Goal: Task Accomplishment & Management: Manage account settings

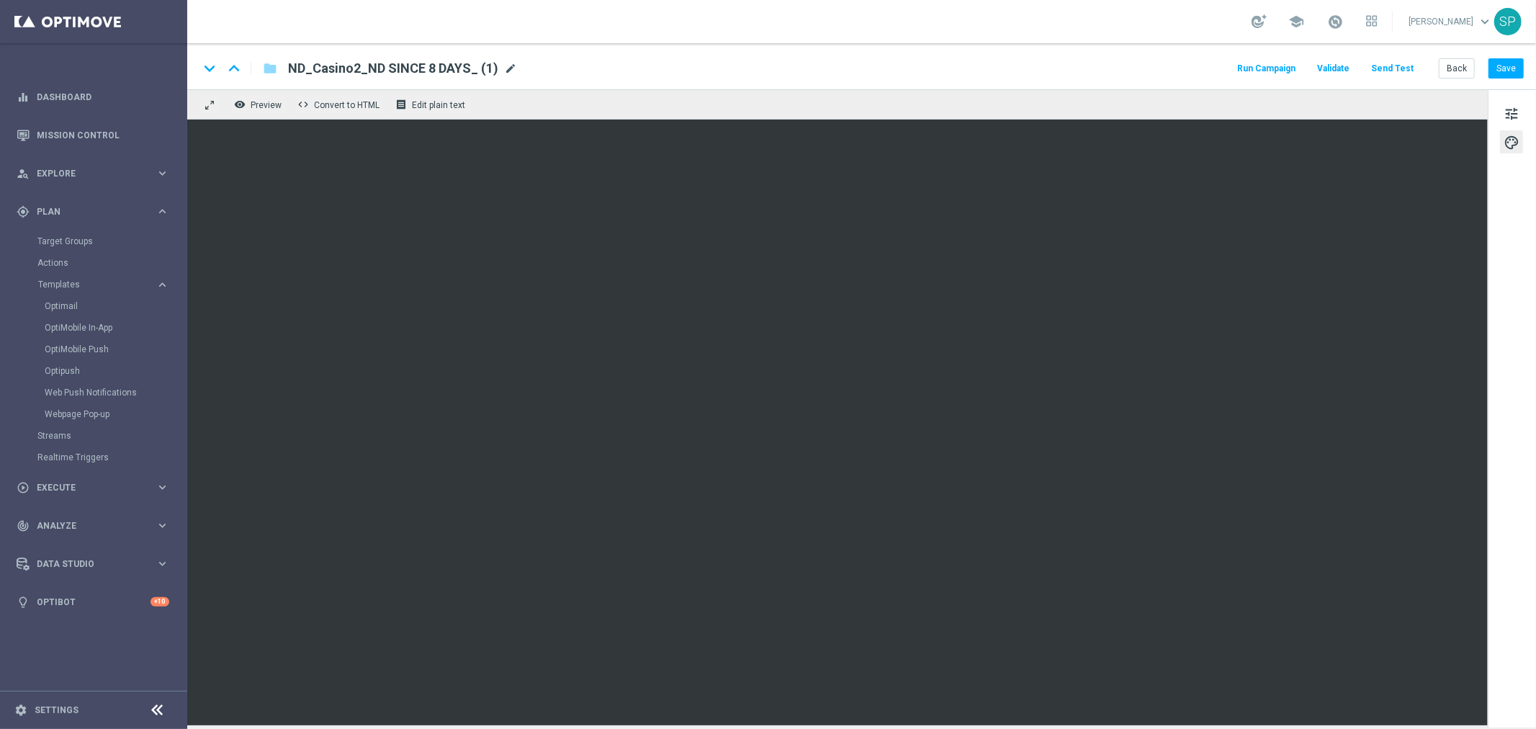
click at [505, 71] on span "mode_edit" at bounding box center [510, 68] width 13 height 13
type input "NDOLD_STREAM"
click at [1516, 68] on button "Save" at bounding box center [1505, 68] width 35 height 20
click at [1498, 65] on button "Save" at bounding box center [1505, 68] width 35 height 20
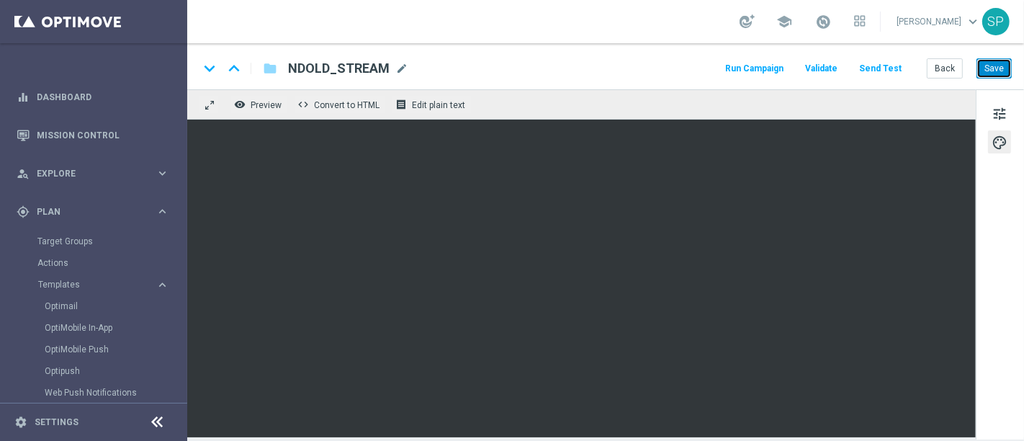
click at [989, 74] on button "Save" at bounding box center [993, 68] width 35 height 20
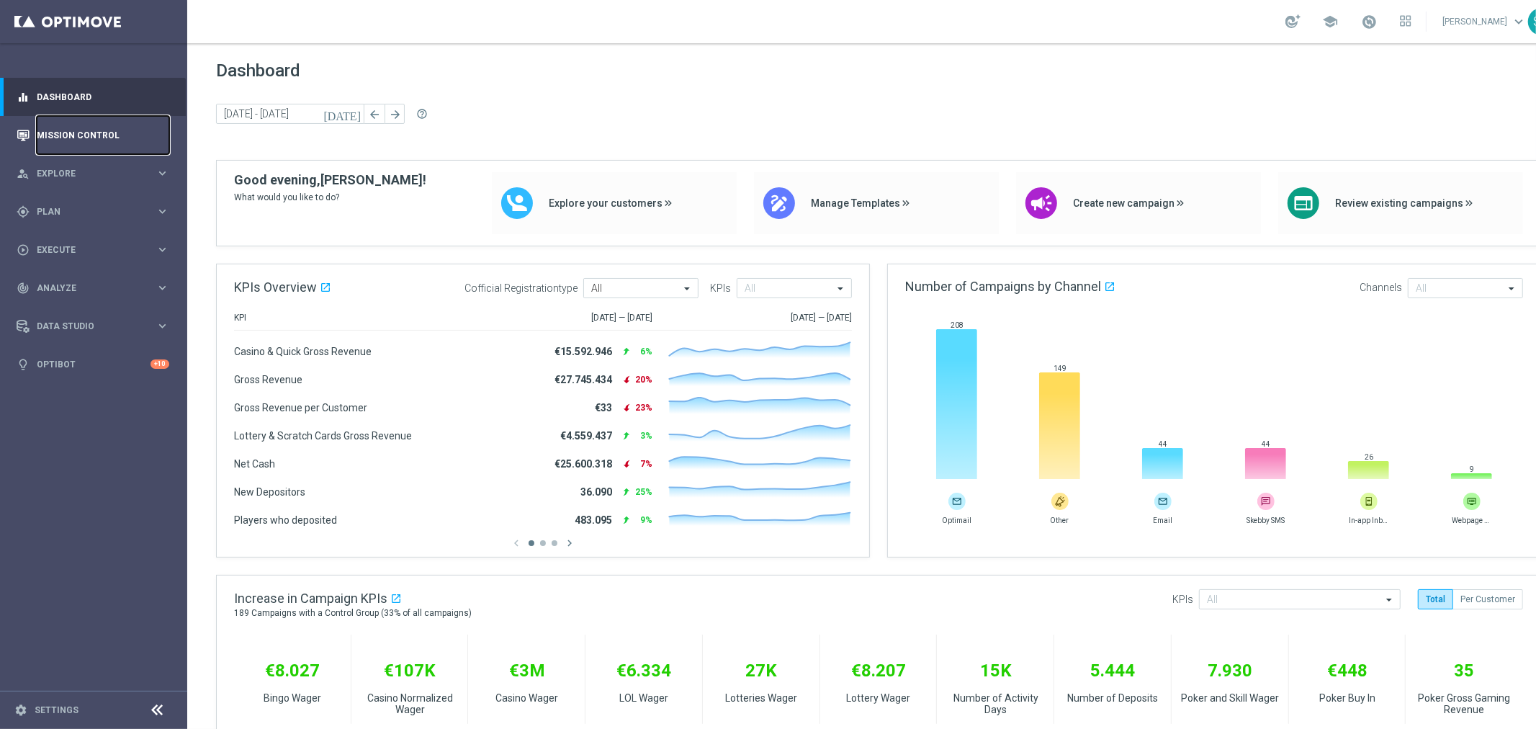
click at [162, 147] on link "Mission Control" at bounding box center [103, 135] width 132 height 38
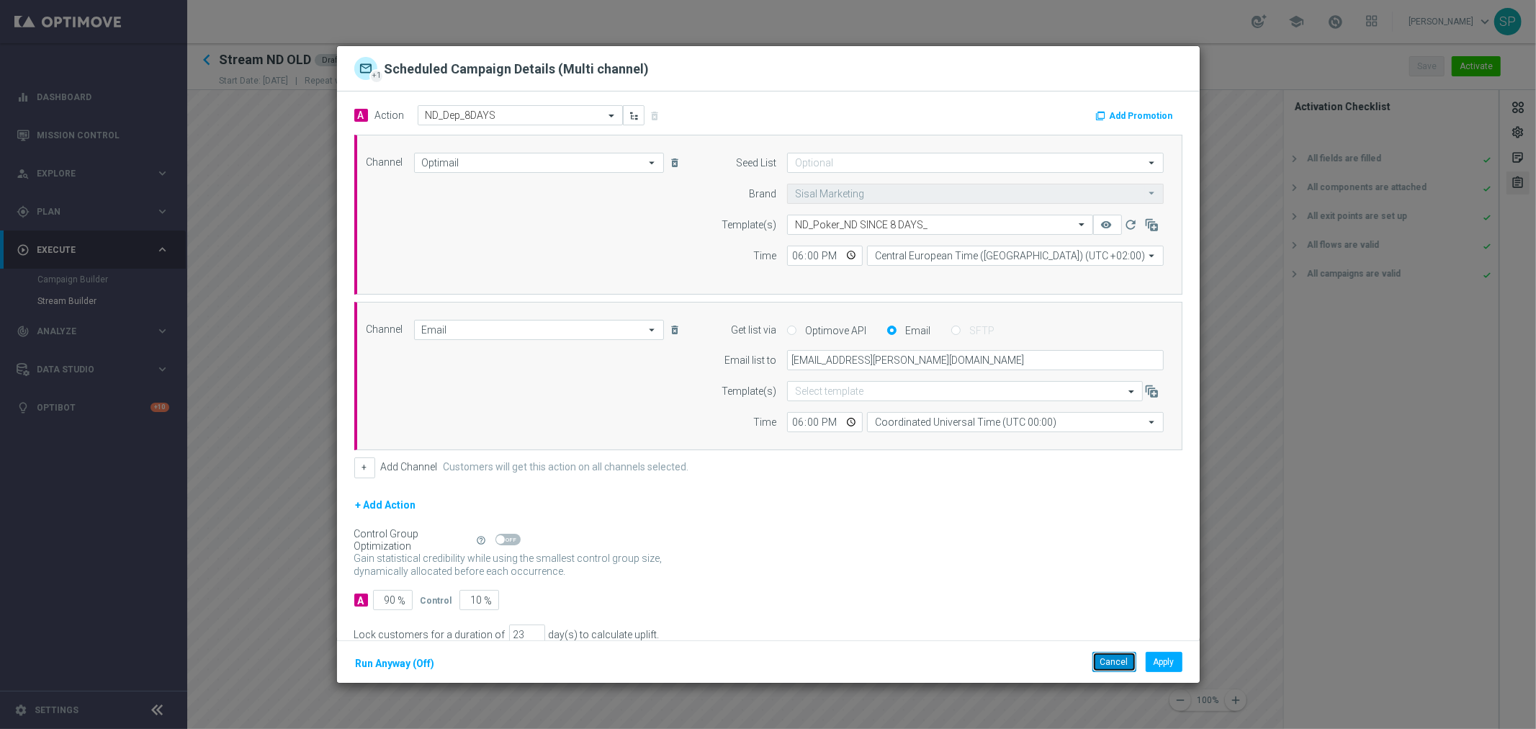
click at [1115, 659] on button "Cancel" at bounding box center [1114, 662] width 44 height 20
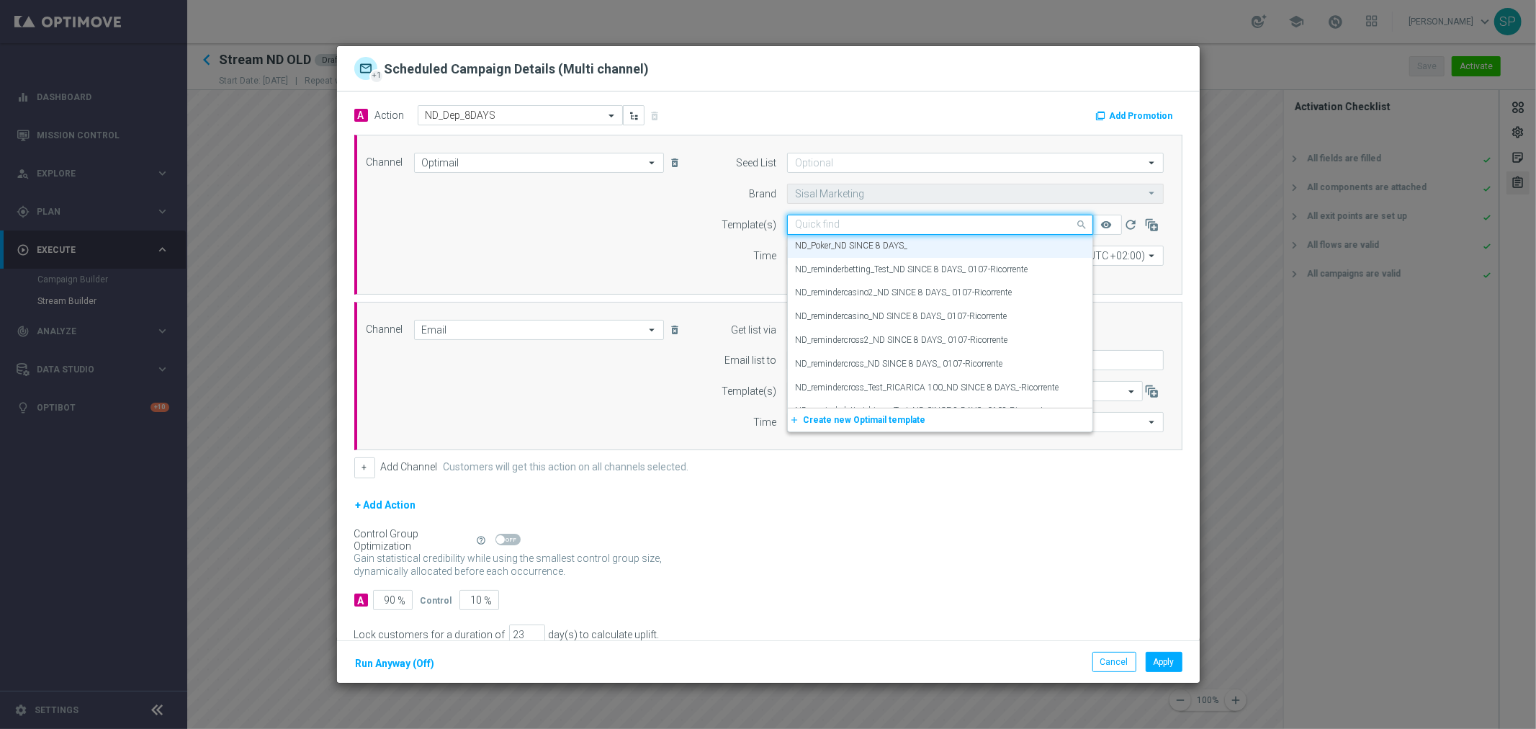
click at [1016, 225] on input "text" at bounding box center [925, 225] width 261 height 12
type input "N"
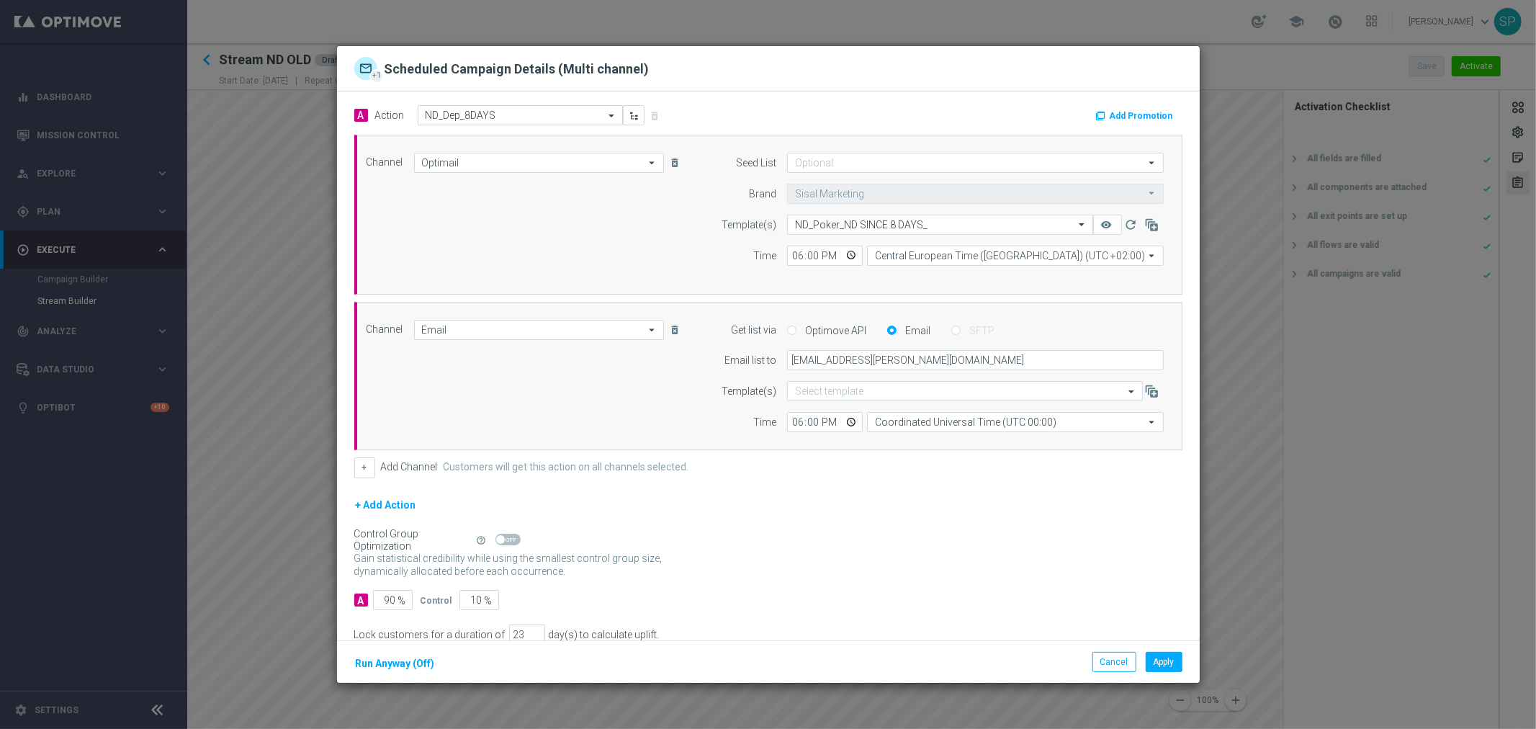
click at [269, 50] on modal-container "+1 Scheduled Campaign Details (Multi channel) A Action Select action ND_Dep_8DA…" at bounding box center [768, 364] width 1536 height 729
click at [1111, 671] on button "Cancel" at bounding box center [1114, 662] width 44 height 20
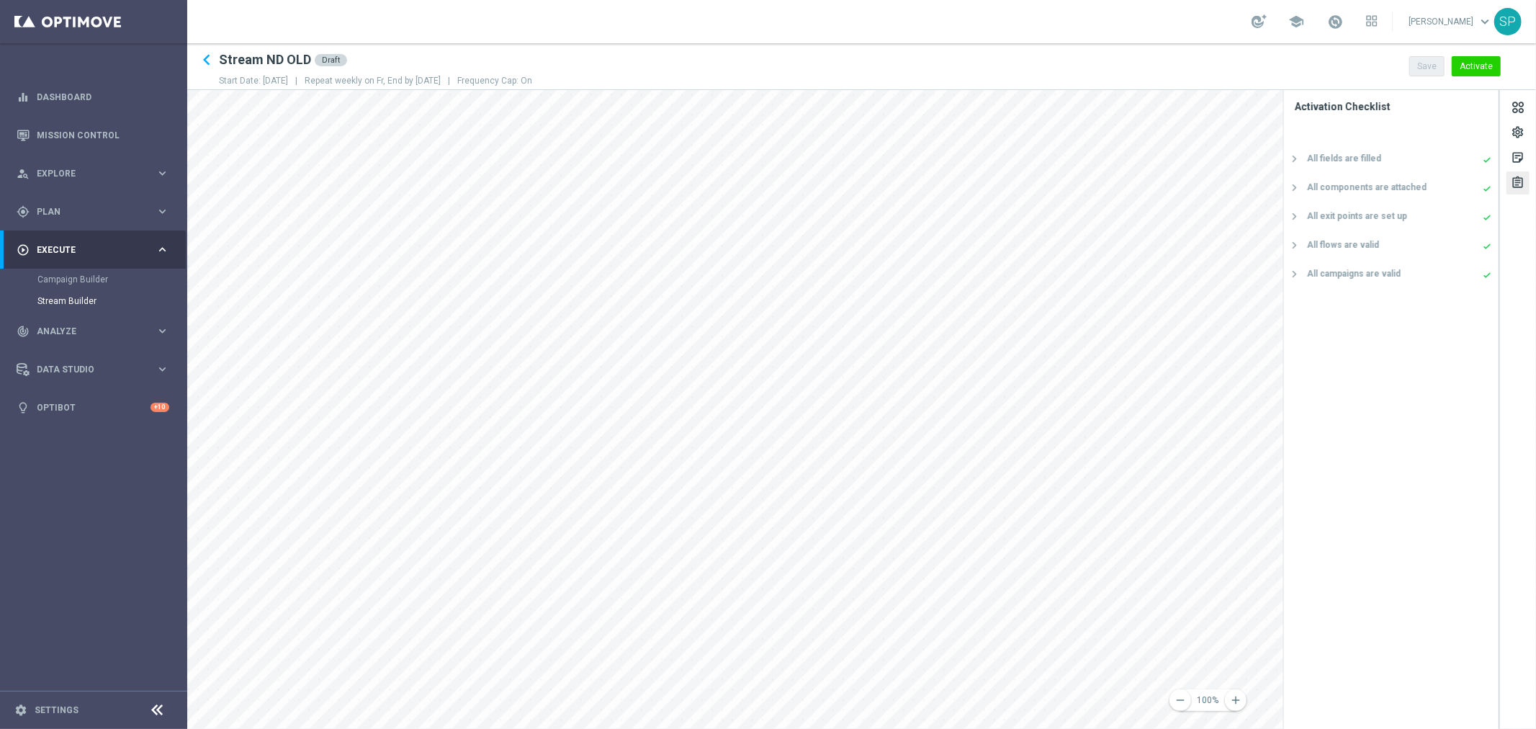
click at [88, 292] on div "Stream Builder" at bounding box center [111, 301] width 148 height 22
drag, startPoint x: 99, startPoint y: 267, endPoint x: 101, endPoint y: 274, distance: 7.3
click at [101, 274] on div "play_circle_outline Execute keyboard_arrow_right Campaign Builder Stream Builder" at bounding box center [93, 270] width 186 height 81
click at [101, 274] on link "Campaign Builder" at bounding box center [93, 280] width 112 height 12
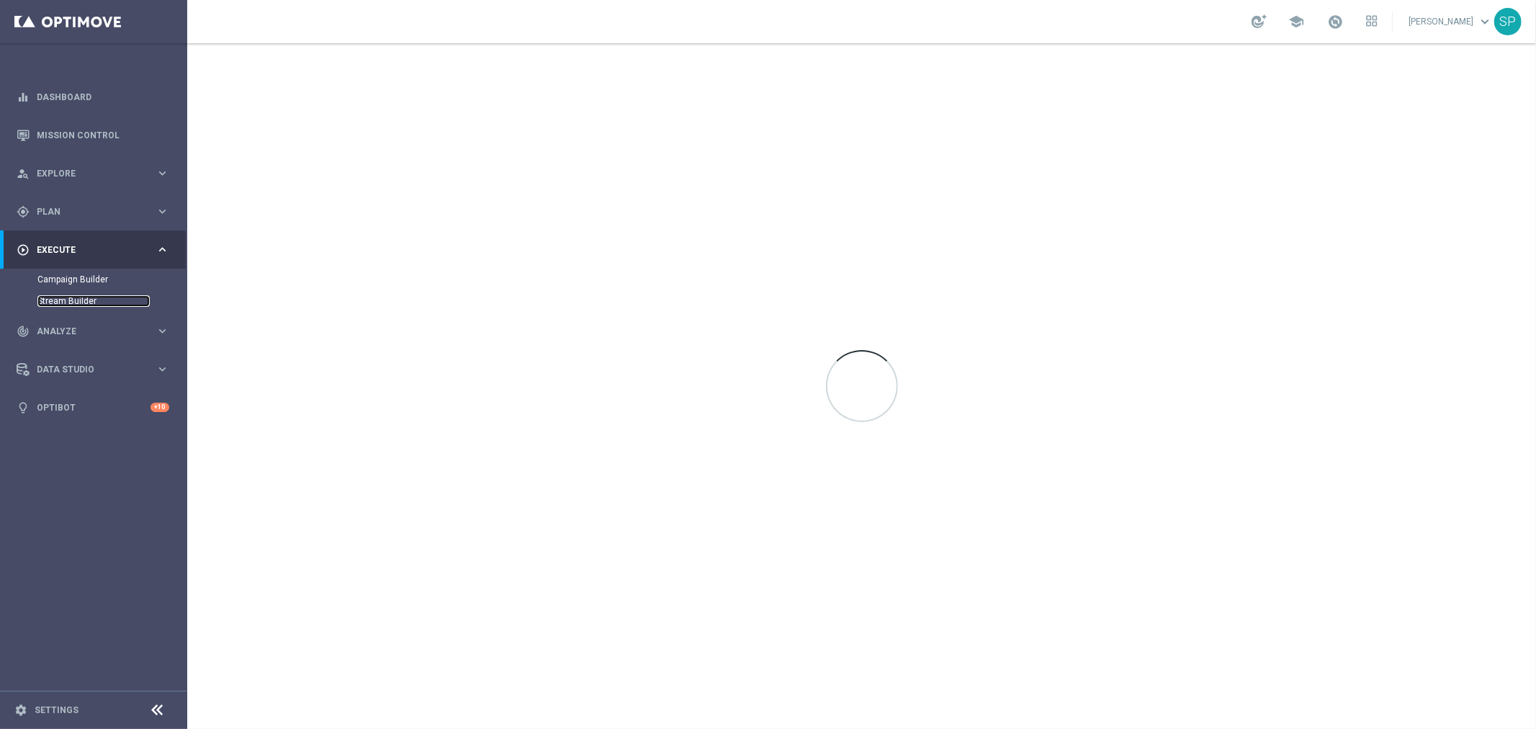
click at [60, 300] on link "Stream Builder" at bounding box center [93, 301] width 112 height 12
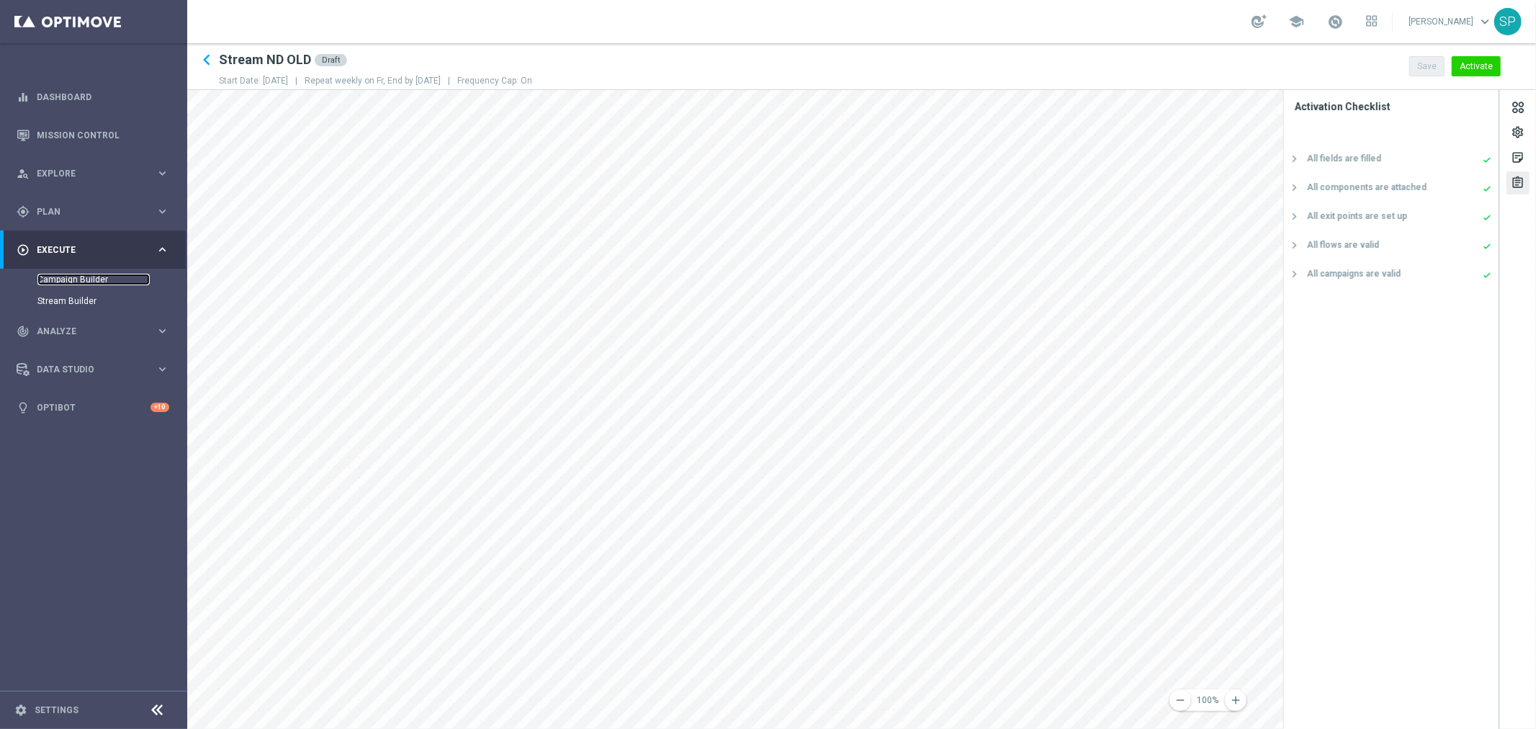
click at [73, 276] on link "Campaign Builder" at bounding box center [93, 280] width 112 height 12
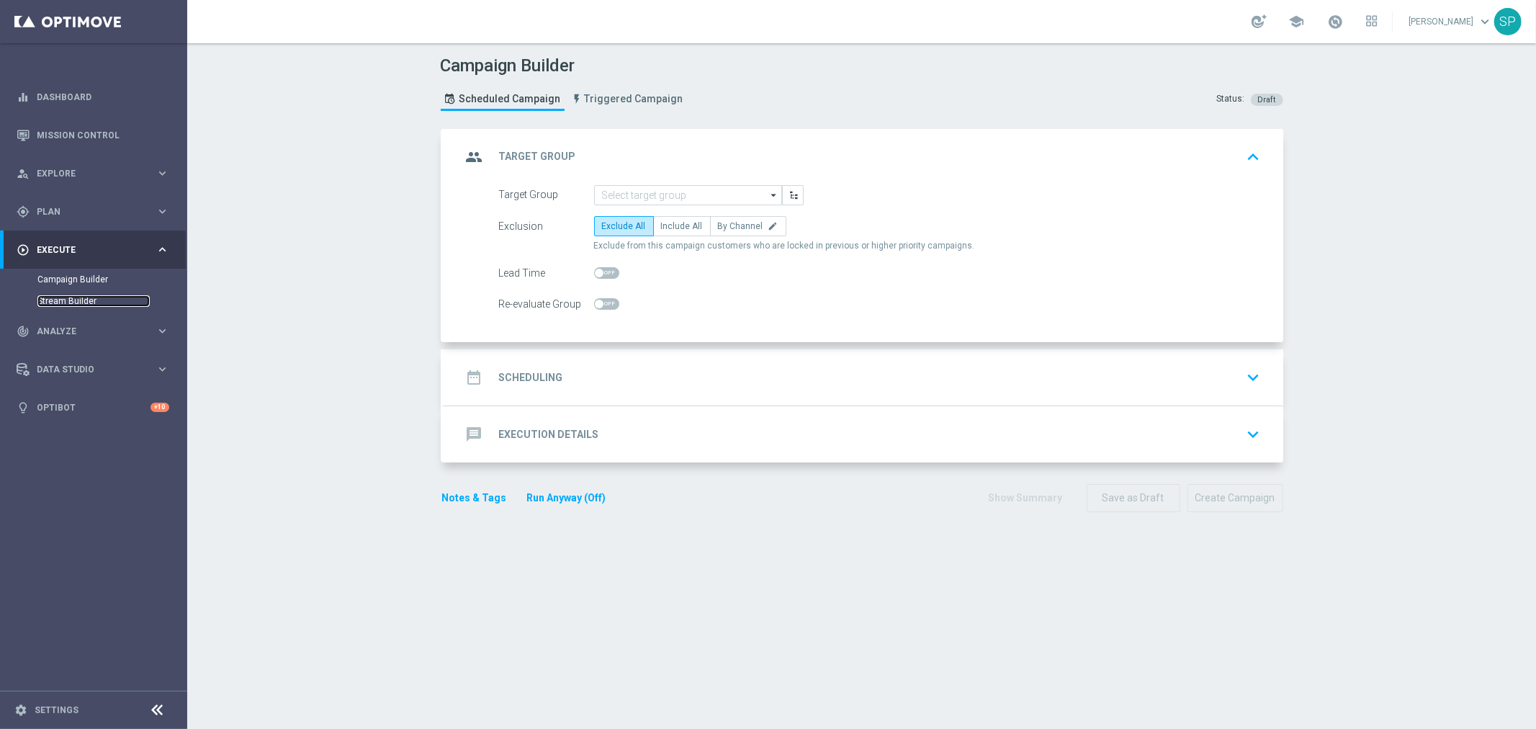
click at [71, 297] on link "Stream Builder" at bounding box center [93, 301] width 112 height 12
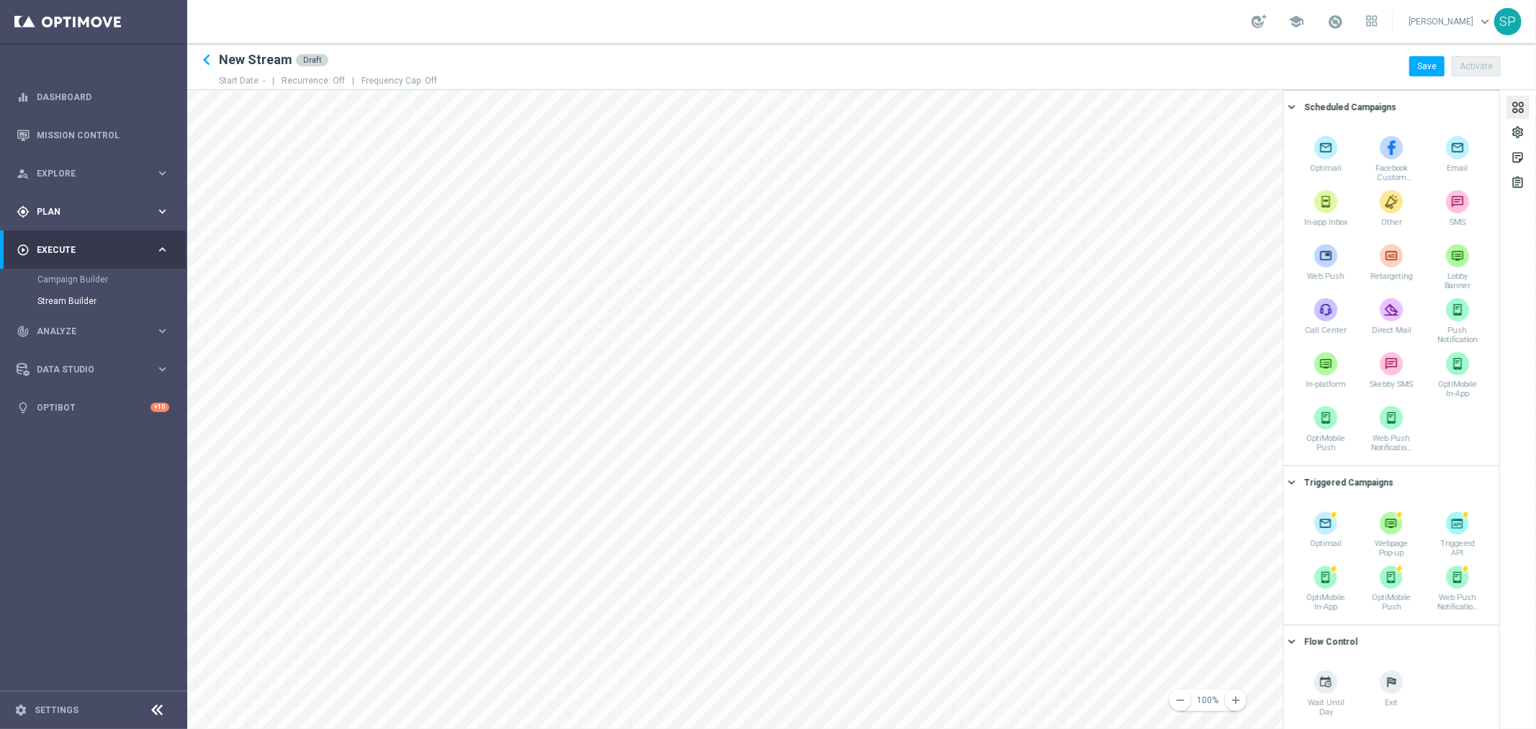
click at [112, 220] on div "gps_fixed Plan keyboard_arrow_right" at bounding box center [93, 211] width 186 height 38
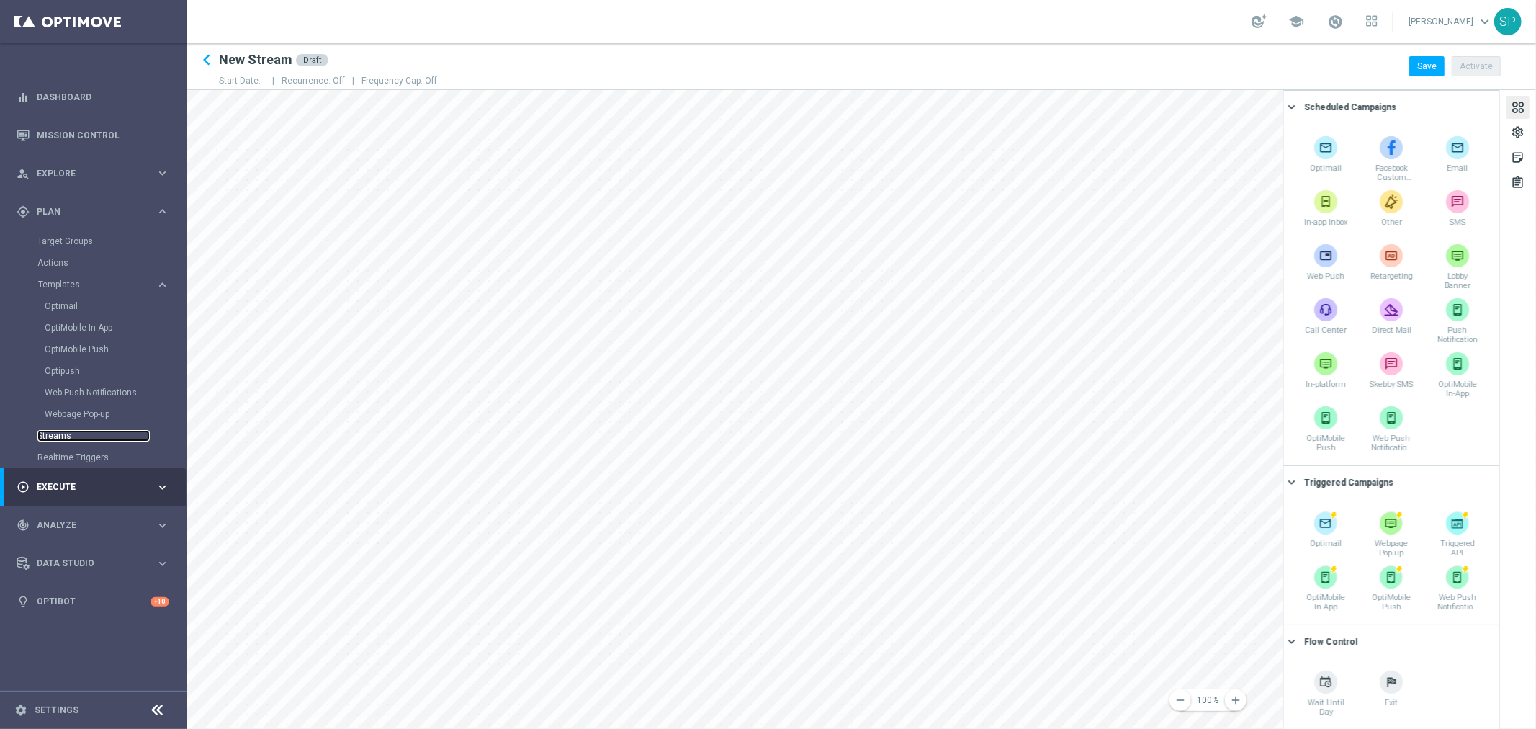
click at [55, 437] on link "Streams" at bounding box center [93, 436] width 112 height 12
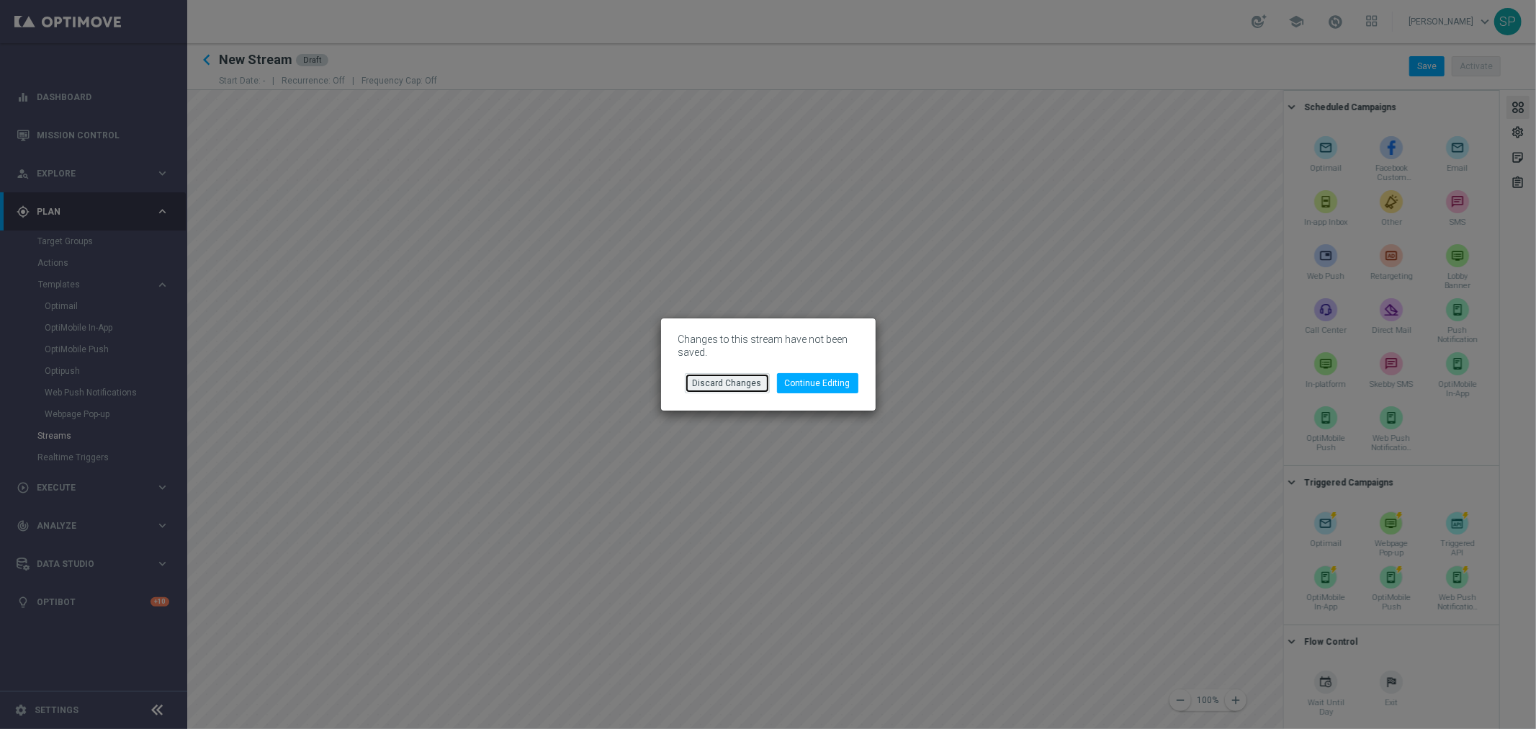
click at [725, 387] on button "Discard Changes" at bounding box center [727, 383] width 85 height 20
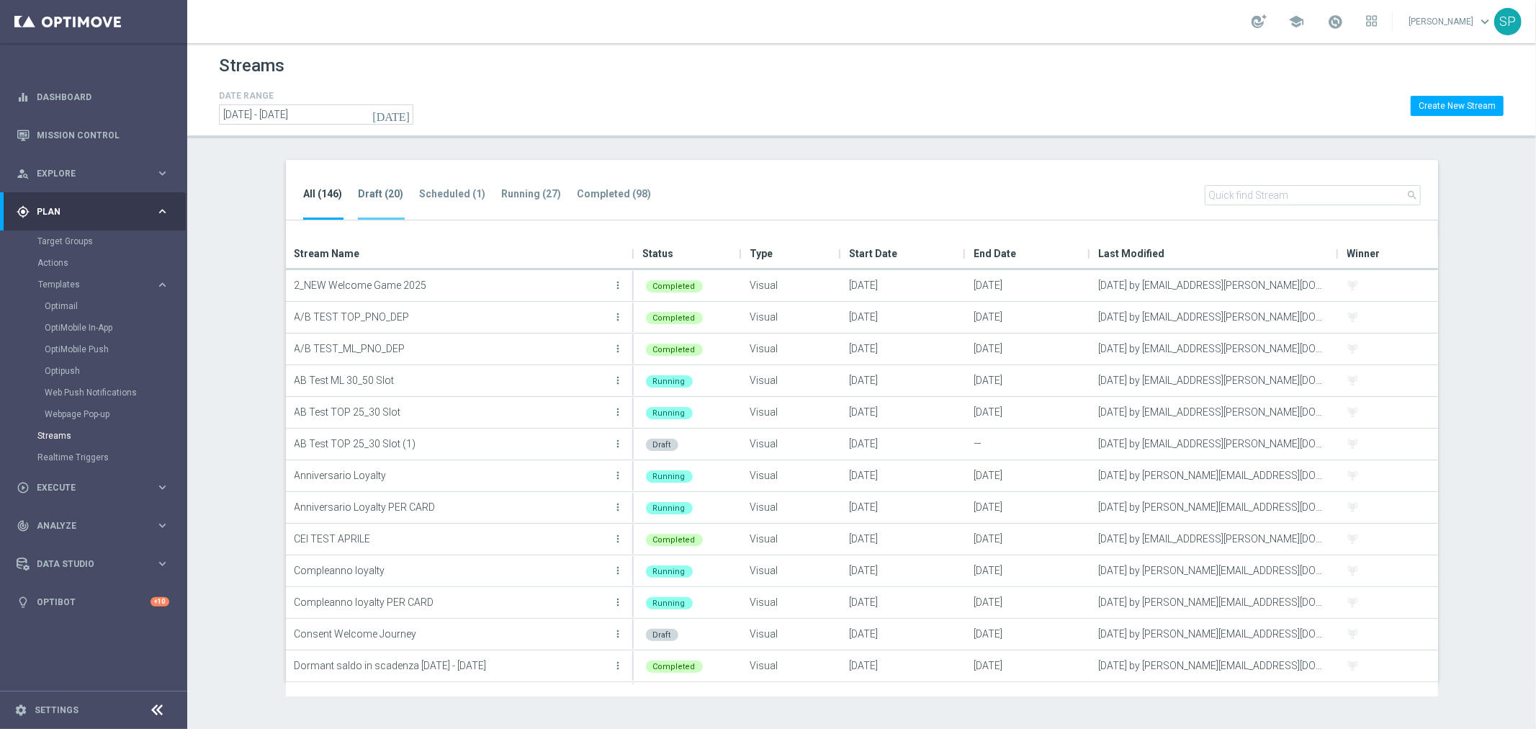
click at [391, 199] on tab-header "Draft (20)" at bounding box center [381, 194] width 45 height 12
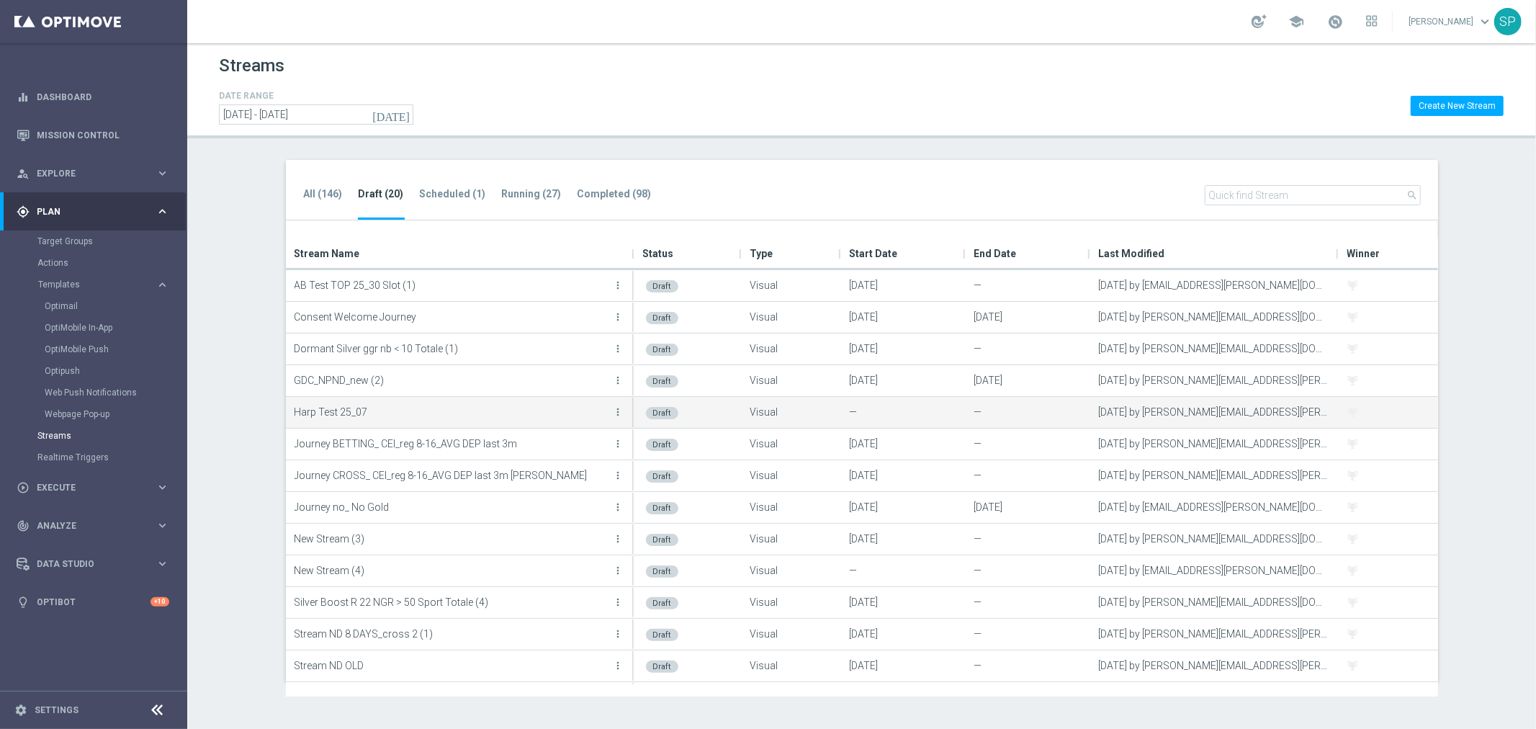
scroll to position [219, 0]
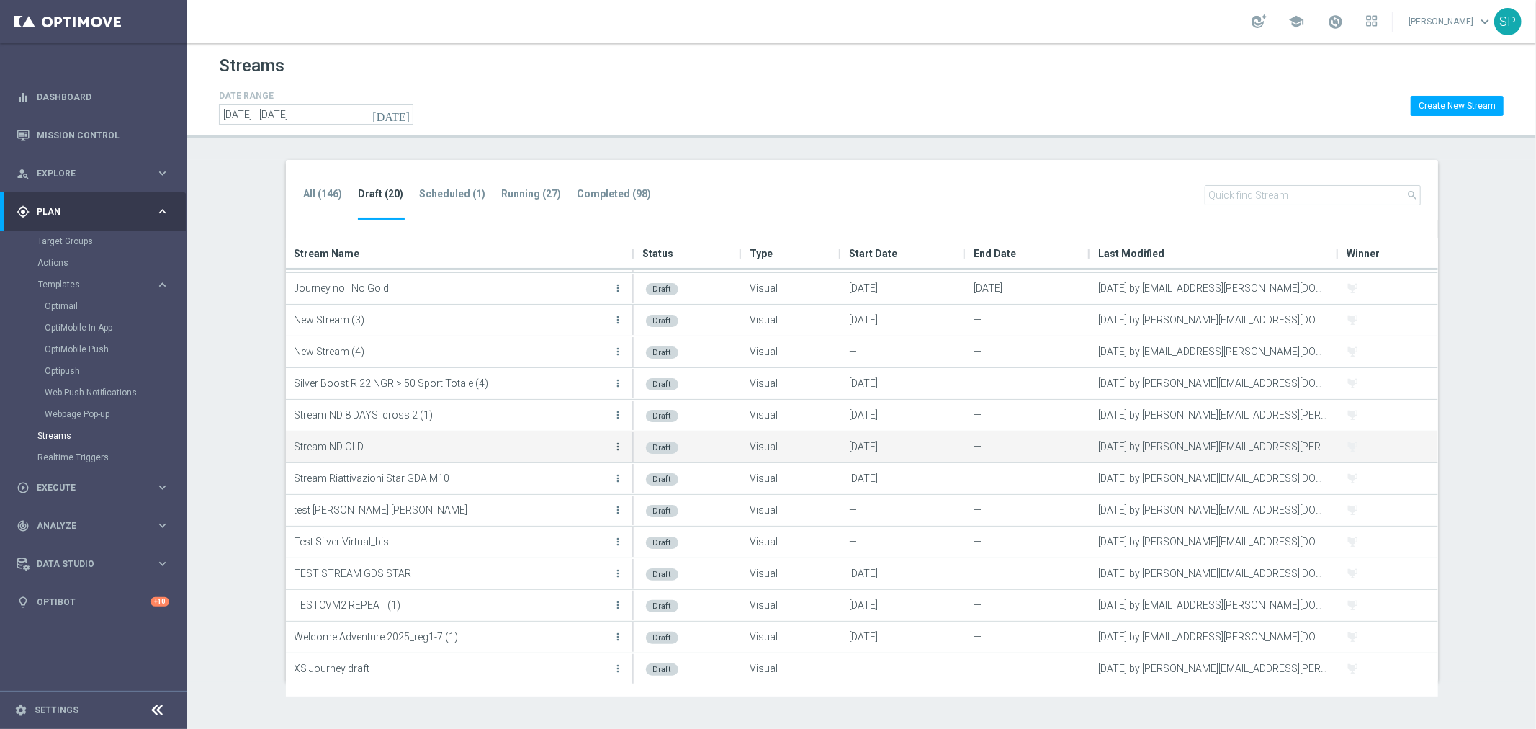
click at [617, 446] on icon "more_vert" at bounding box center [619, 447] width 12 height 12
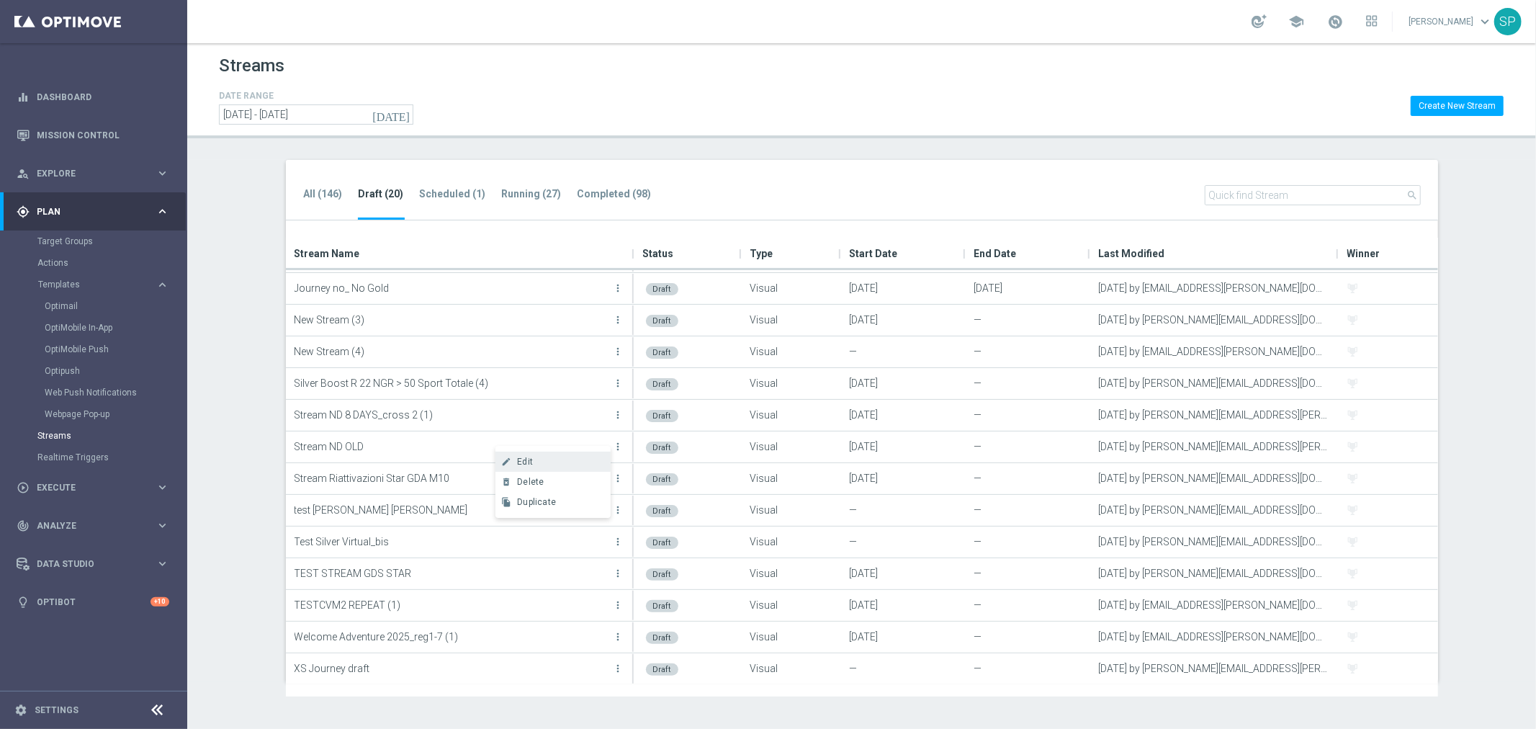
click at [589, 454] on div "create Edit" at bounding box center [552, 461] width 115 height 20
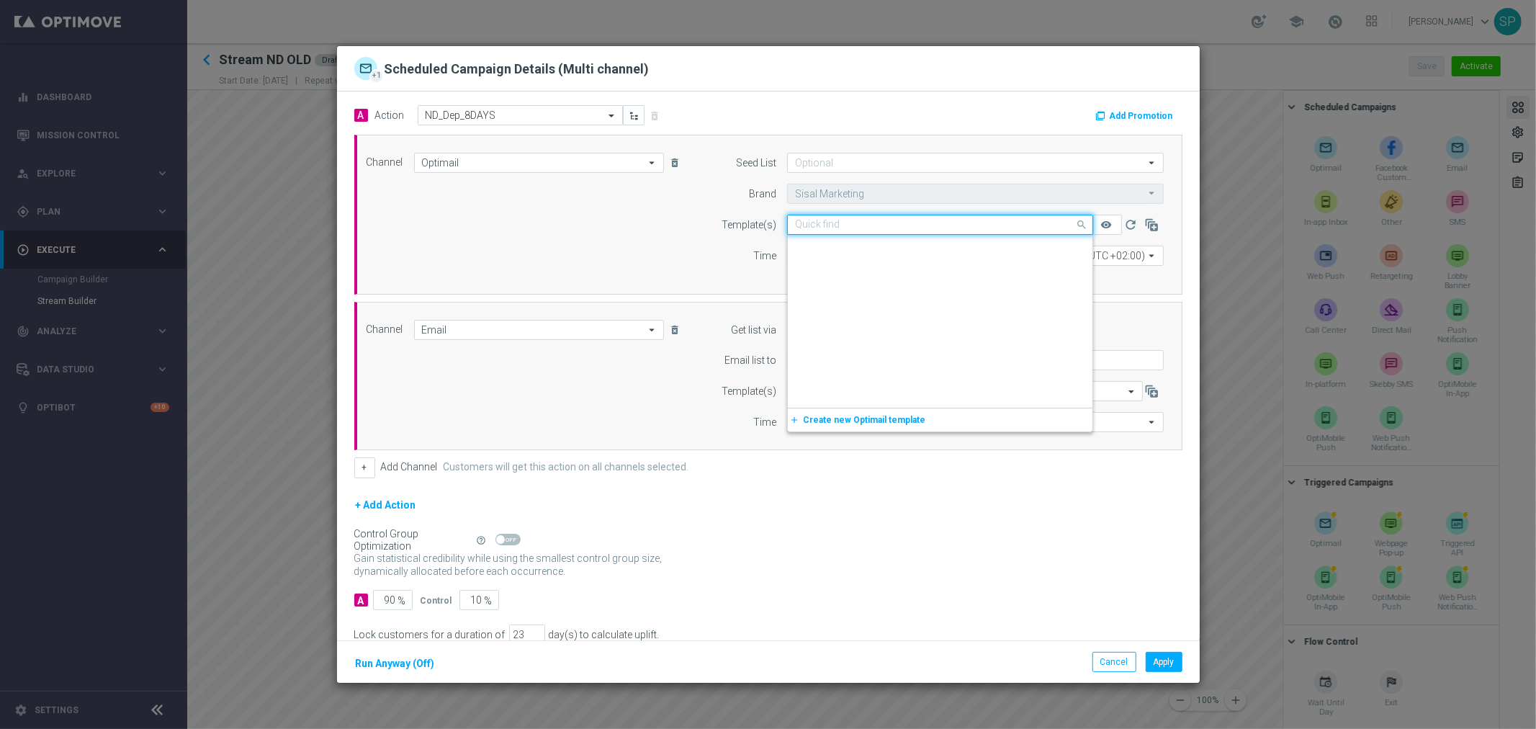
click at [927, 222] on input "text" at bounding box center [925, 225] width 261 height 12
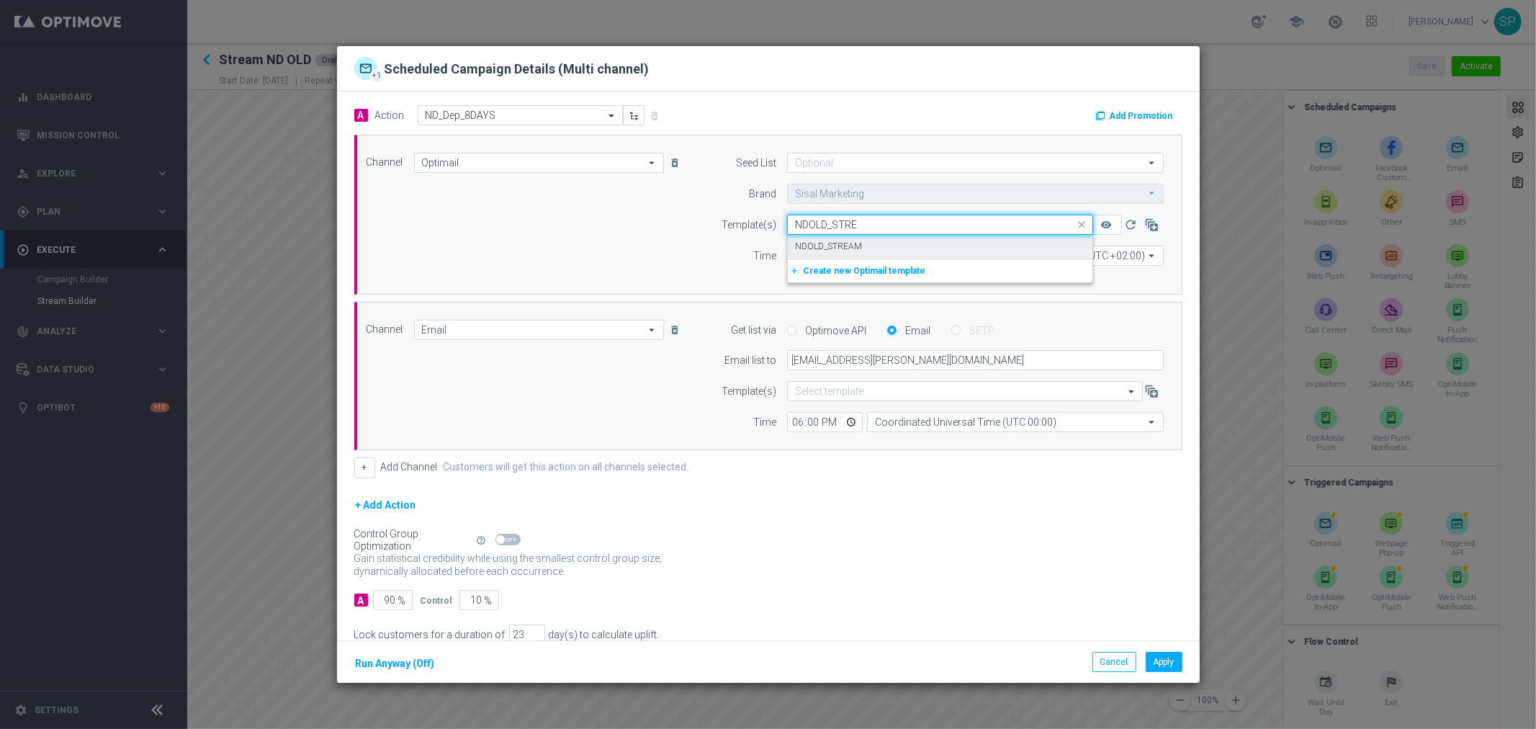
click at [925, 235] on div "NDOLD_STREAM" at bounding box center [940, 247] width 290 height 24
type input "NDOLD_STRE"
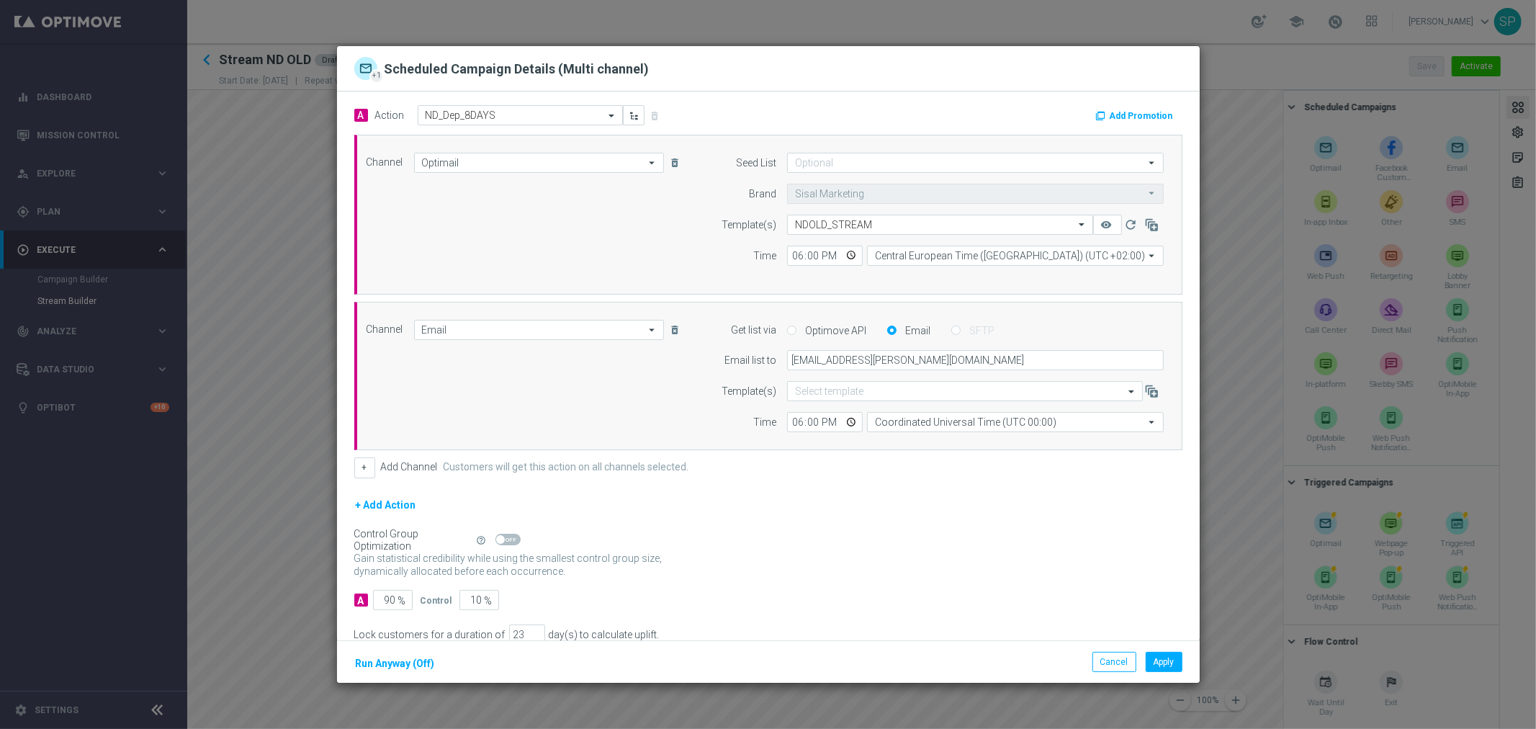
click at [1133, 114] on button "Add Promotion" at bounding box center [1136, 116] width 84 height 16
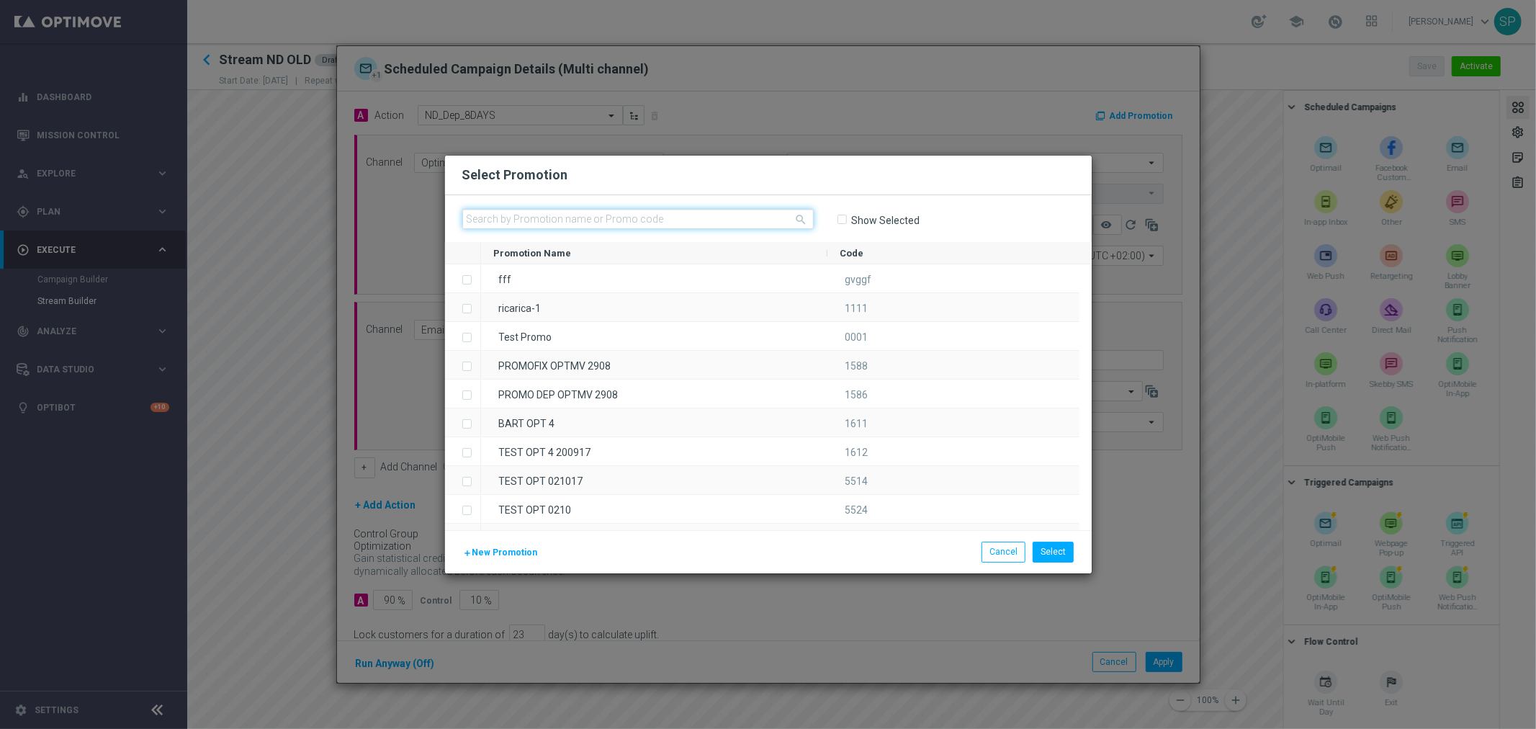
paste input "335481"
click at [671, 213] on input "text" at bounding box center [637, 219] width 351 height 20
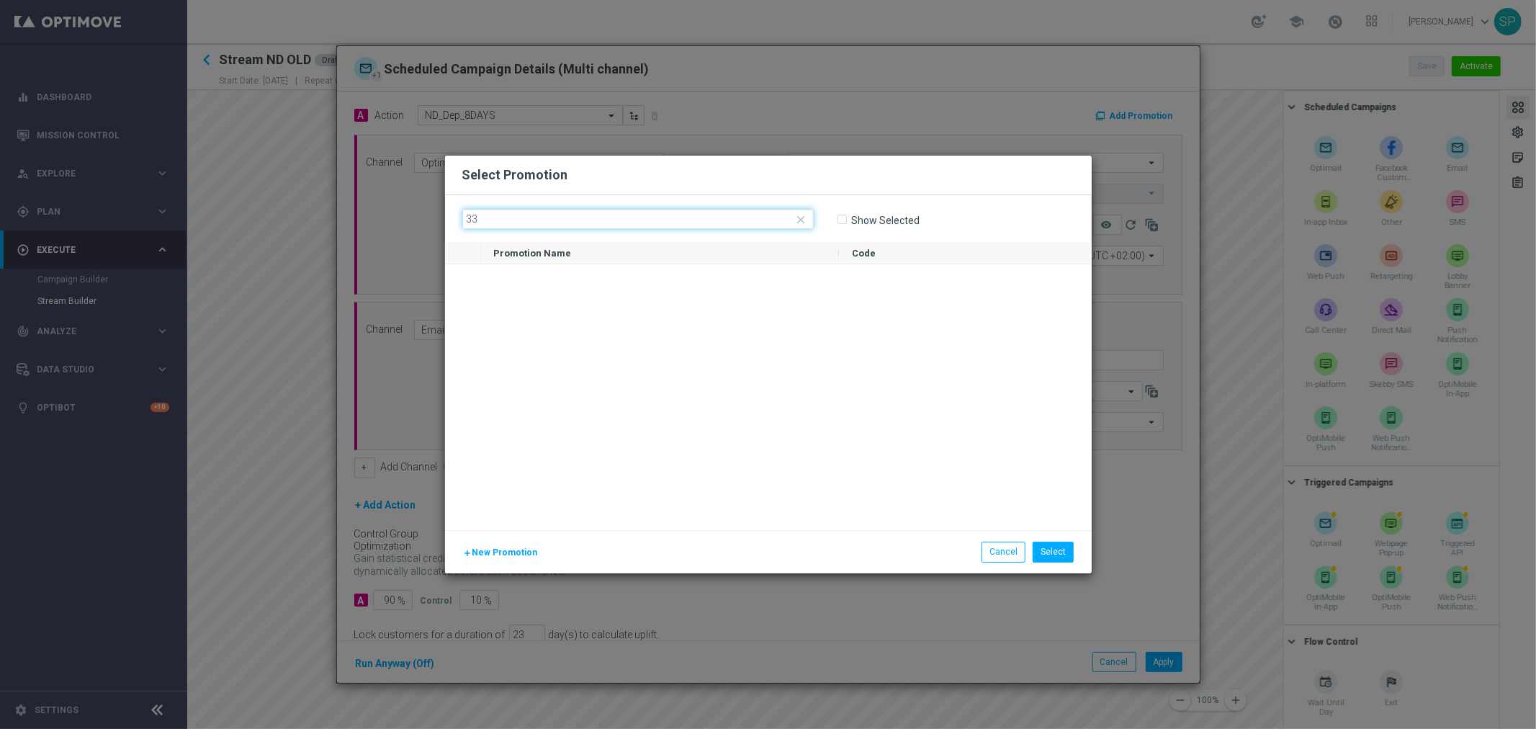
type input "3"
type input "50 PLAYGA"
click at [1013, 549] on button "Cancel" at bounding box center [1003, 551] width 44 height 20
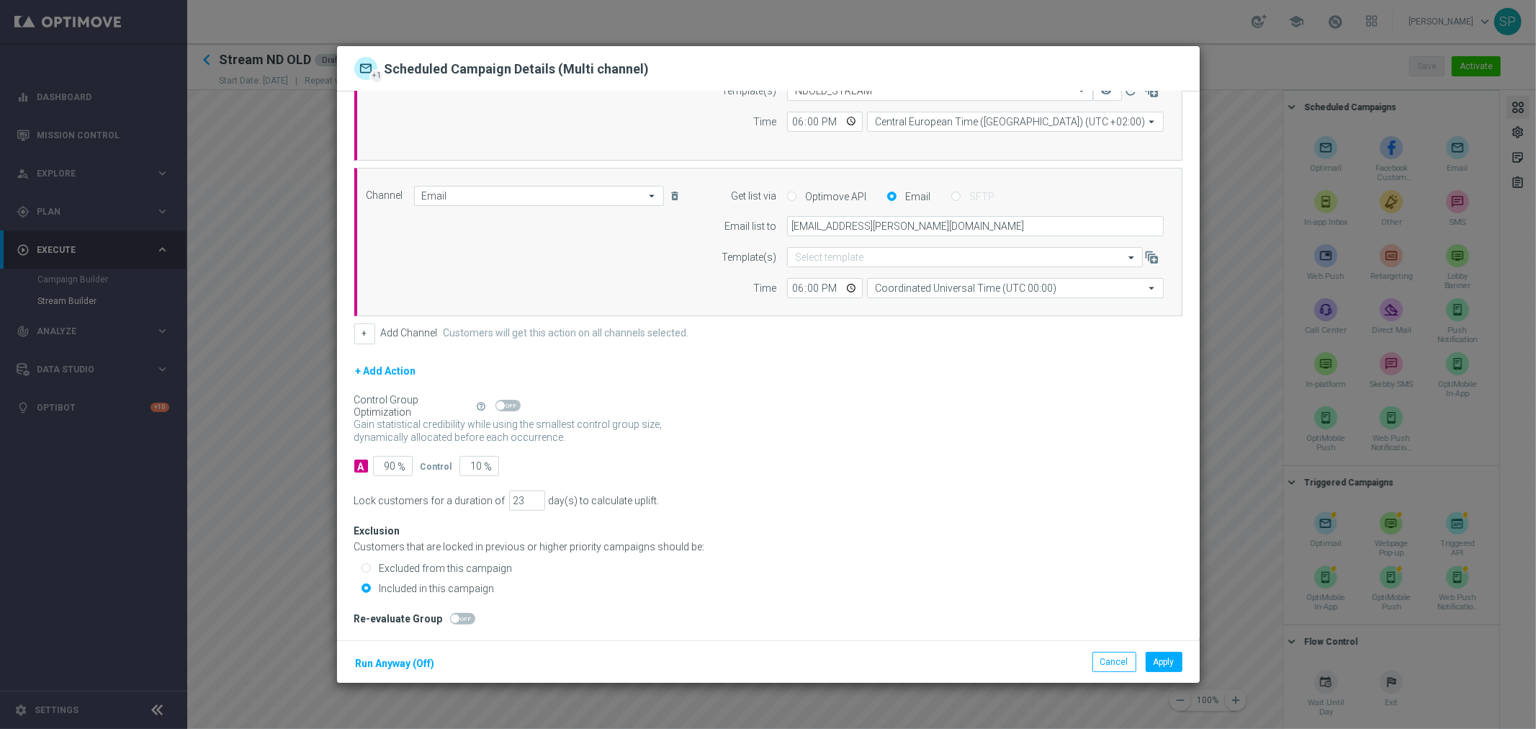
scroll to position [138, 0]
click at [418, 649] on div "Cancel Apply Run Anyway (Off)" at bounding box center [768, 661] width 863 height 43
click at [420, 667] on button "Run Anyway (Off)" at bounding box center [395, 664] width 82 height 18
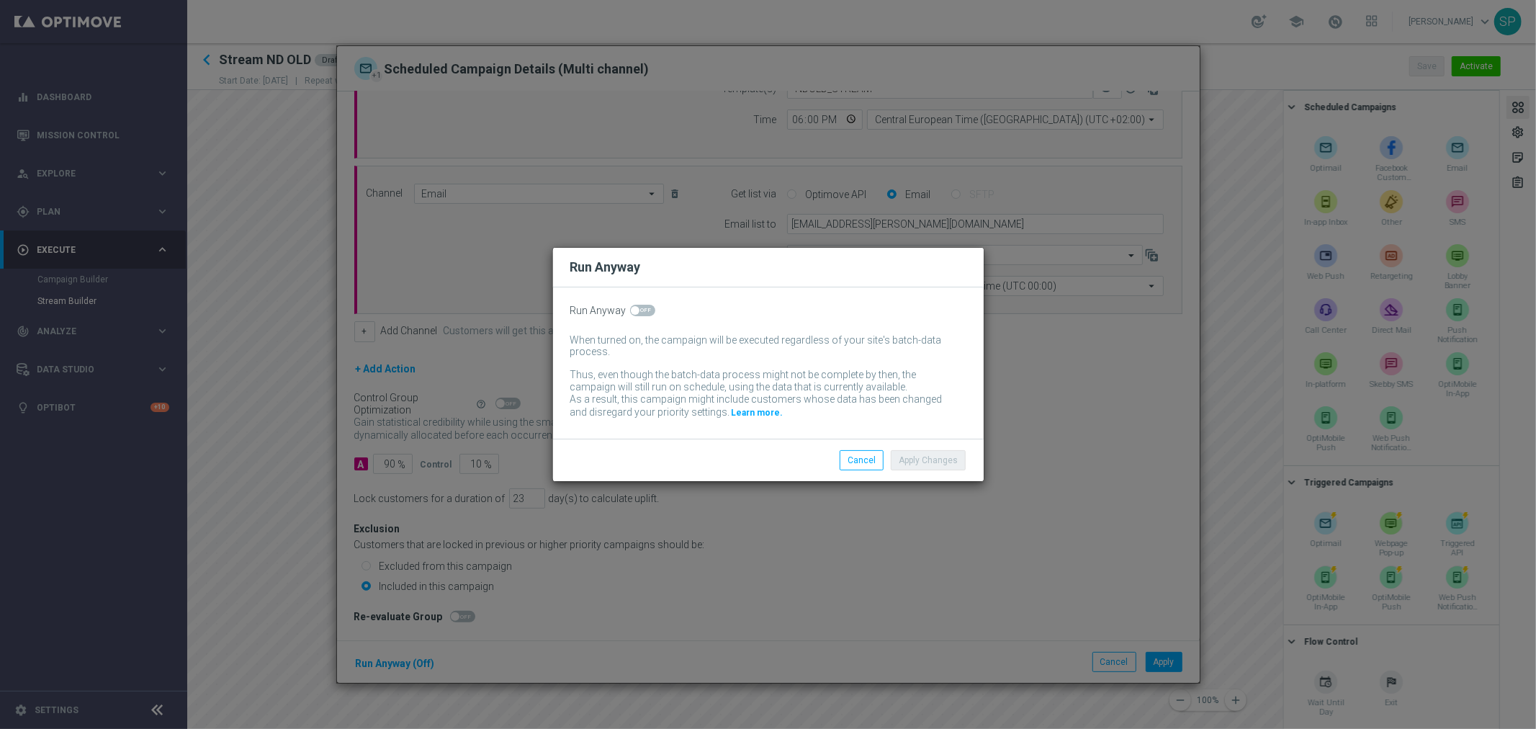
click at [651, 307] on span at bounding box center [642, 311] width 25 height 12
click at [651, 307] on input "checkbox" at bounding box center [642, 311] width 25 height 12
checkbox input "true"
click at [947, 465] on button "Apply Changes" at bounding box center [928, 460] width 75 height 20
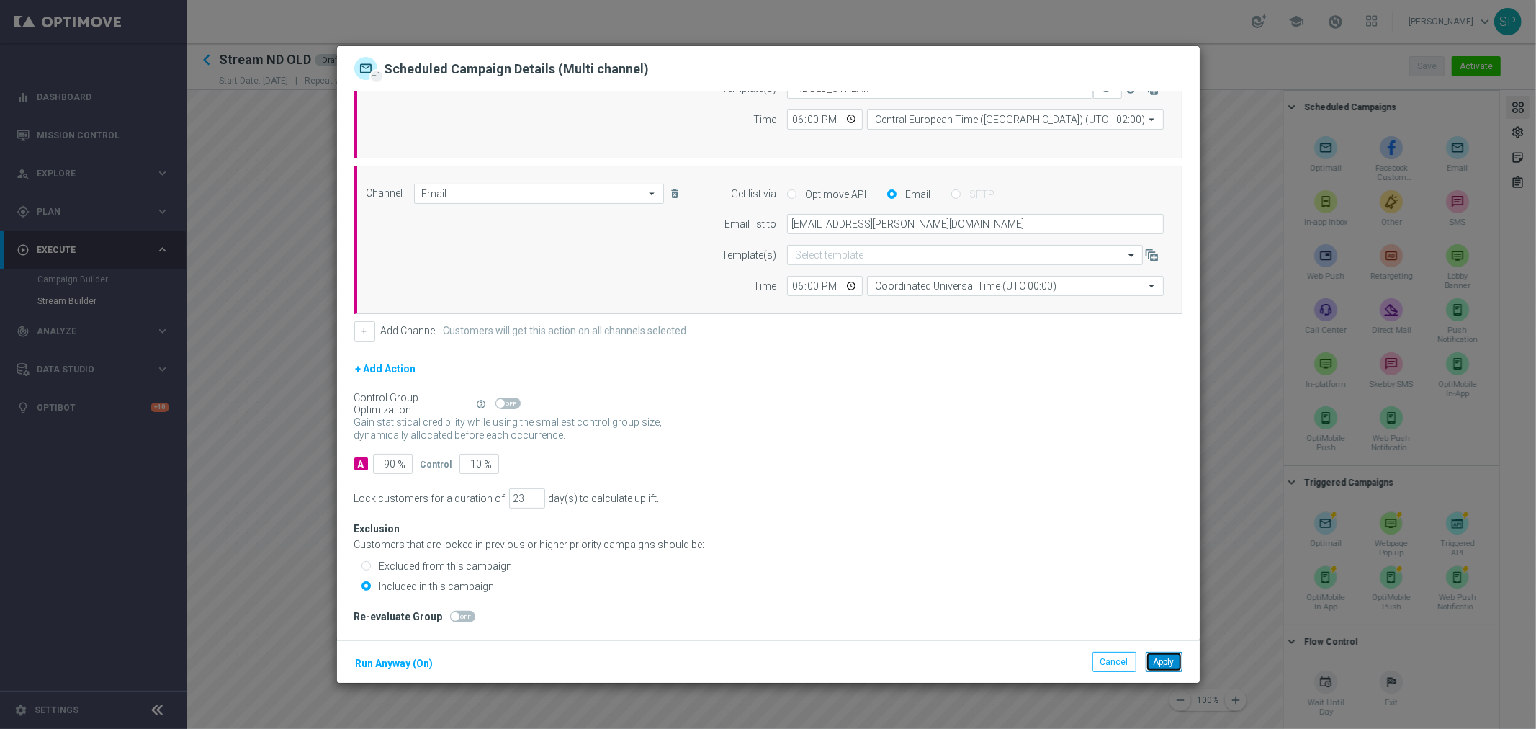
click at [1162, 658] on button "Apply" at bounding box center [1164, 662] width 37 height 20
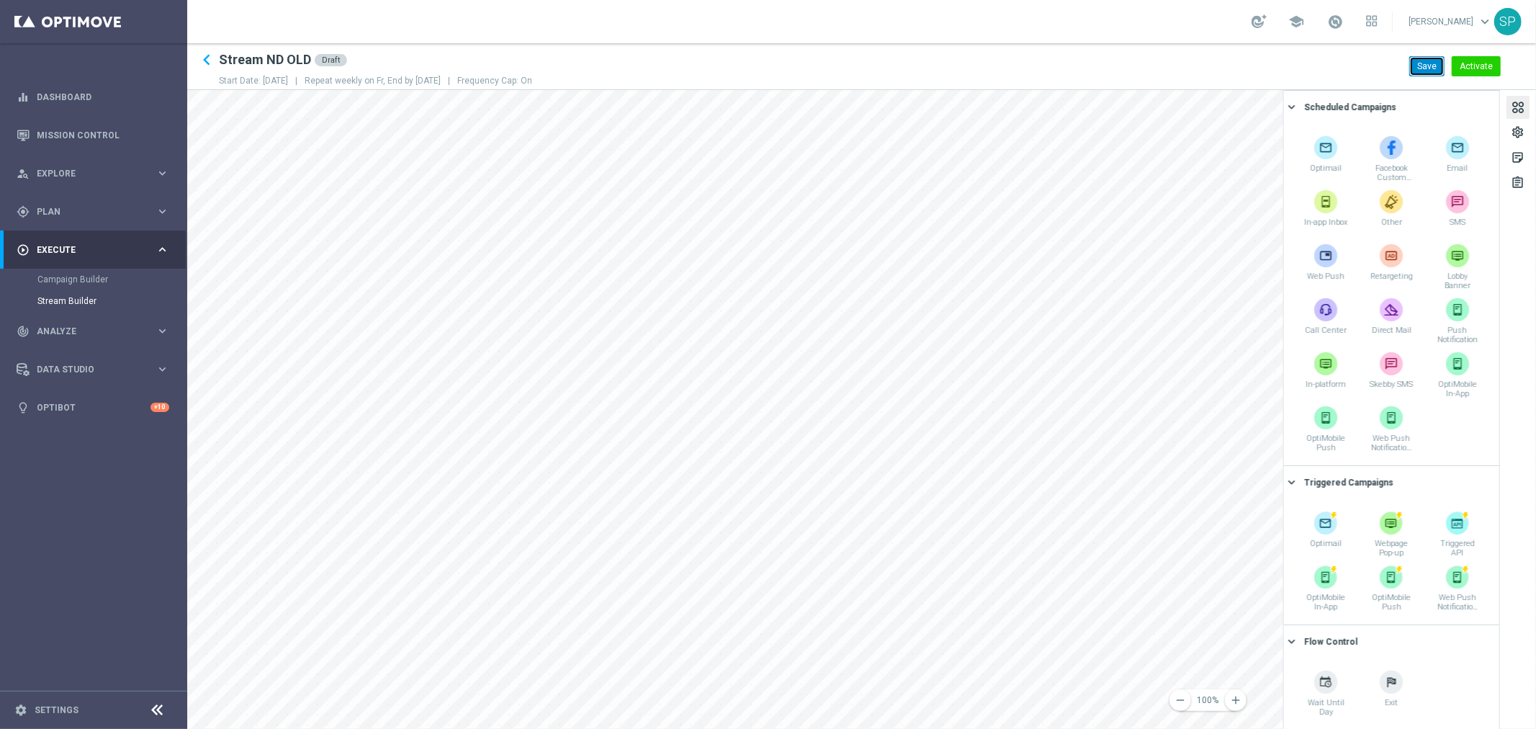
click at [1429, 68] on button "Save" at bounding box center [1426, 66] width 35 height 20
click at [140, 199] on div "gps_fixed Plan keyboard_arrow_right" at bounding box center [93, 211] width 186 height 38
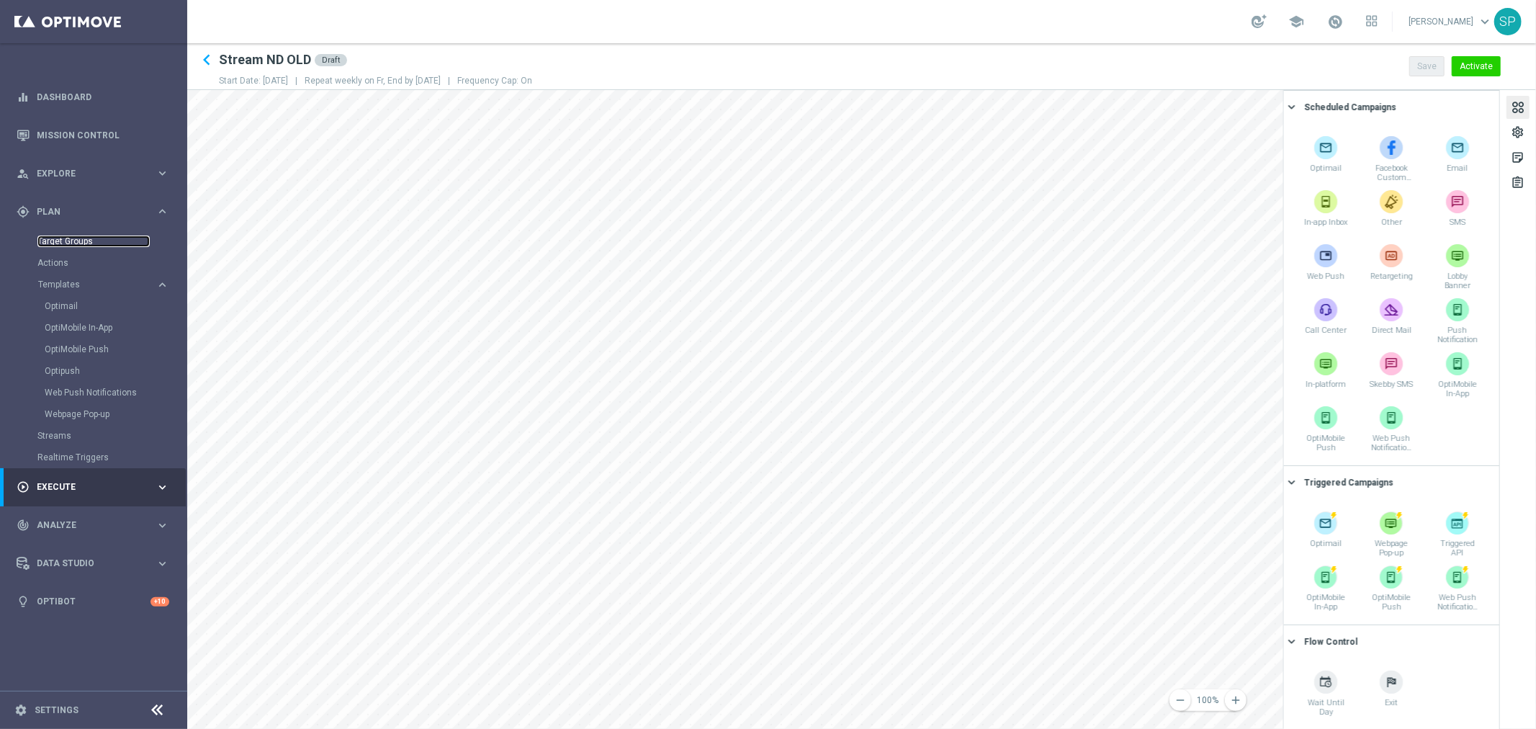
click at [63, 242] on link "Target Groups" at bounding box center [93, 241] width 112 height 12
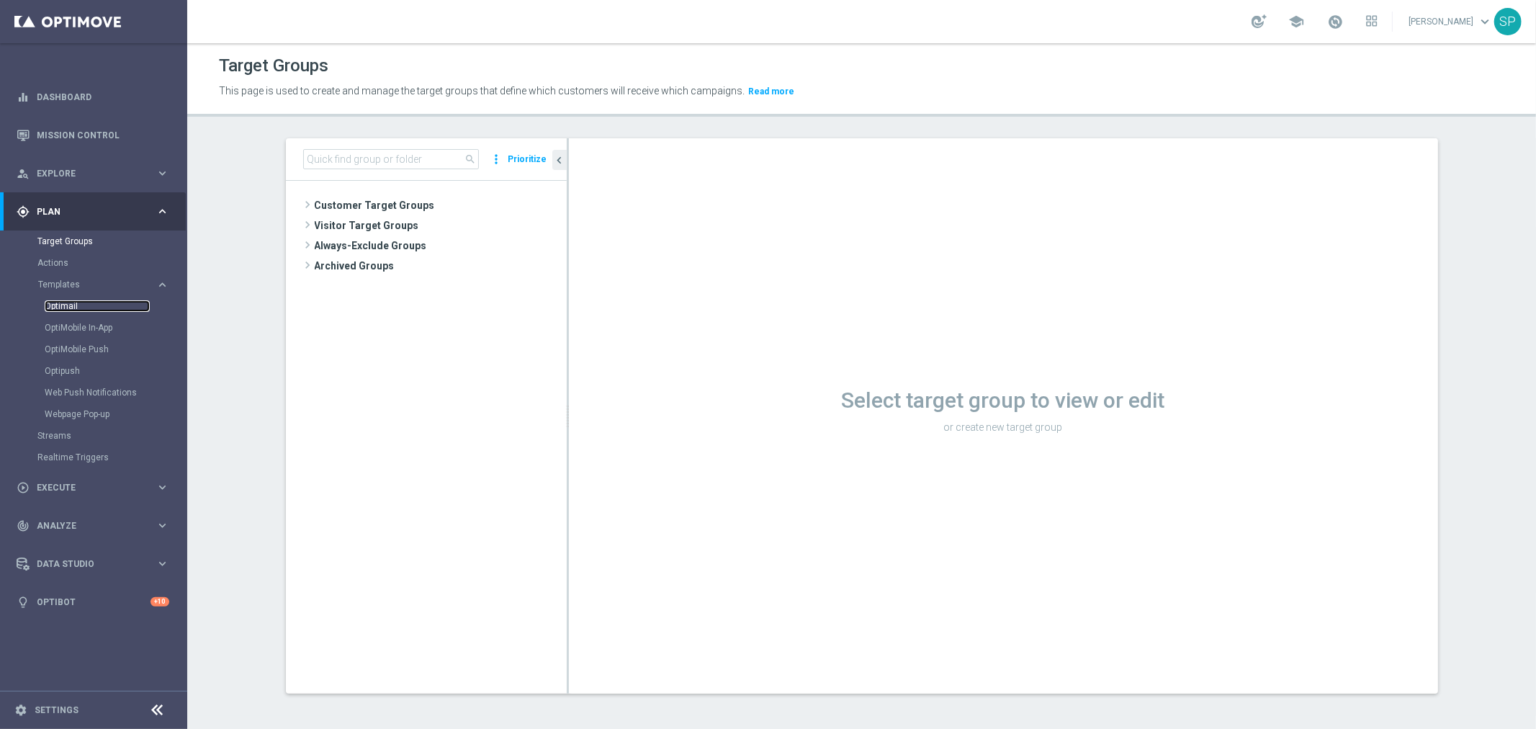
click at [66, 300] on link "Optimail" at bounding box center [97, 306] width 105 height 12
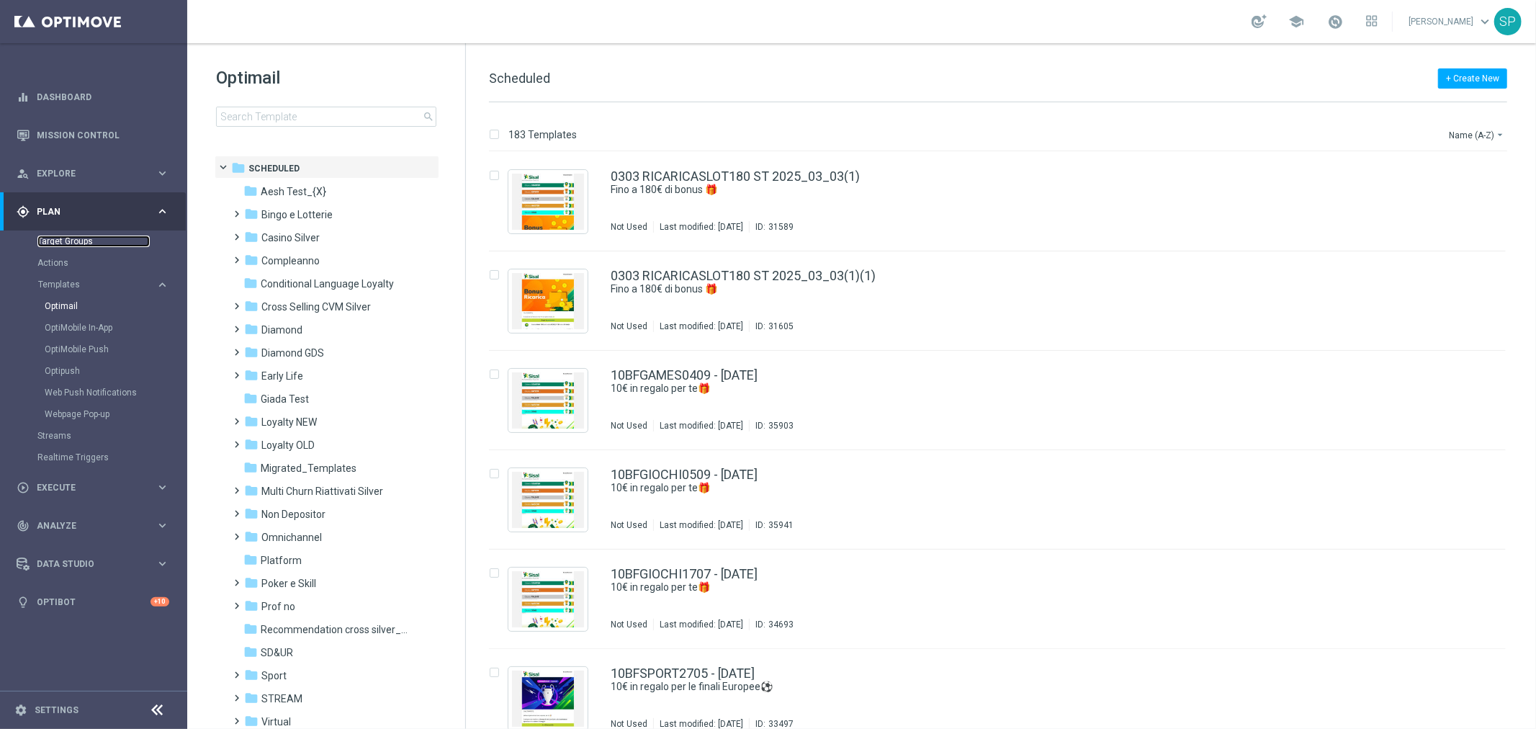
click at [62, 243] on link "Target Groups" at bounding box center [93, 241] width 112 height 12
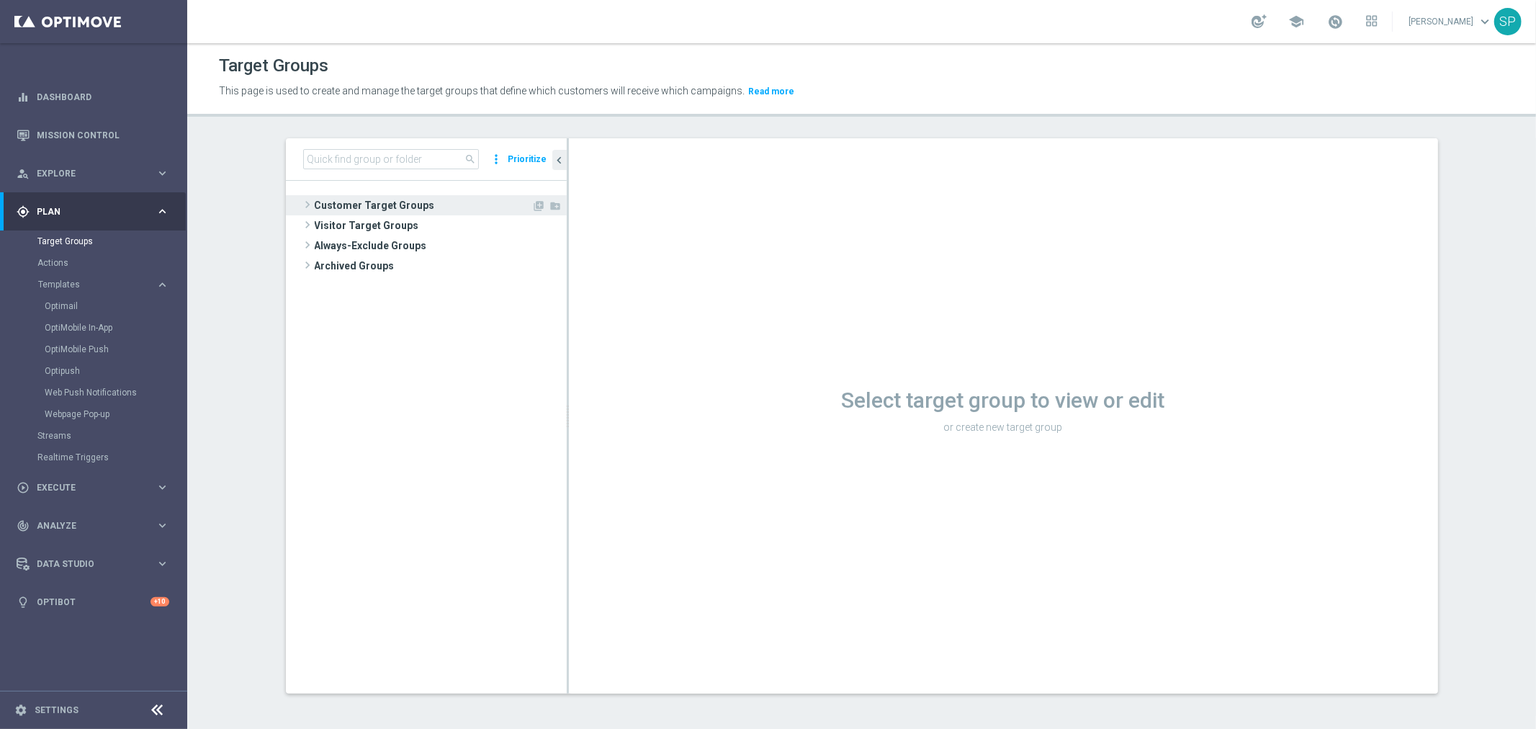
click at [399, 204] on span "Customer Target Groups" at bounding box center [423, 205] width 217 height 20
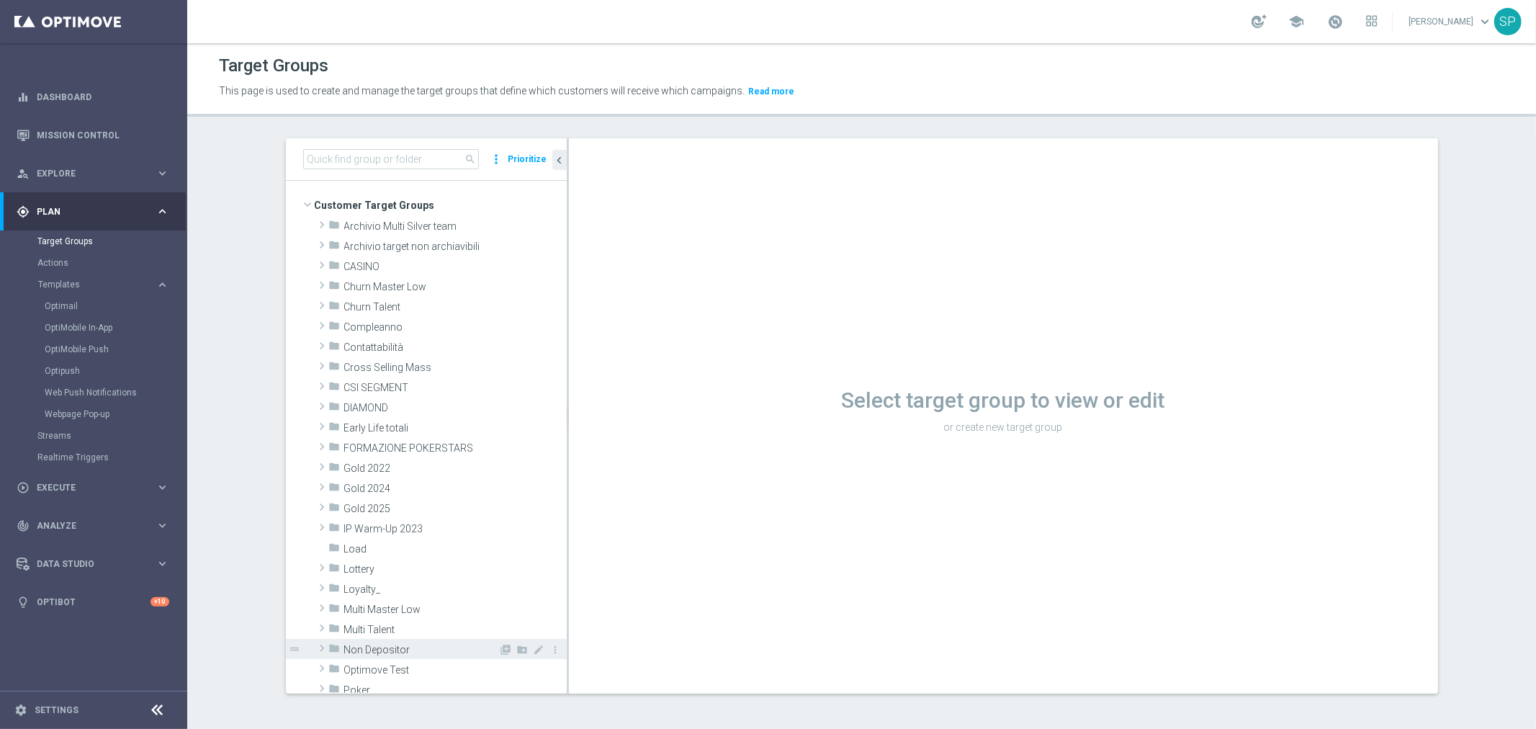
click at [384, 652] on span "Non Depositor" at bounding box center [421, 650] width 155 height 12
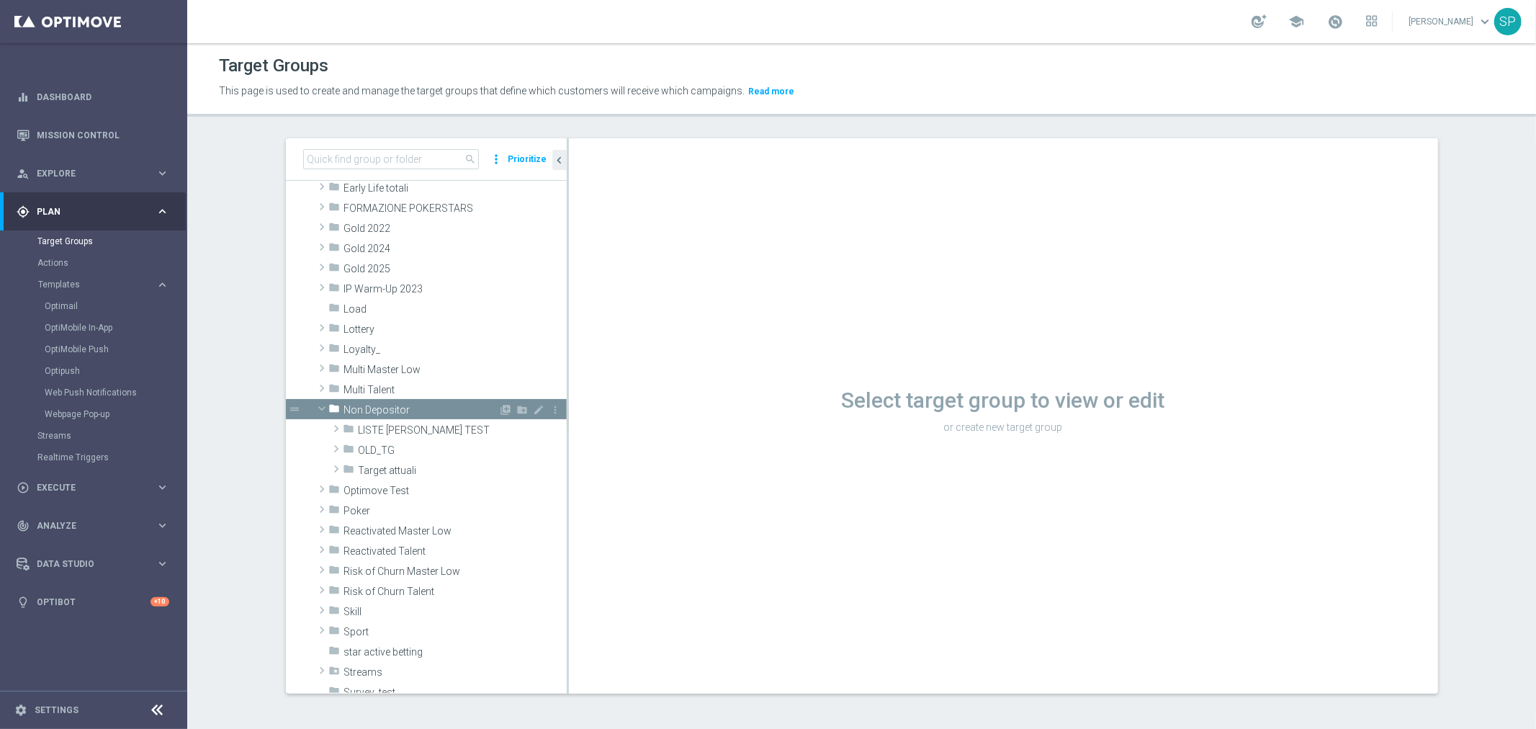
scroll to position [240, 0]
click at [436, 464] on span "Target attuali" at bounding box center [429, 470] width 140 height 12
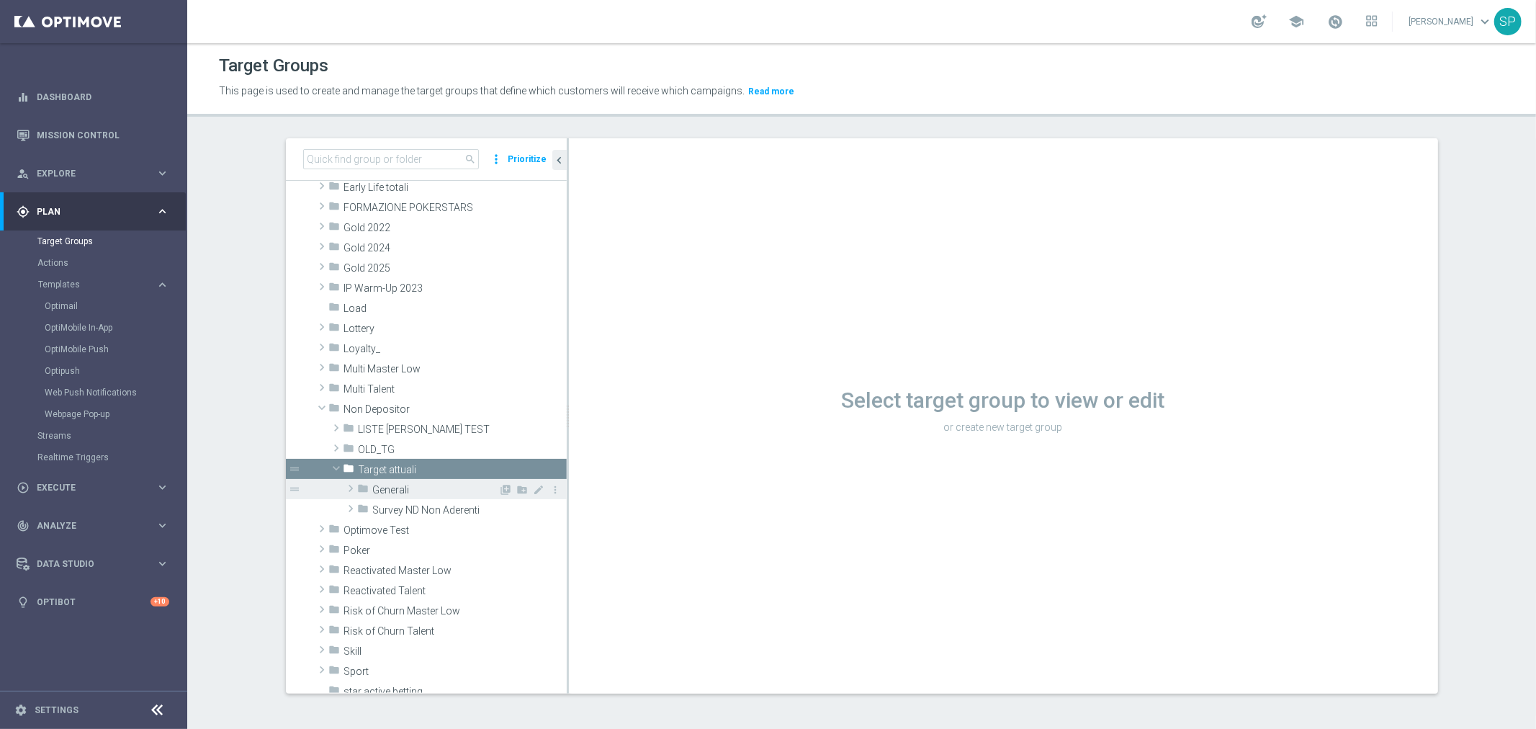
click at [415, 492] on span "Generali" at bounding box center [436, 490] width 126 height 12
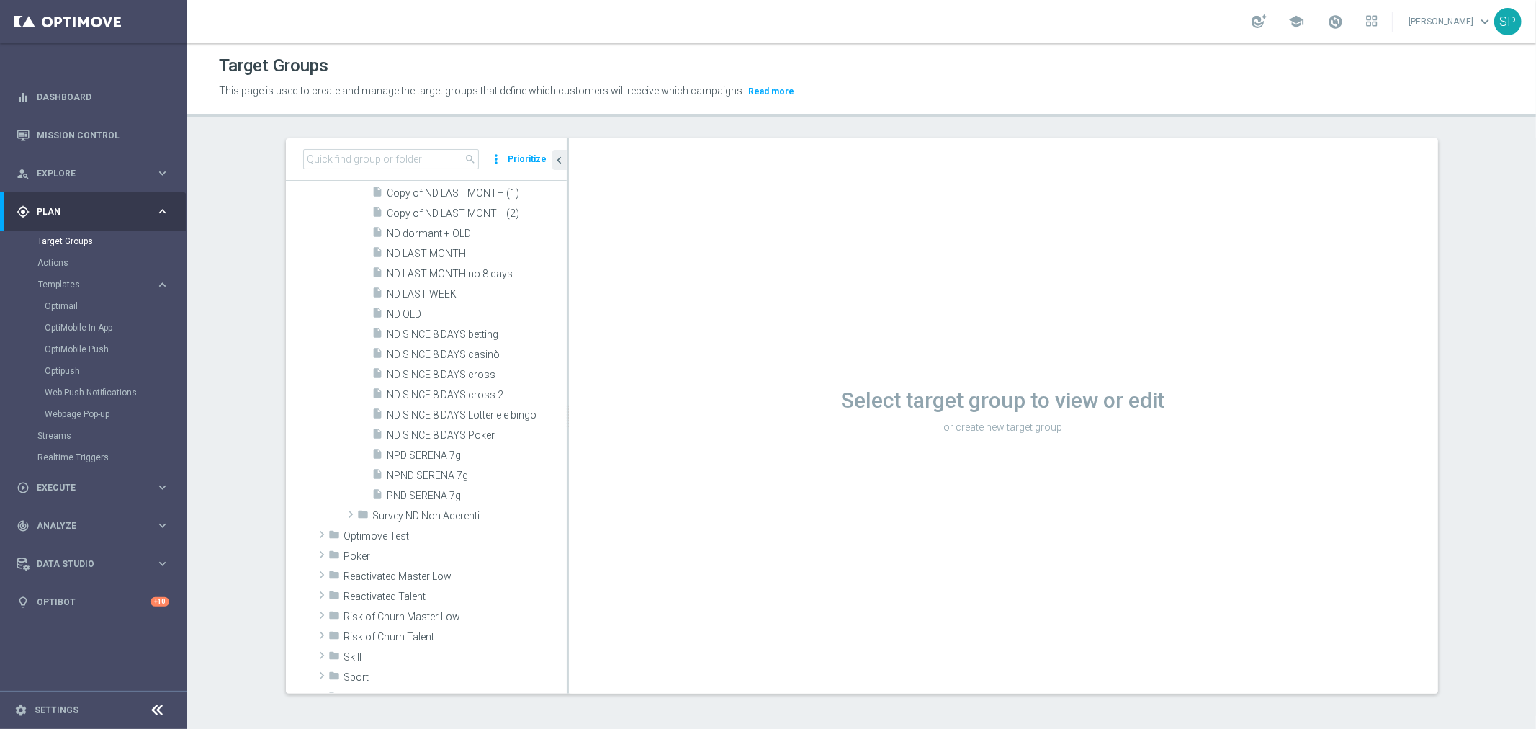
scroll to position [565, 0]
click at [534, 230] on icon "content_copy" at bounding box center [540, 233] width 12 height 12
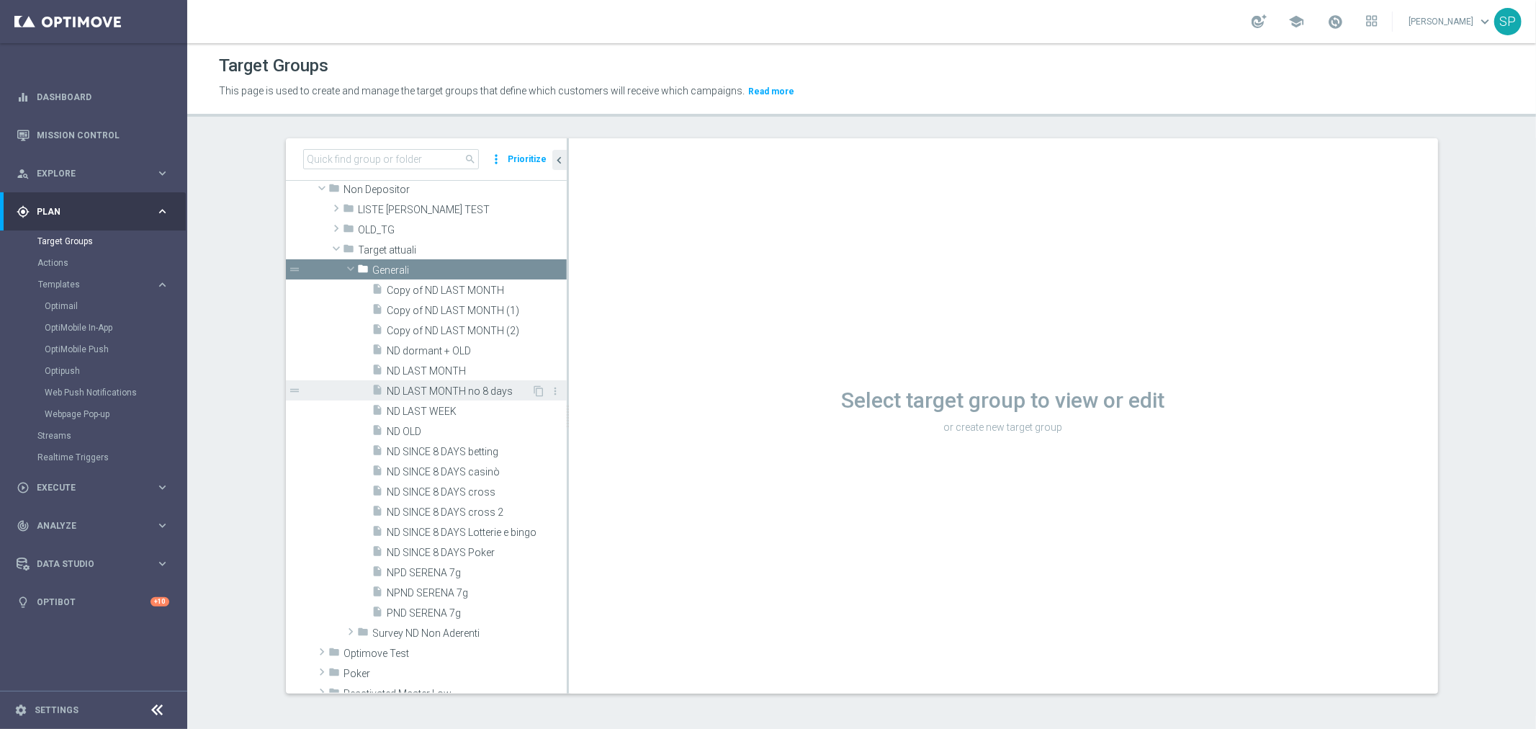
scroll to position [455, 0]
click at [534, 351] on icon "content_copy" at bounding box center [540, 352] width 12 height 12
click at [534, 348] on icon "content_copy" at bounding box center [540, 352] width 12 height 12
click at [534, 349] on icon "content_copy" at bounding box center [540, 352] width 12 height 12
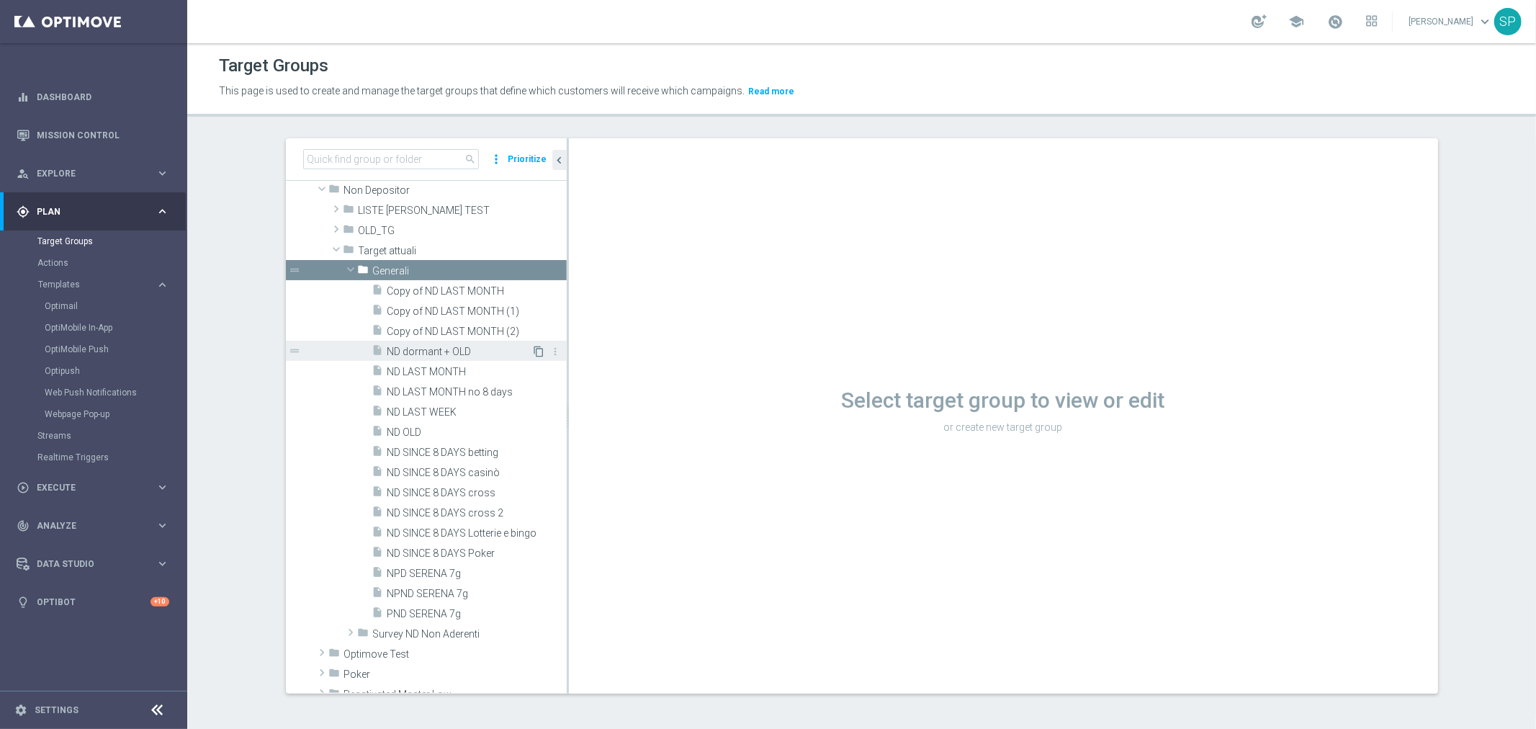
click at [534, 351] on icon "content_copy" at bounding box center [540, 352] width 12 height 12
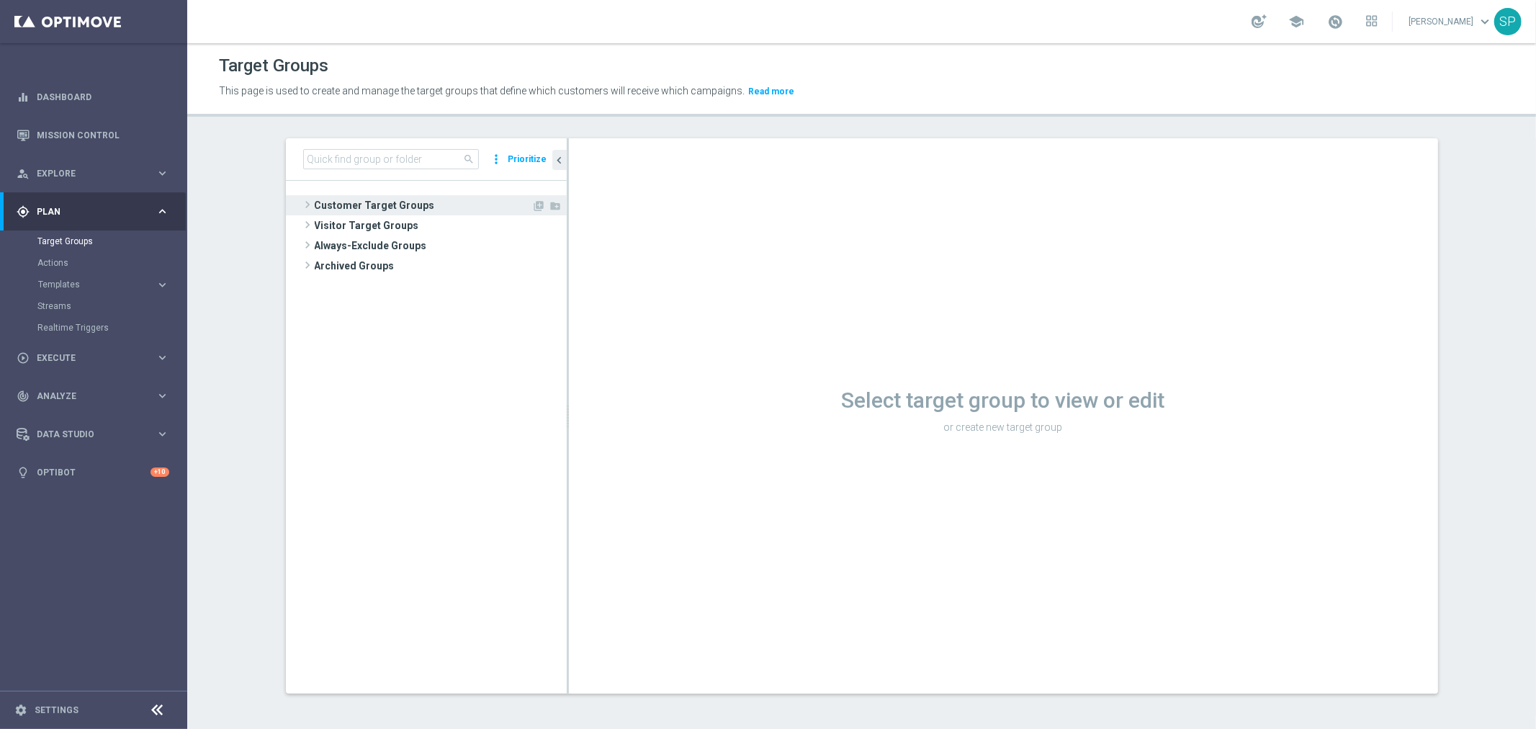
click at [426, 203] on span "Customer Target Groups" at bounding box center [423, 205] width 217 height 20
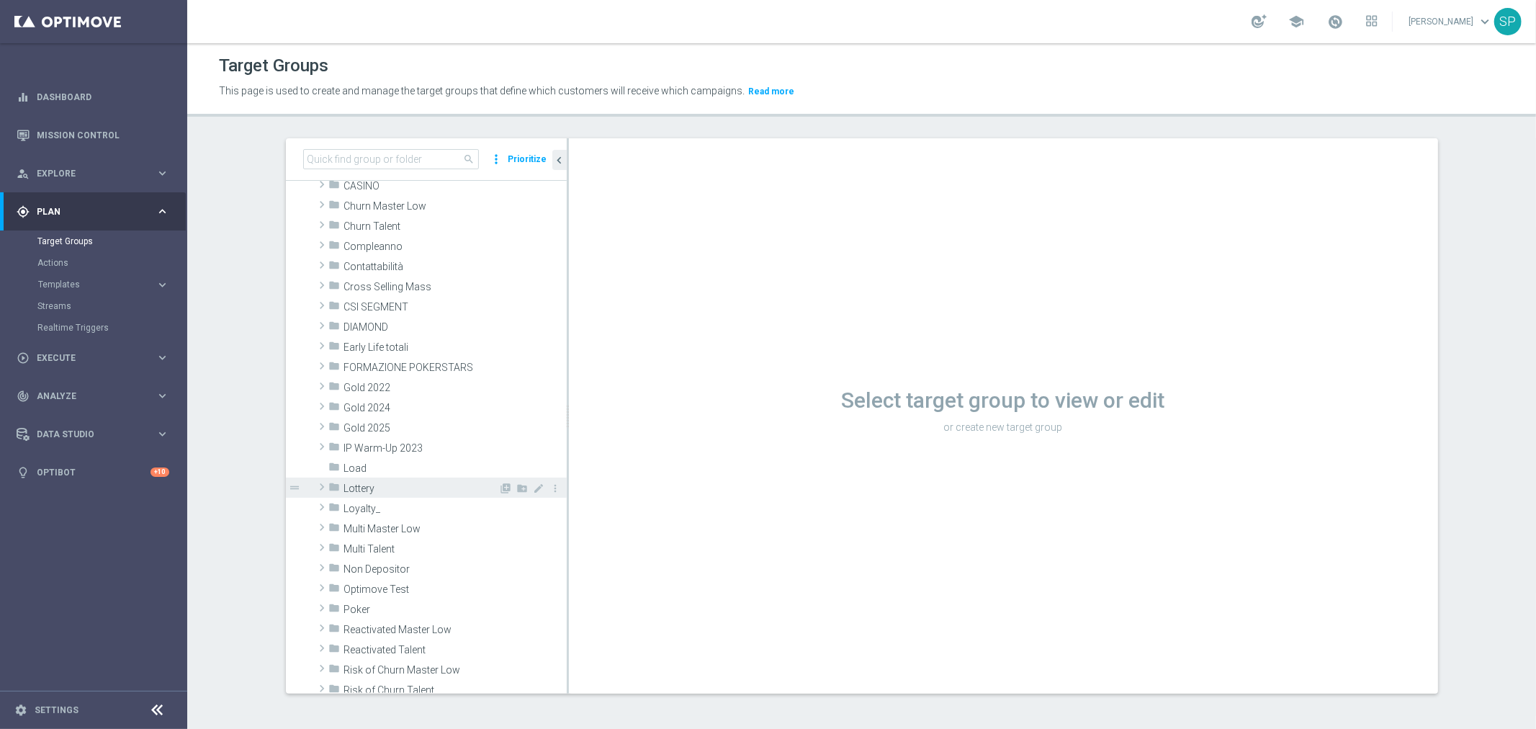
scroll to position [81, 0]
click at [413, 575] on div "folder Non Depositor" at bounding box center [414, 567] width 170 height 20
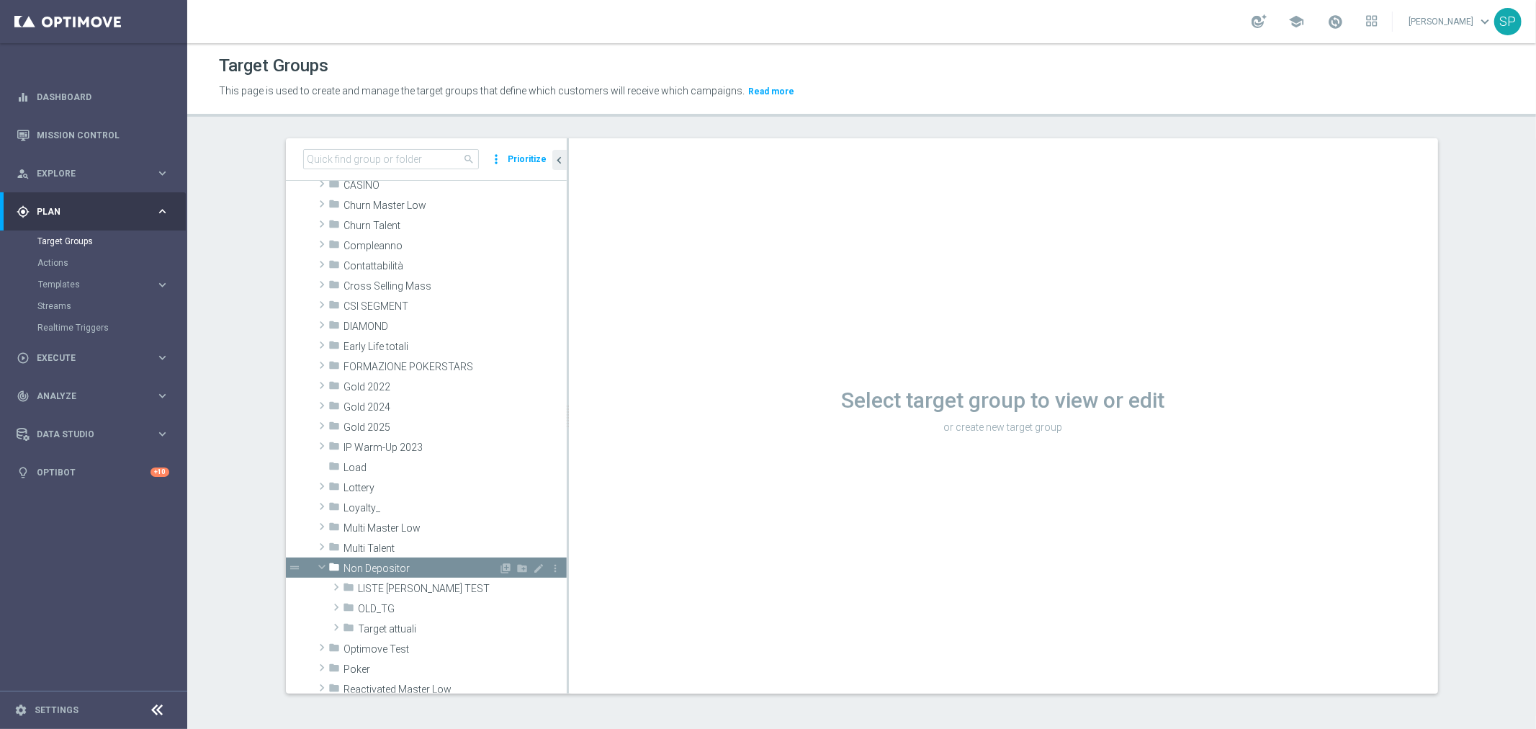
scroll to position [180, 0]
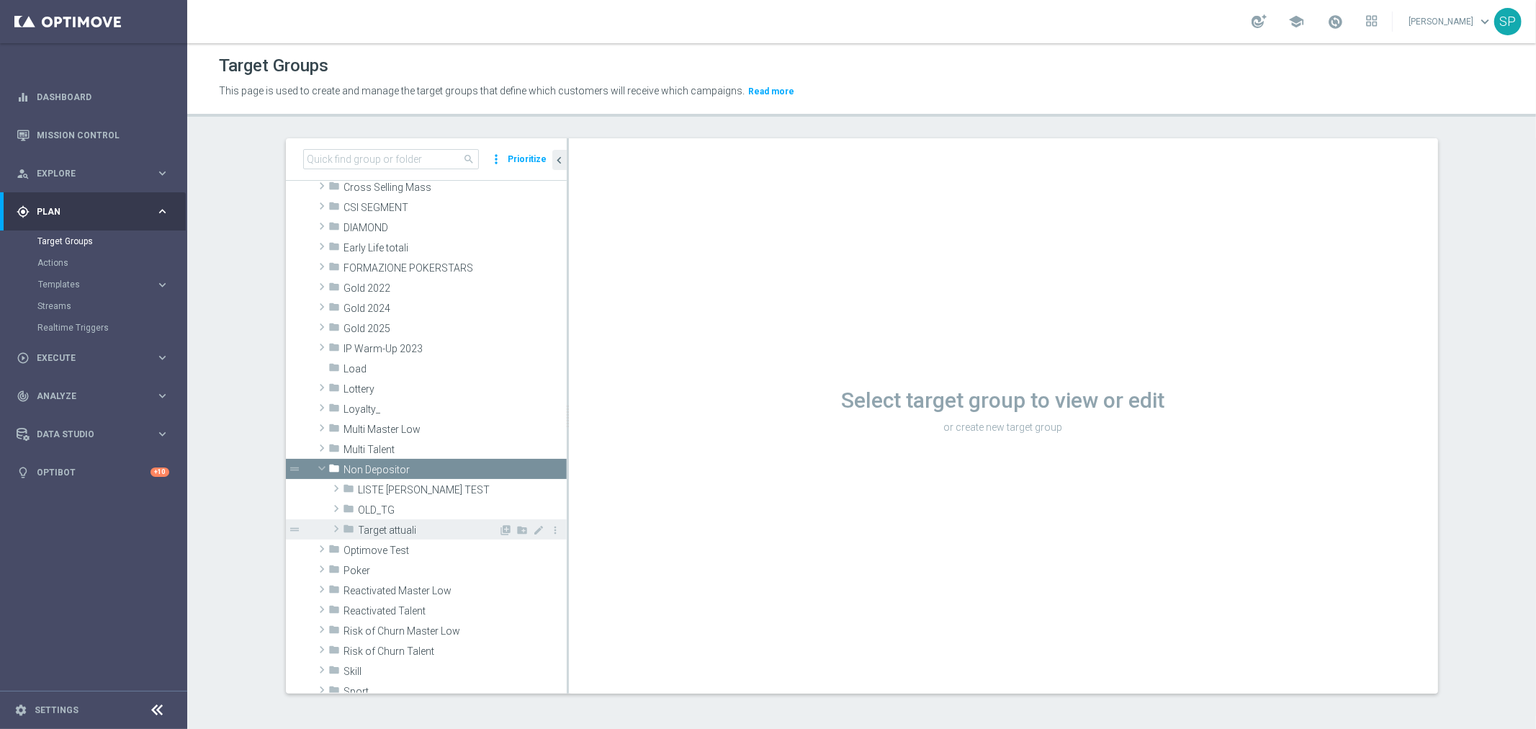
click at [410, 530] on span "Target attuali" at bounding box center [429, 530] width 140 height 12
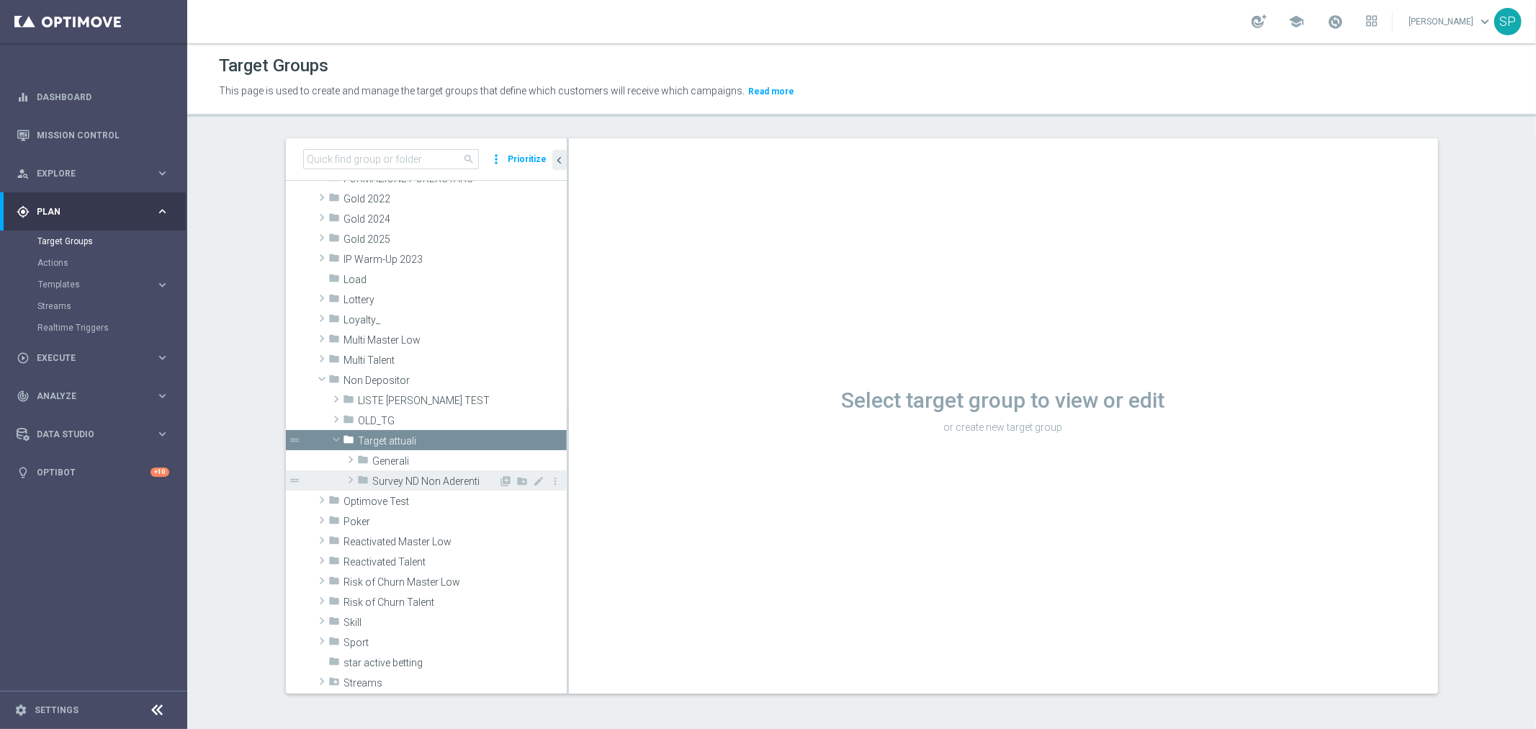
scroll to position [270, 0]
click at [404, 451] on div "folder Generali" at bounding box center [428, 459] width 141 height 20
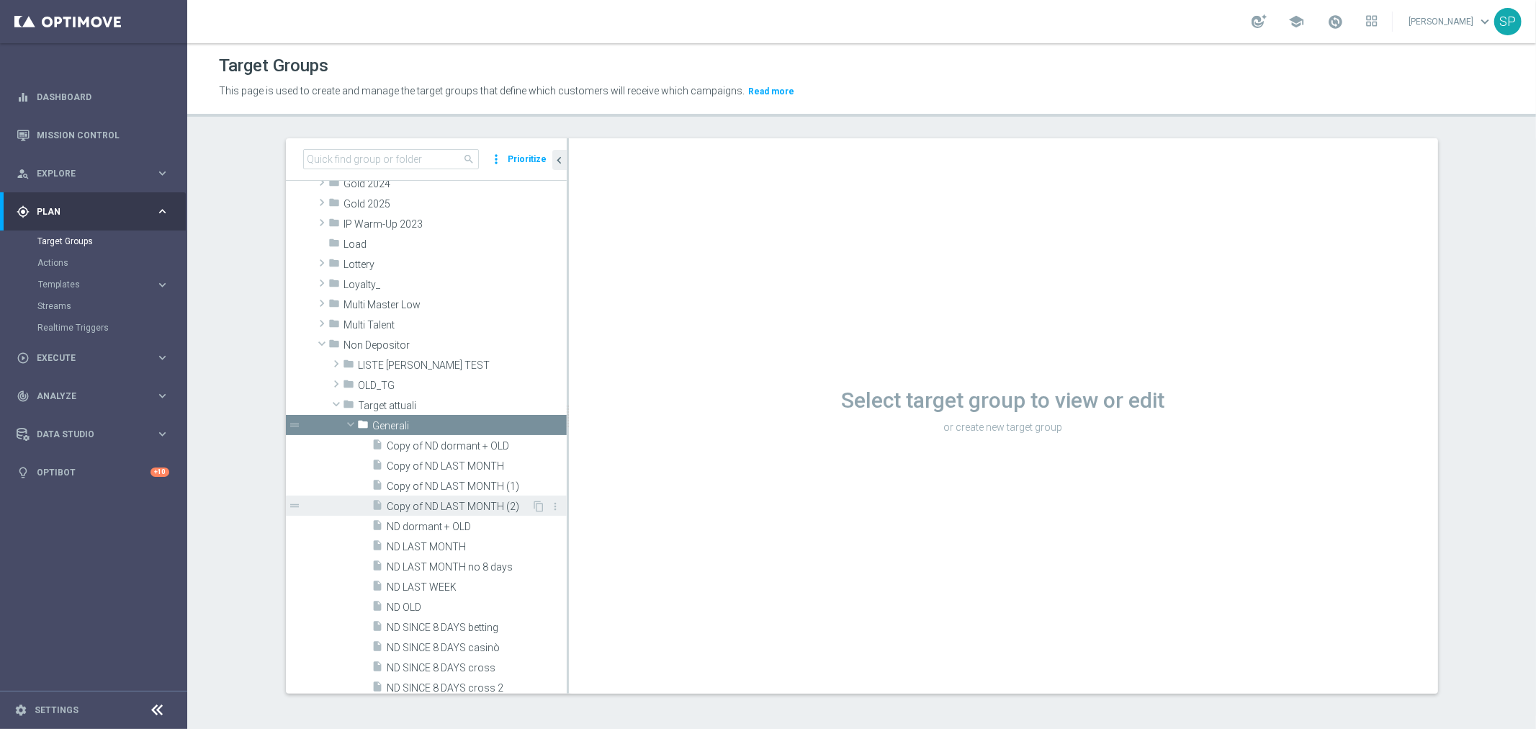
scroll to position [305, 0]
click at [445, 442] on span "Copy of ND dormant + OLD" at bounding box center [459, 445] width 145 height 12
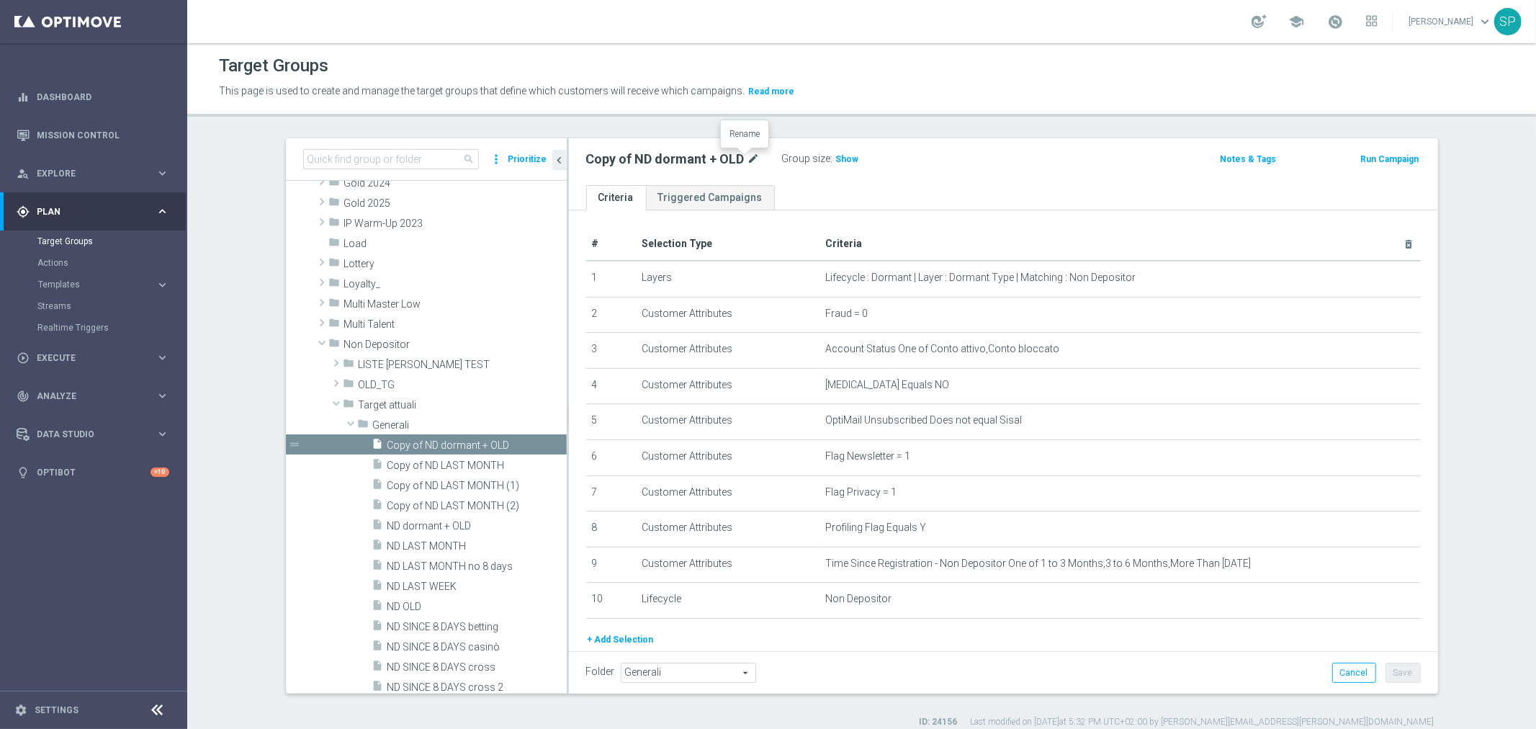
click at [747, 157] on icon "mode_edit" at bounding box center [753, 158] width 13 height 17
click at [629, 159] on input "ND dormant" at bounding box center [683, 160] width 194 height 20
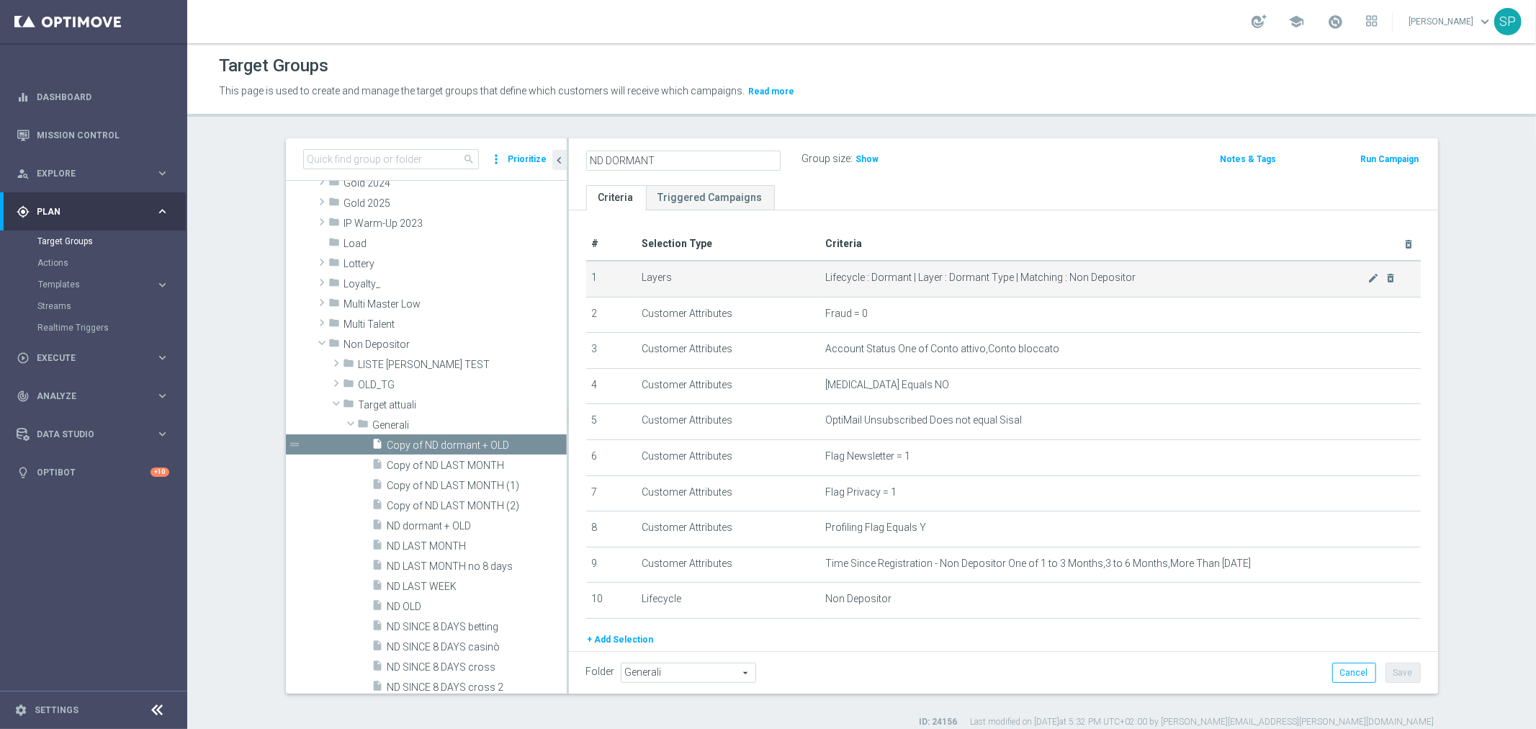
type input "ND DORMANT"
click at [1079, 286] on td "Lifecycle : Dormant | Layer : Dormant Type | Matching : Non Depositor mode_edit…" at bounding box center [1119, 279] width 601 height 36
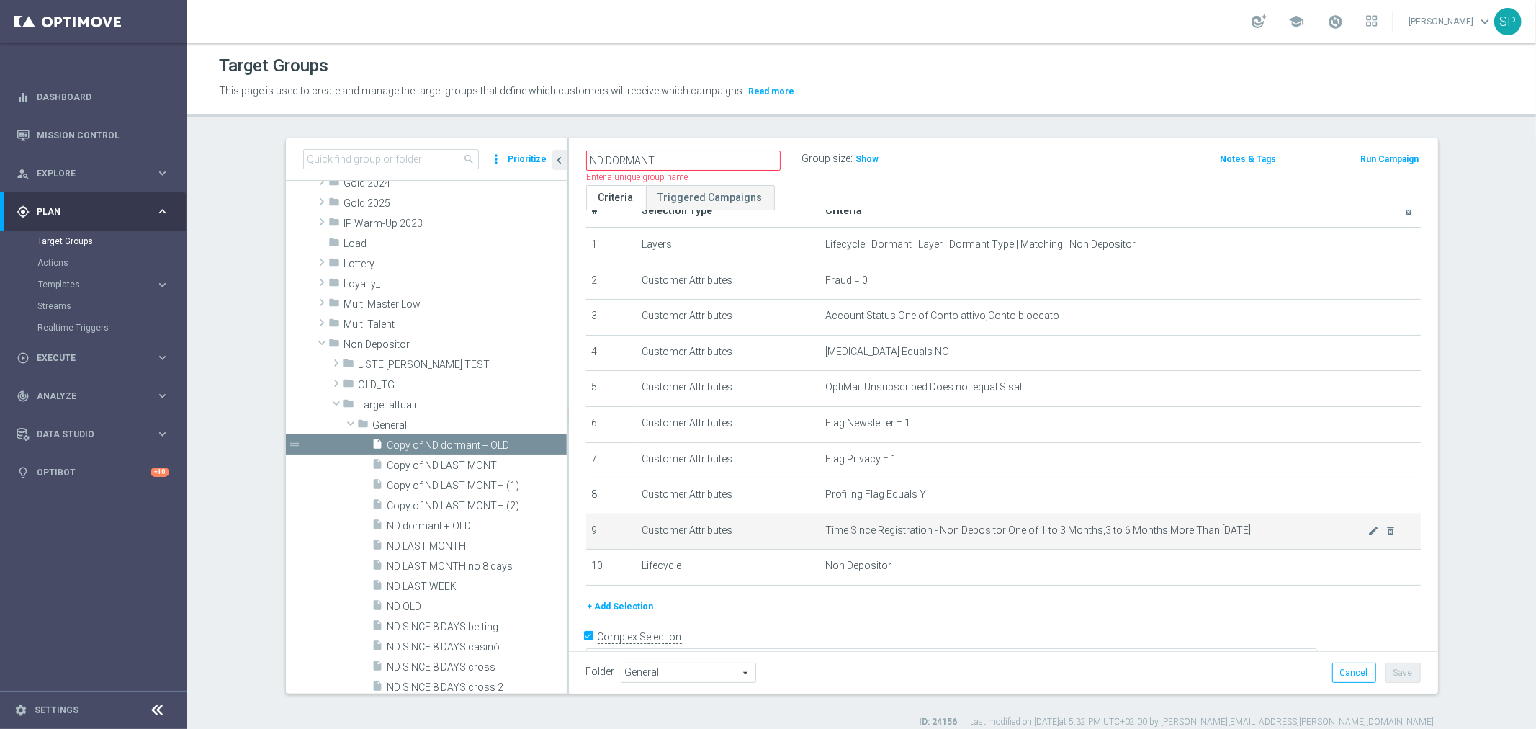
scroll to position [48, 0]
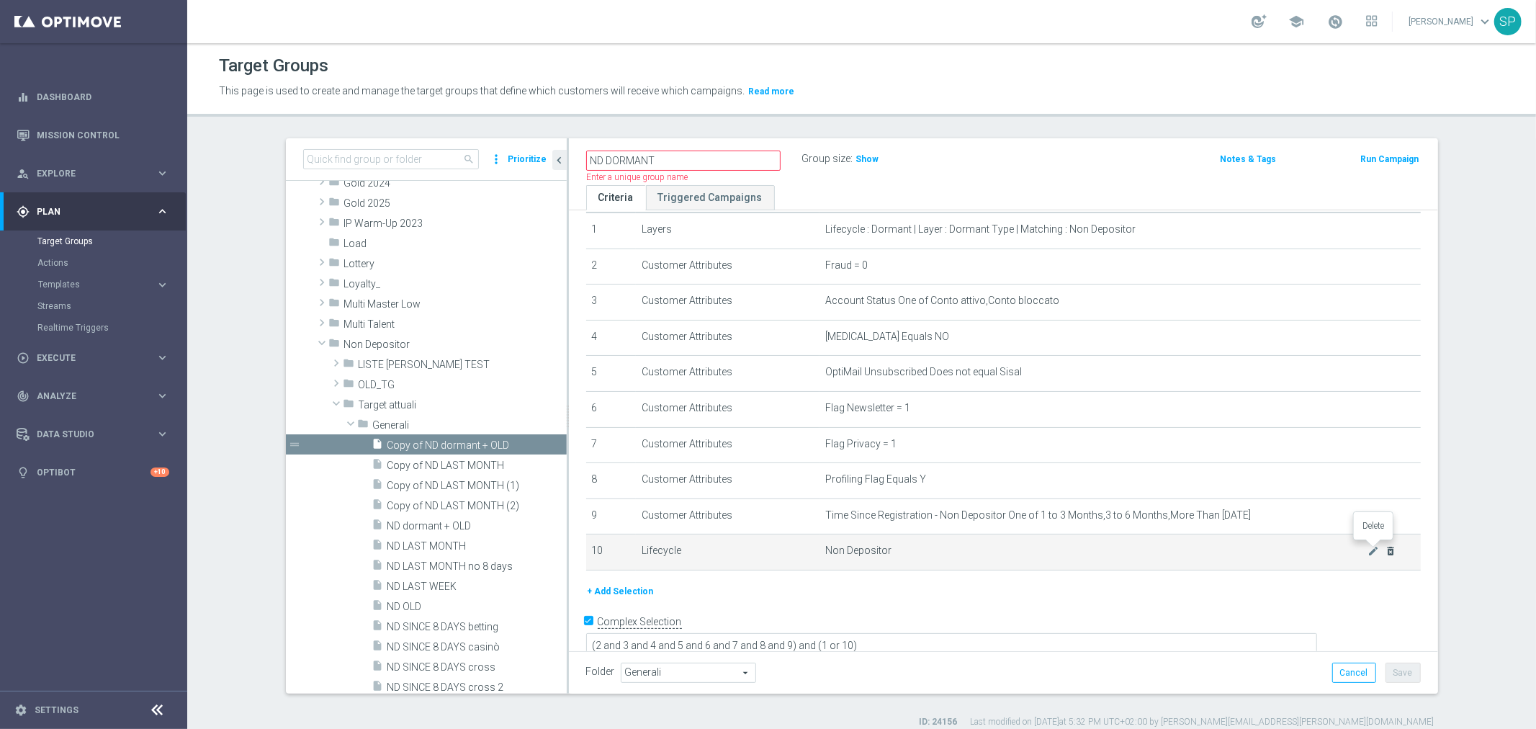
click at [1385, 550] on icon "delete_forever" at bounding box center [1391, 551] width 12 height 12
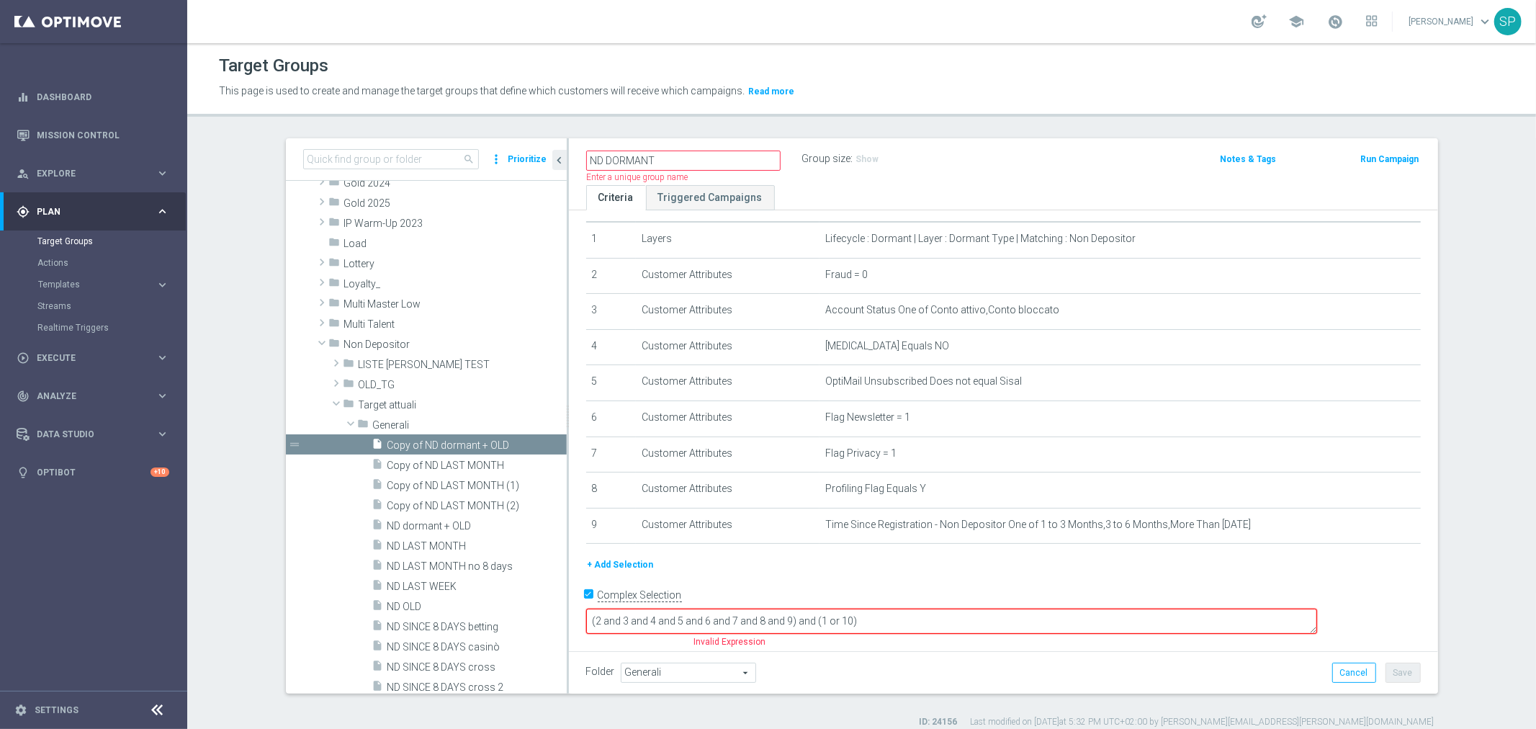
scroll to position [14, 0]
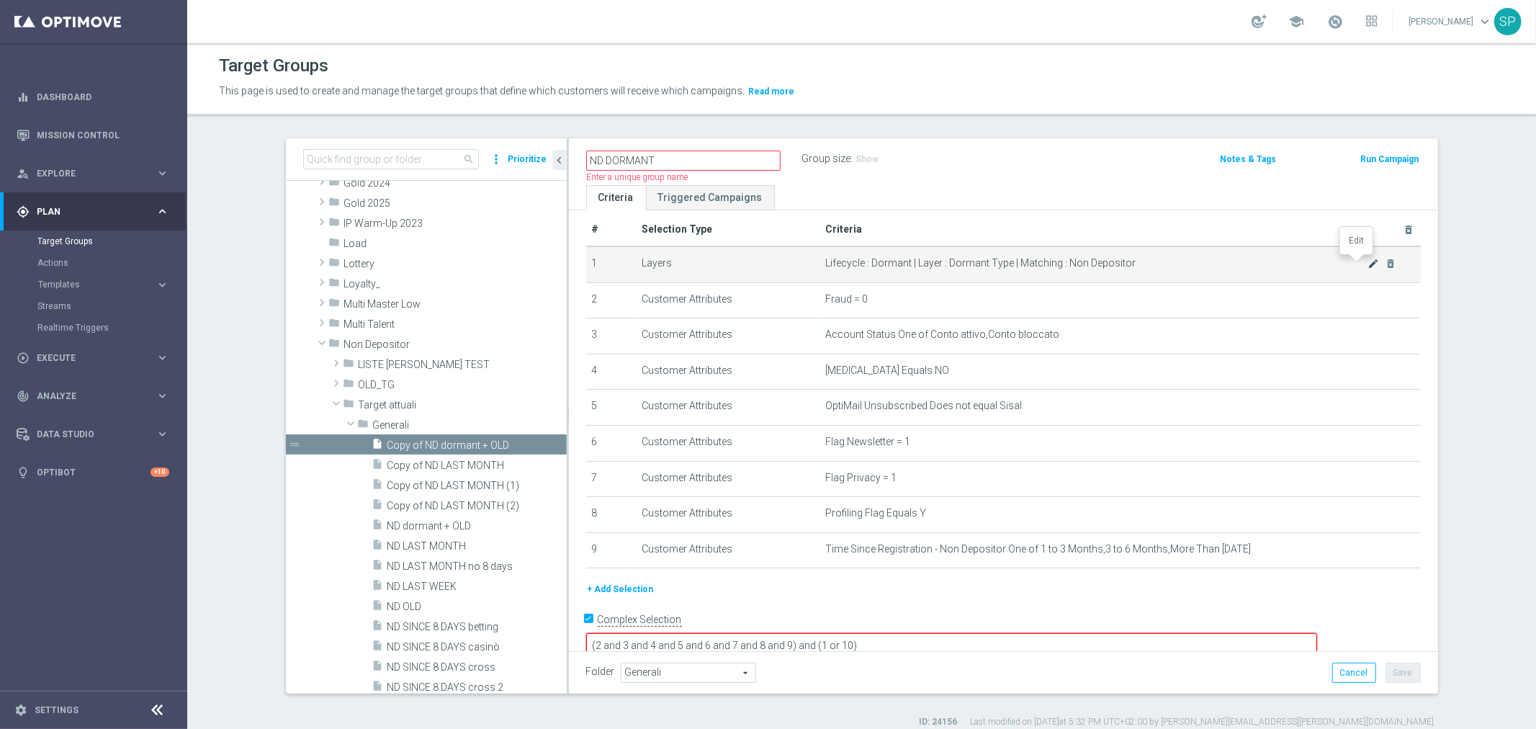
click at [1367, 264] on icon "mode_edit" at bounding box center [1373, 264] width 12 height 12
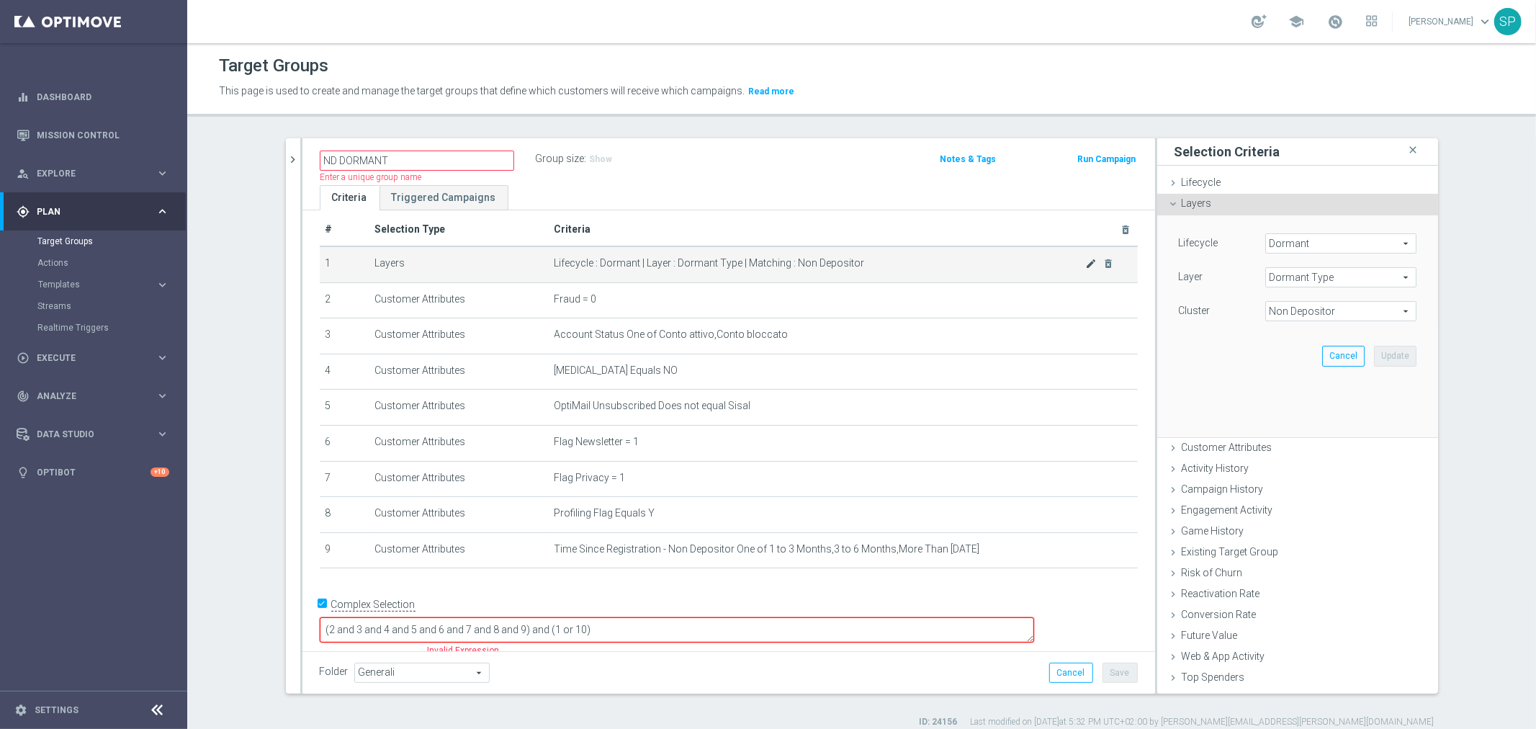
scroll to position [0, 0]
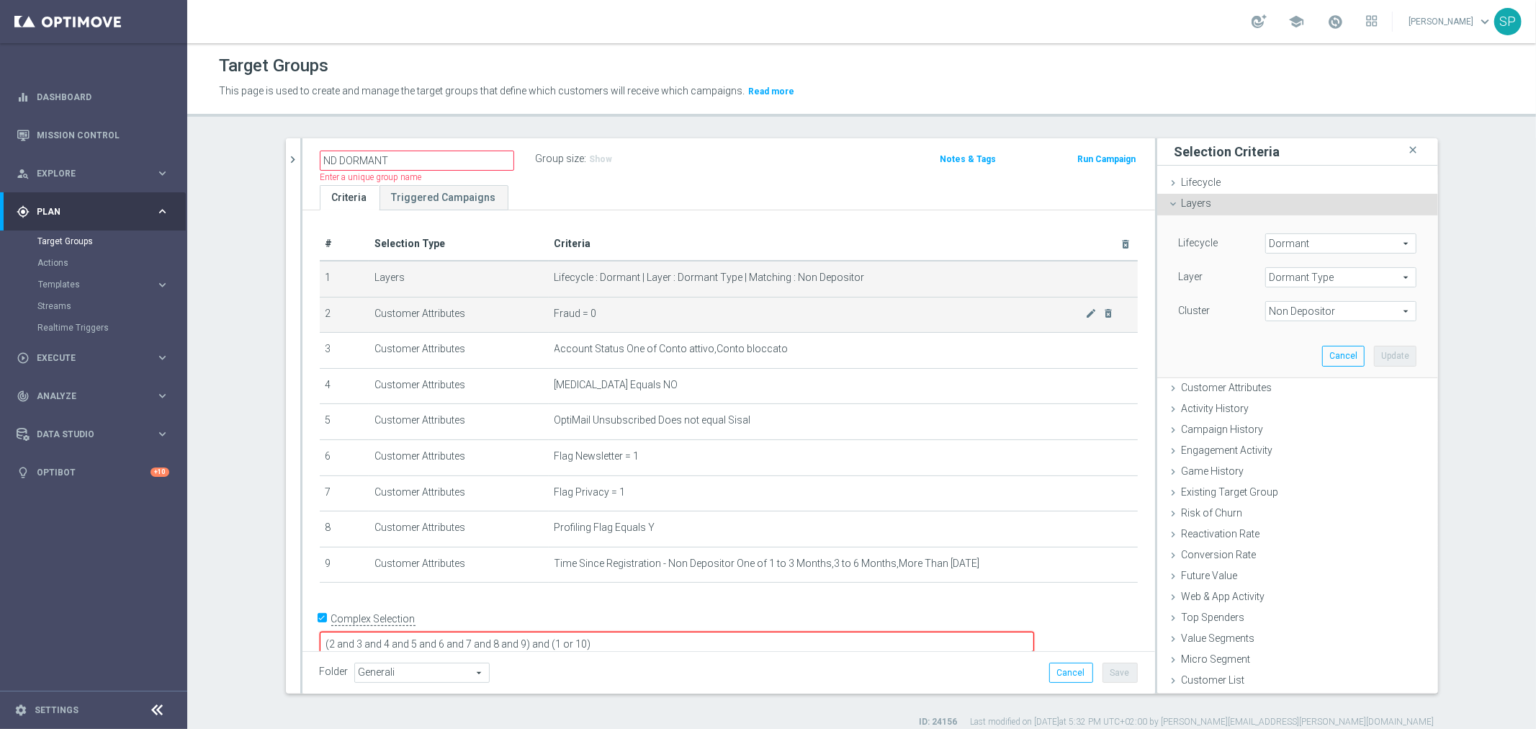
click at [767, 319] on td "Fraud = 0 mode_edit delete_forever" at bounding box center [843, 315] width 589 height 36
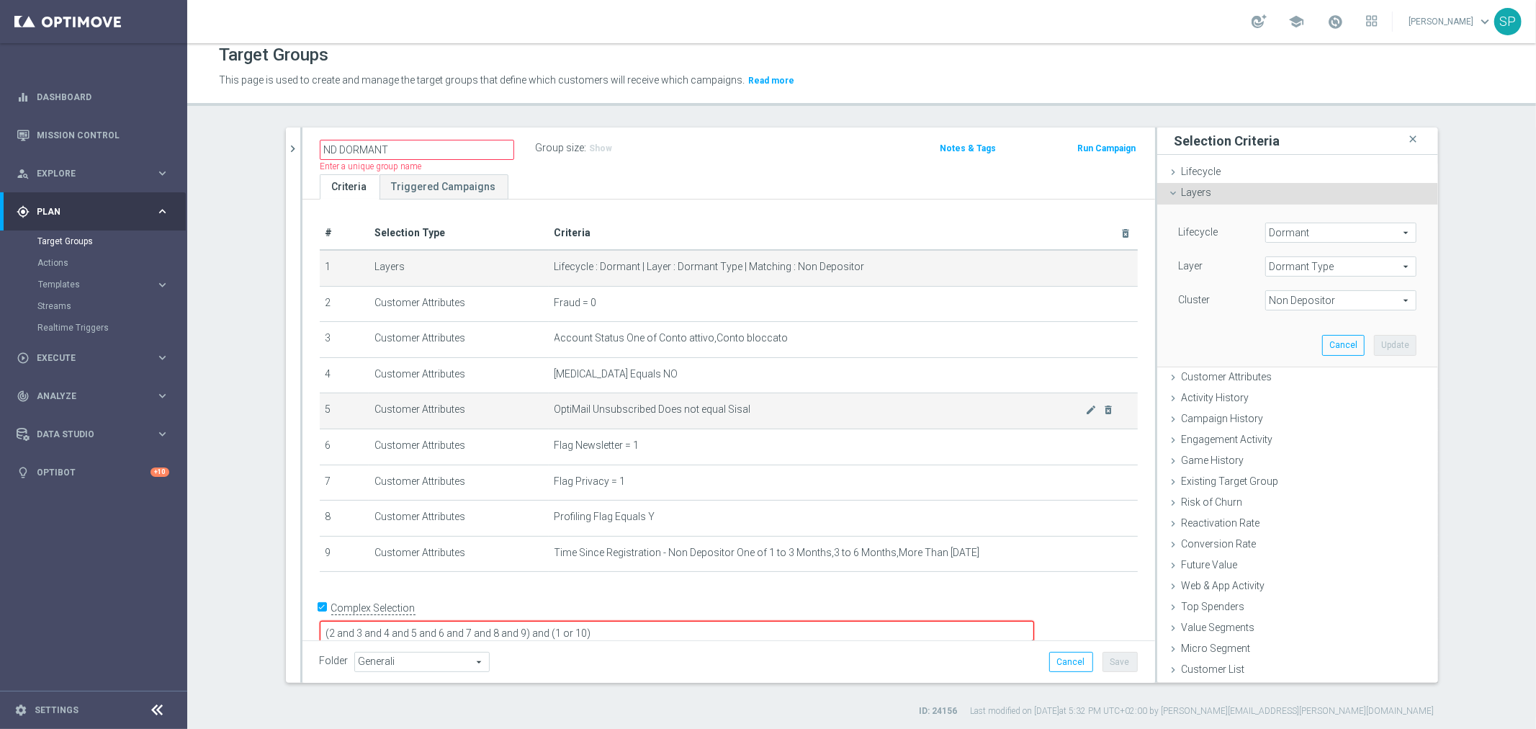
scroll to position [13, 0]
drag, startPoint x: 618, startPoint y: 396, endPoint x: 753, endPoint y: 408, distance: 135.9
click at [753, 408] on td "OptiMail Unsubscribed Does not equal Sisal mode_edit delete_forever" at bounding box center [843, 409] width 589 height 36
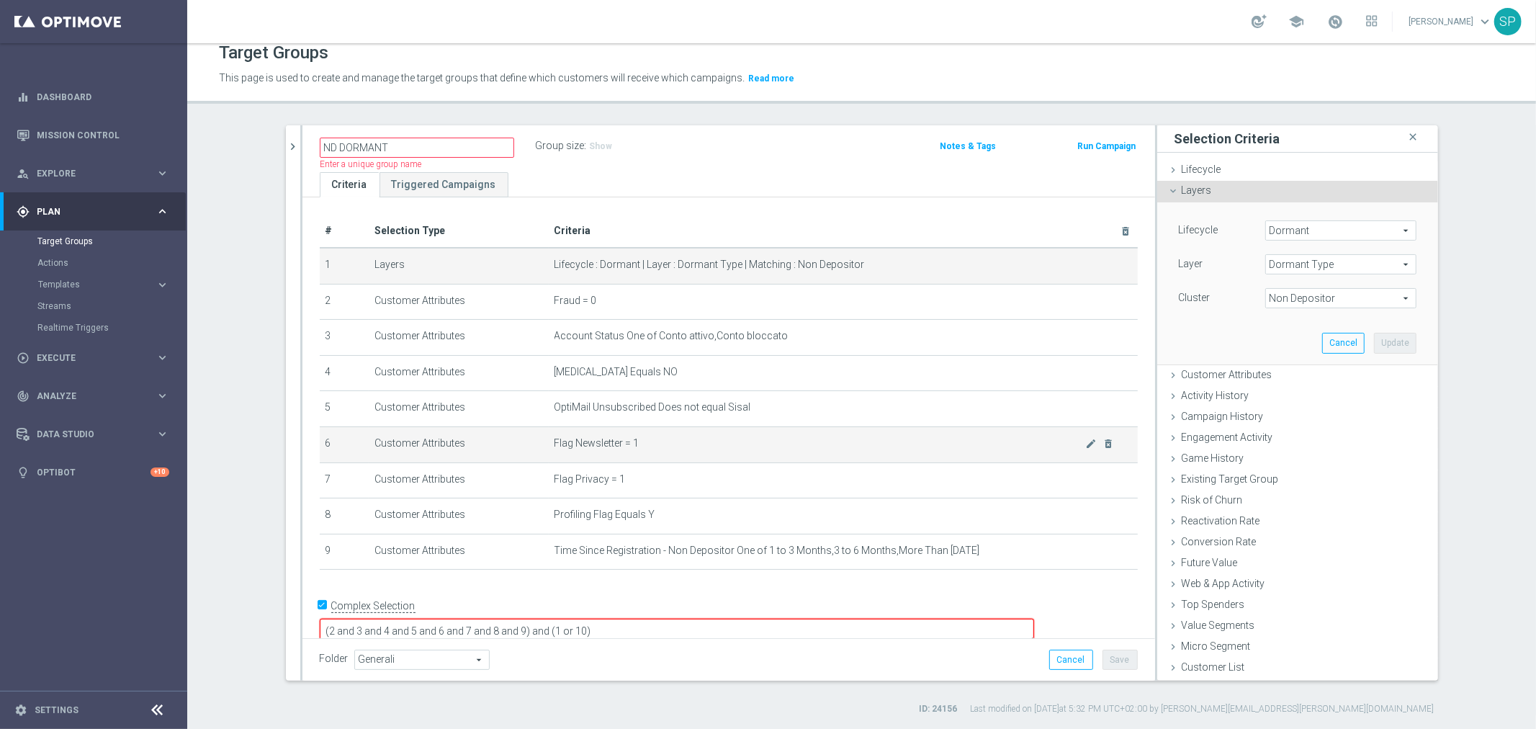
click at [711, 449] on td "Flag Newsletter = 1 mode_edit delete_forever" at bounding box center [843, 444] width 589 height 36
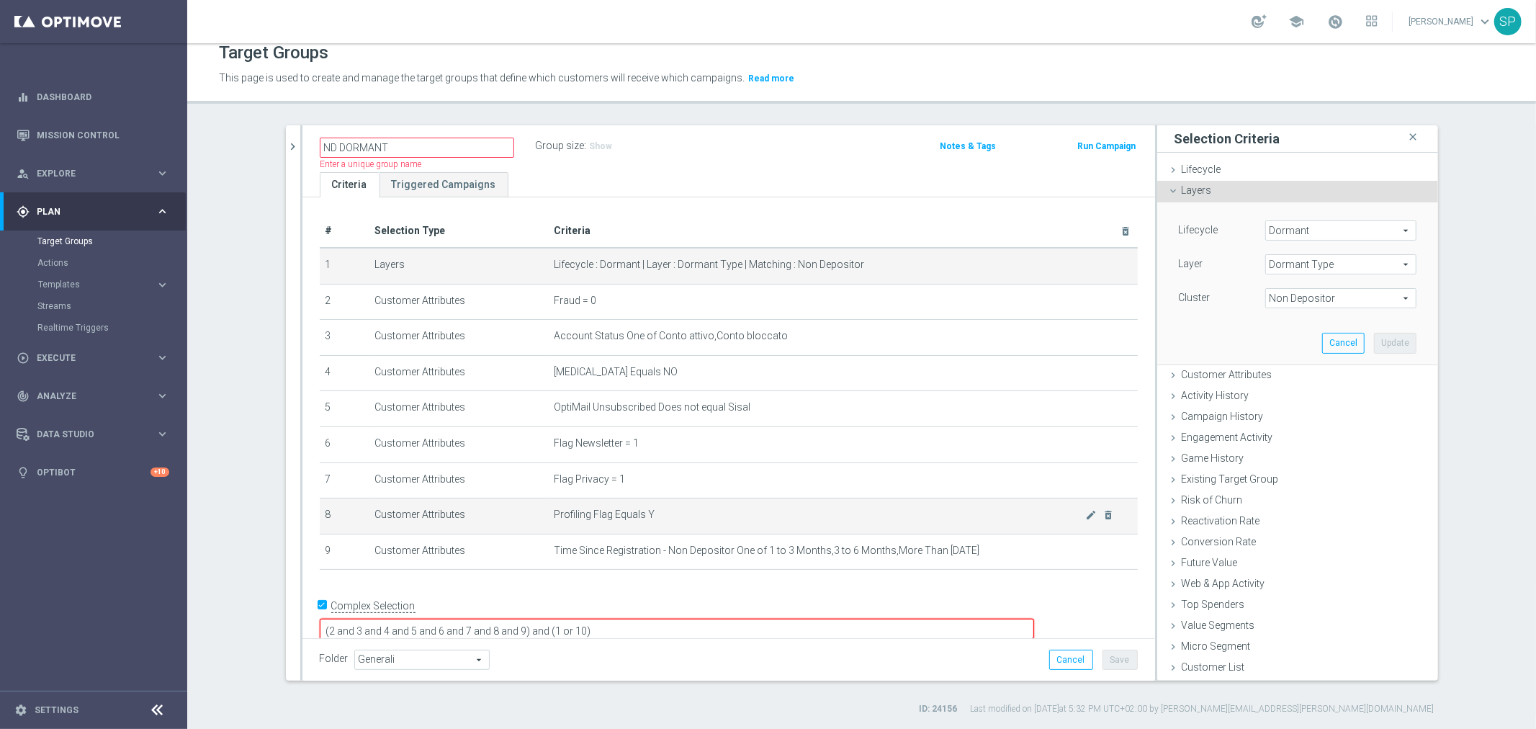
click at [711, 516] on span "Profiling Flag Equals Y" at bounding box center [819, 514] width 531 height 12
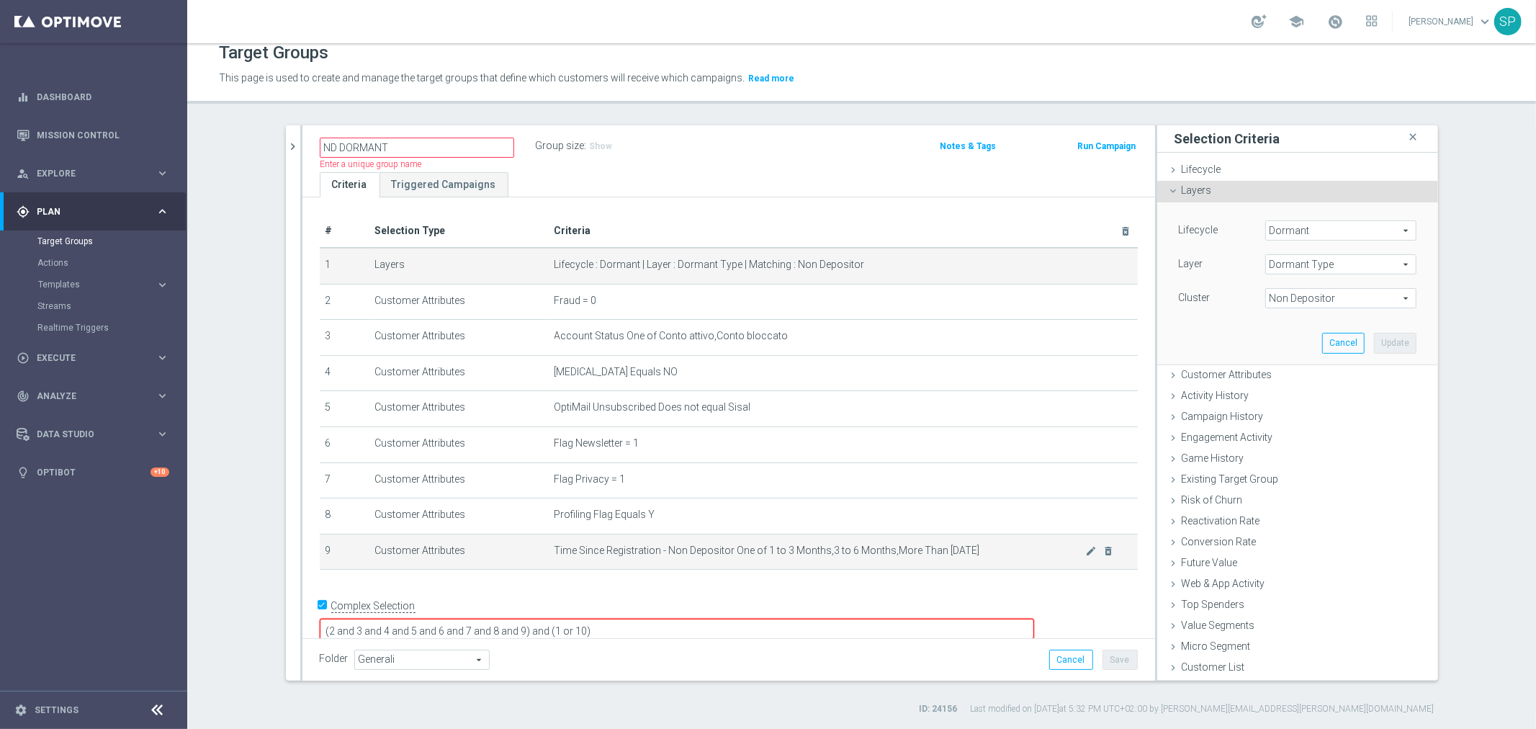
click at [718, 539] on td "Time Since Registration - Non Depositor One of 1 to 3 Months,3 to 6 Months,More…" at bounding box center [843, 552] width 589 height 36
click at [1085, 549] on icon "mode_edit" at bounding box center [1091, 551] width 12 height 12
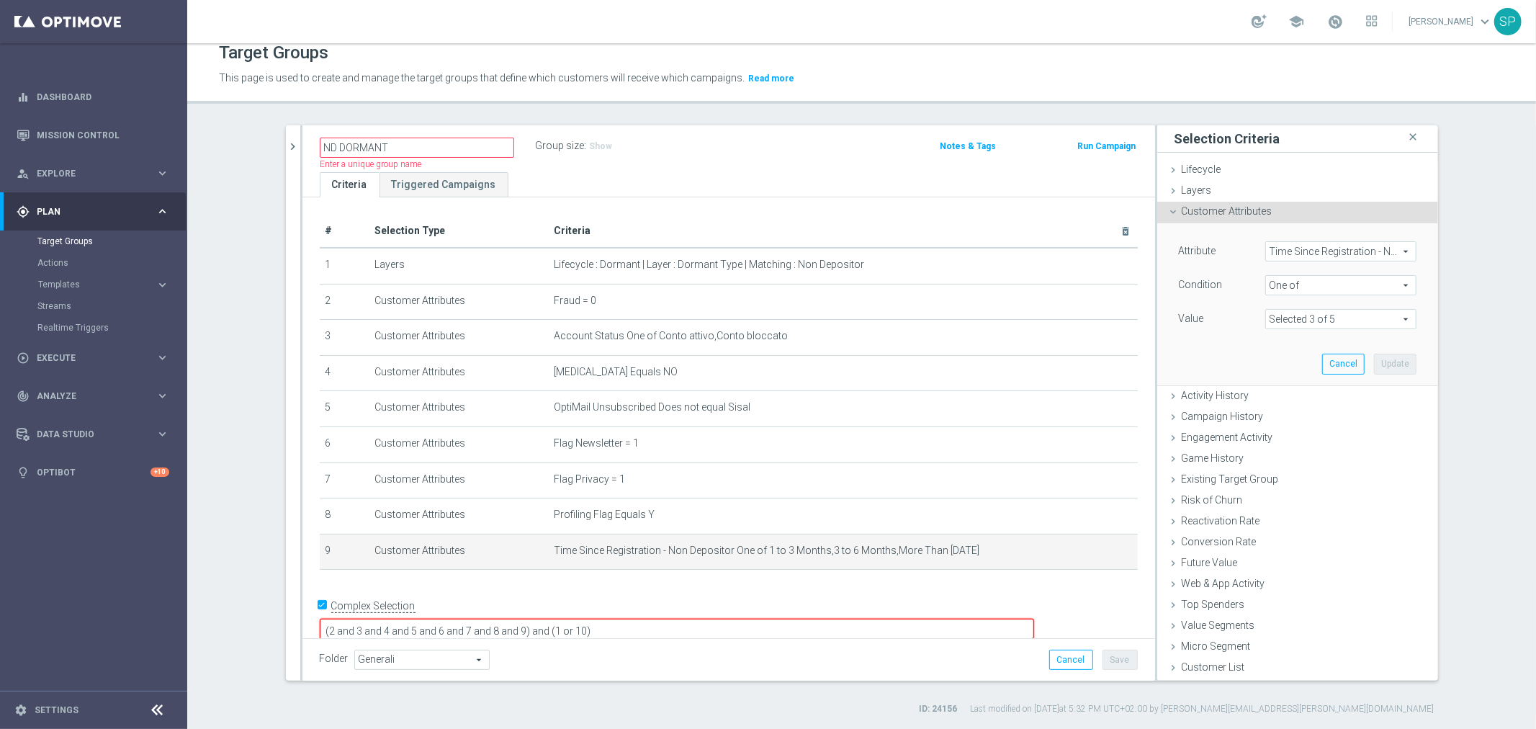
click at [1338, 249] on span "Time Since Registration - Non Depositor" at bounding box center [1341, 251] width 150 height 19
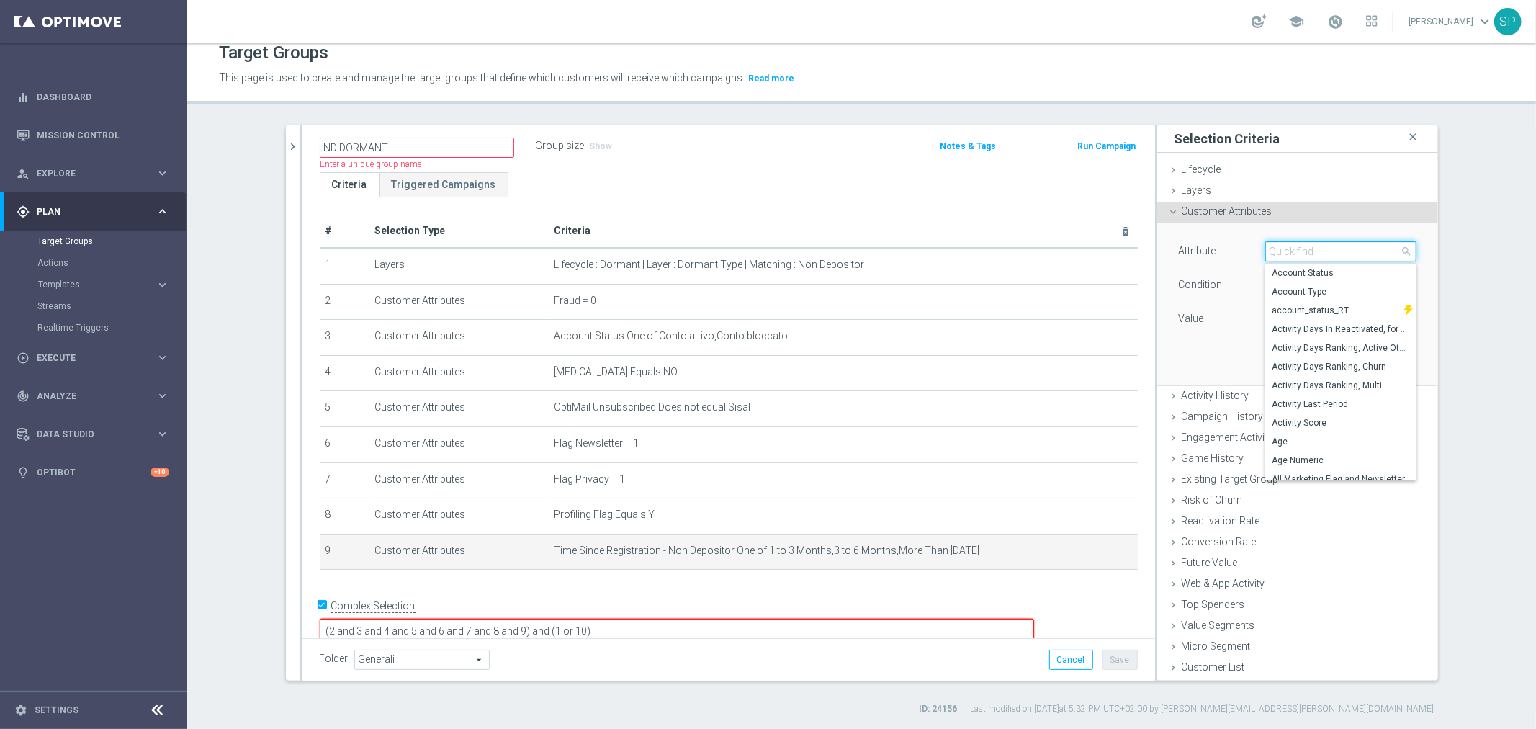
click at [1338, 249] on input "search" at bounding box center [1340, 251] width 151 height 20
click at [1423, 233] on div "Attribute Time Since Registration - Non Depositor Time Since Registration - Non…" at bounding box center [1297, 304] width 281 height 163
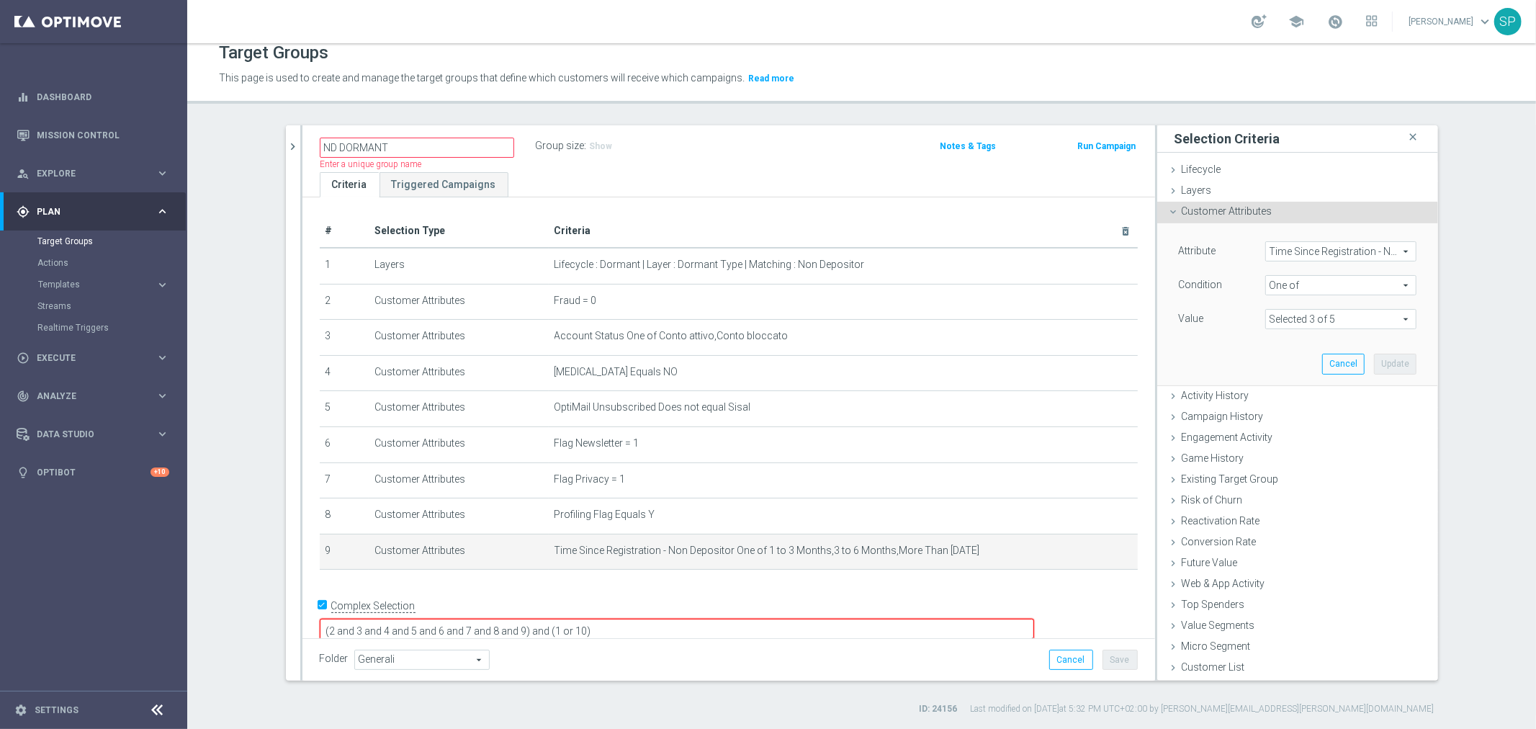
click at [1355, 325] on span at bounding box center [1341, 319] width 150 height 19
click at [1305, 364] on label "1 to 3 Months" at bounding box center [1350, 359] width 131 height 19
click at [1285, 364] on input "1 to 3 Months" at bounding box center [1280, 359] width 9 height 9
checkbox input "false"
type input "Selected 2 of 5"
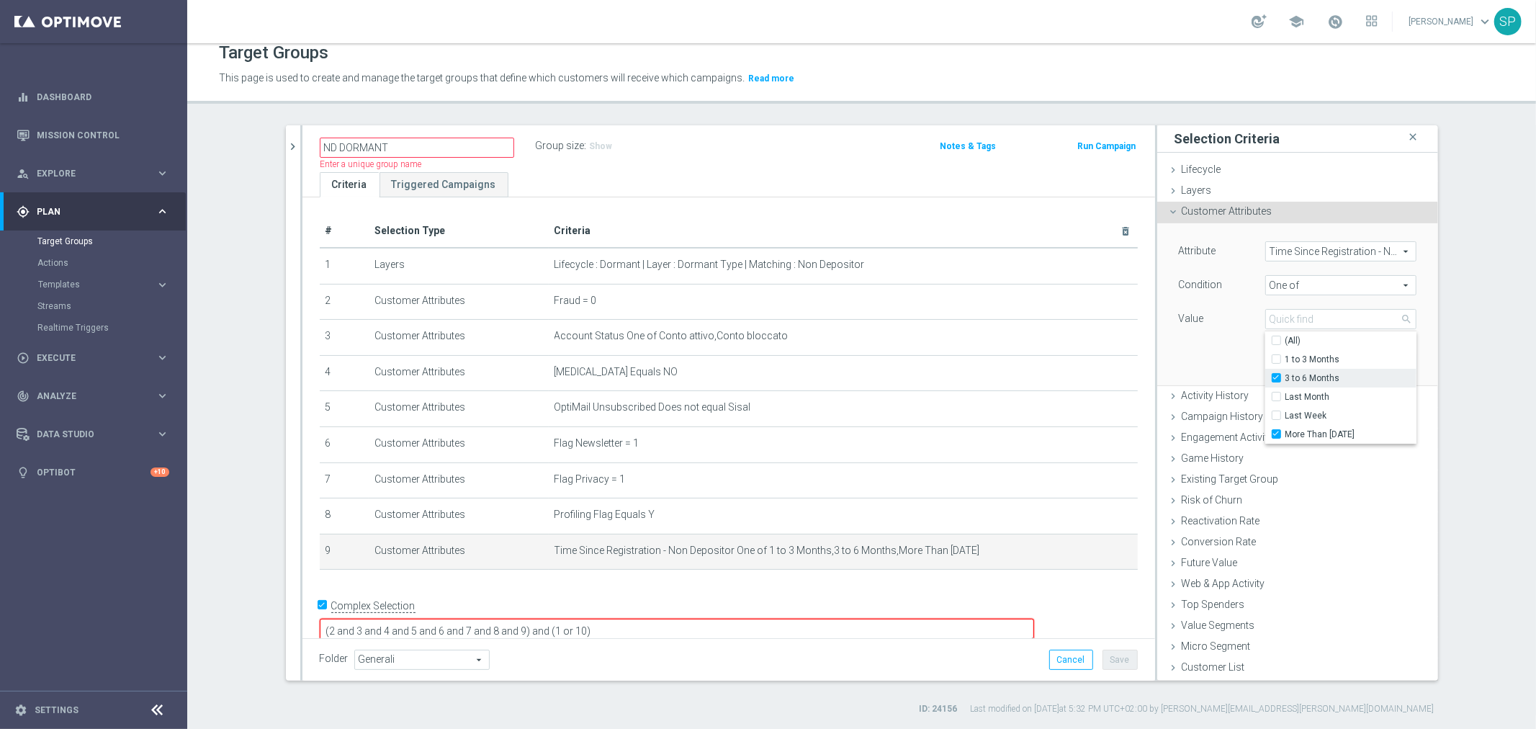
click at [1306, 377] on span "3 to 6 Months" at bounding box center [1350, 378] width 131 height 12
click at [1285, 377] on input "3 to 6 Months" at bounding box center [1280, 378] width 9 height 9
checkbox input "false"
type input "More Than 6 Months Ago"
click at [1194, 324] on label "Value" at bounding box center [1191, 318] width 25 height 13
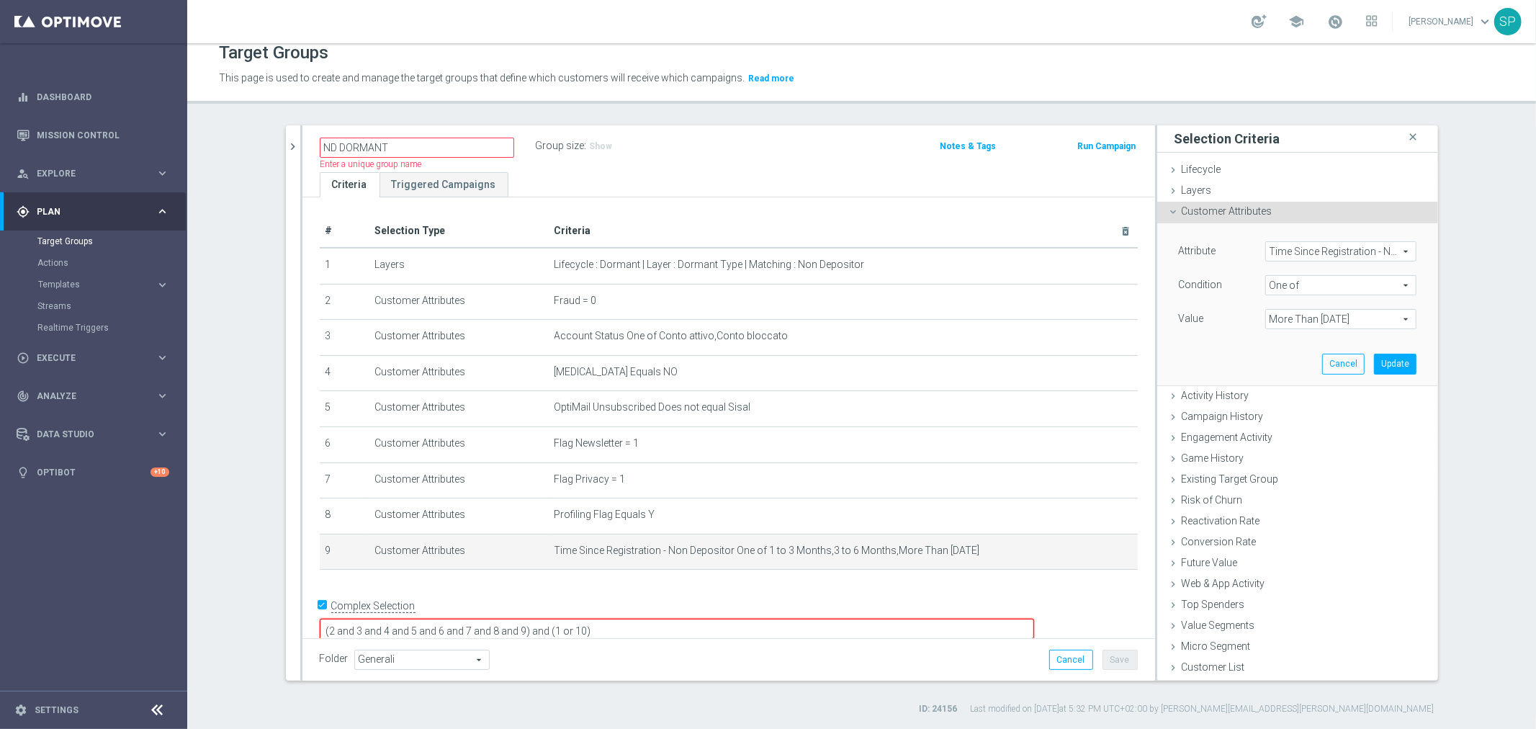
click at [773, 619] on textarea "(2 and 3 and 4 and 5 and 6 and 7 and 8 and 9) and (1 or 10)" at bounding box center [677, 631] width 714 height 25
click at [1391, 358] on button "Update" at bounding box center [1395, 364] width 42 height 20
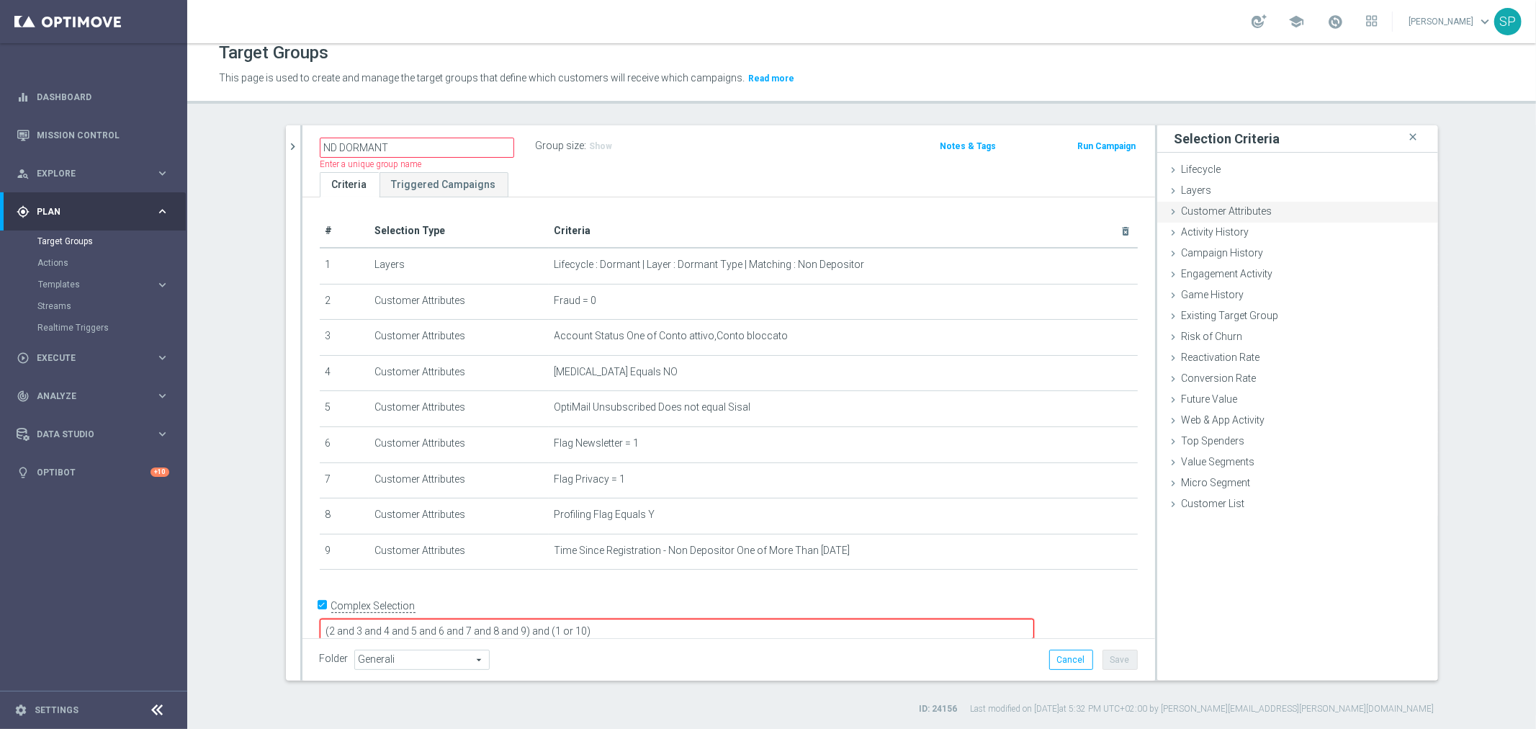
click at [1319, 204] on div "Customer Attributes done selection updated" at bounding box center [1297, 213] width 281 height 22
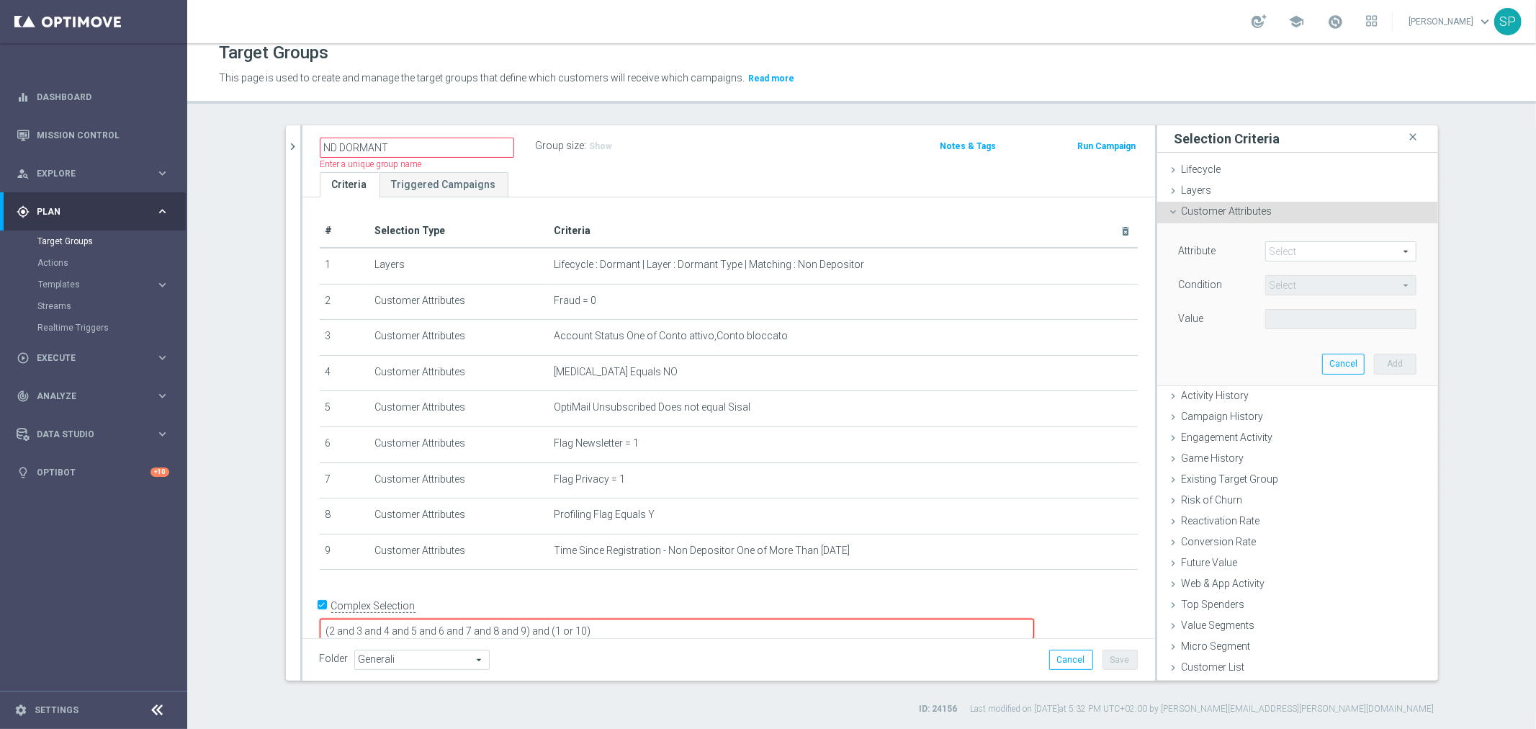
click at [1287, 242] on span at bounding box center [1341, 251] width 150 height 19
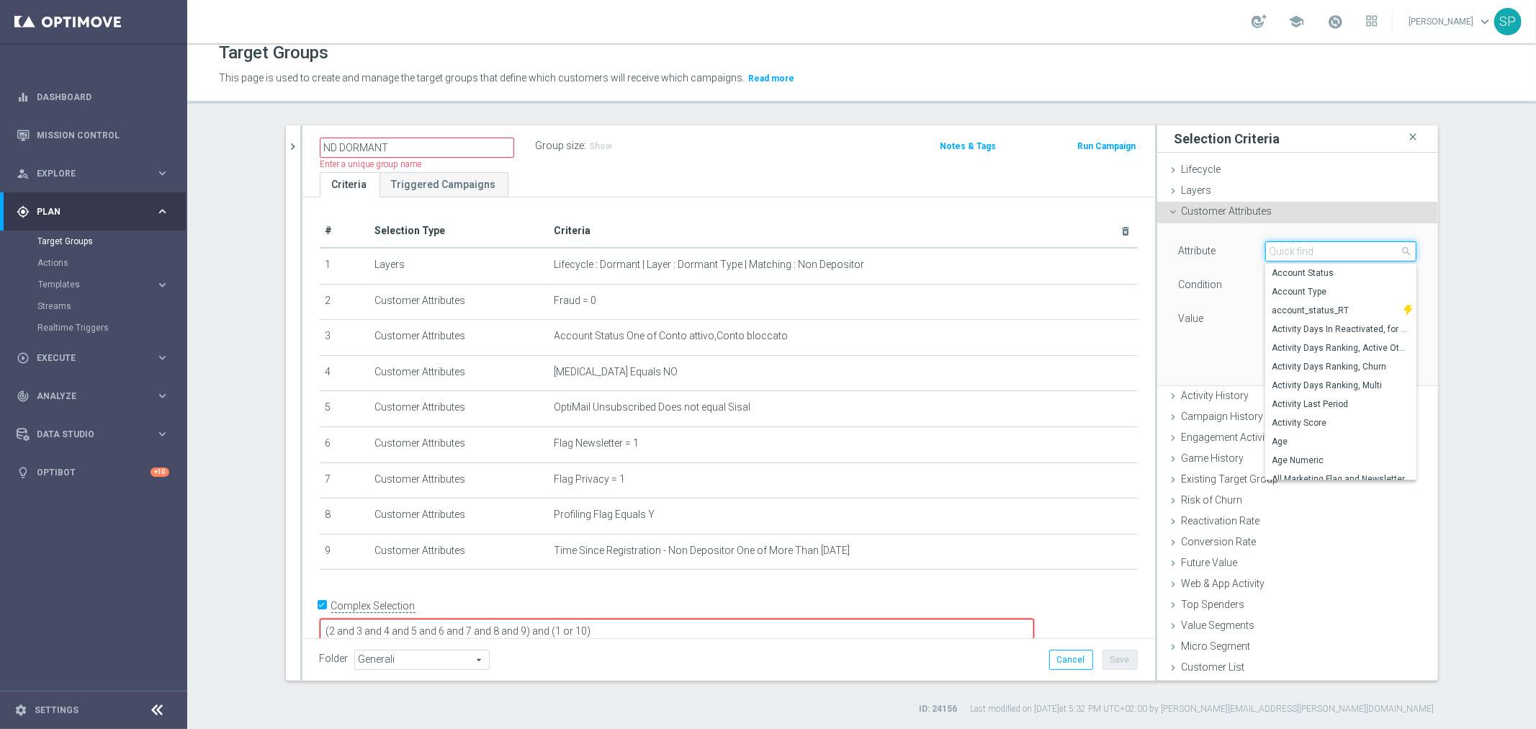
click at [1284, 260] on input "search" at bounding box center [1340, 251] width 151 height 20
click at [1171, 346] on div "Attribute Select arrow_drop_down search Account Status Account Type account_sta…" at bounding box center [1297, 303] width 259 height 161
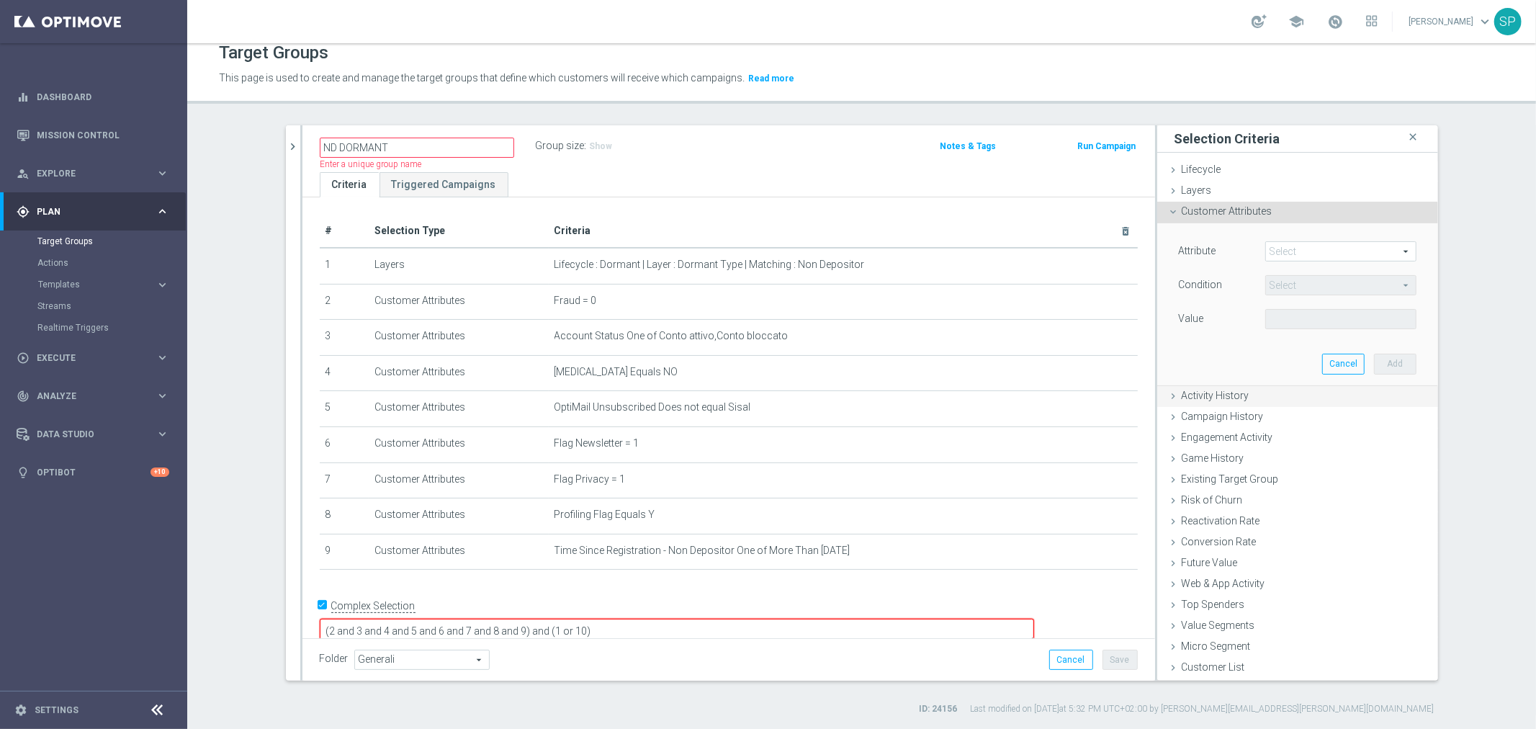
click at [1228, 401] on div "Activity History done" at bounding box center [1297, 397] width 281 height 22
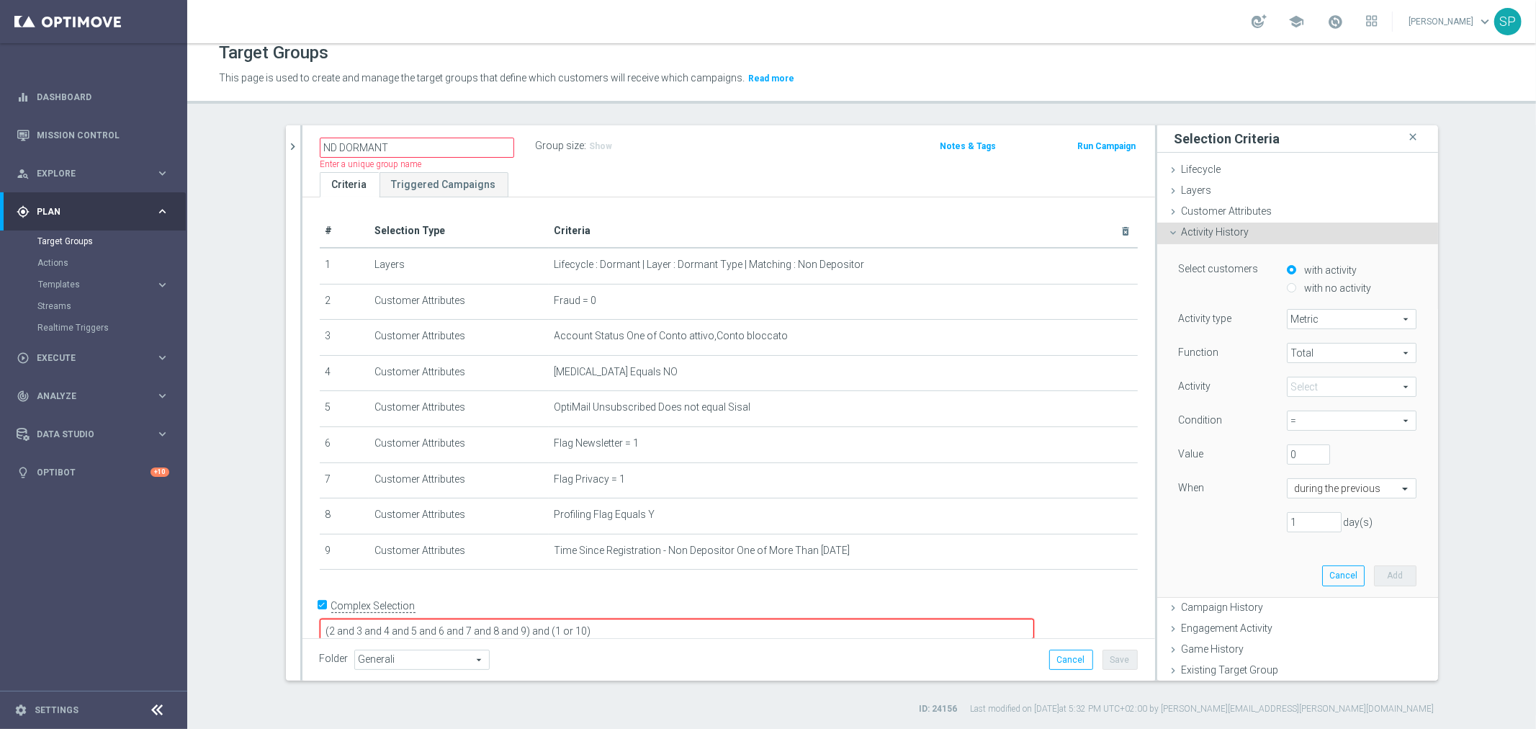
click at [1323, 383] on span at bounding box center [1351, 386] width 128 height 19
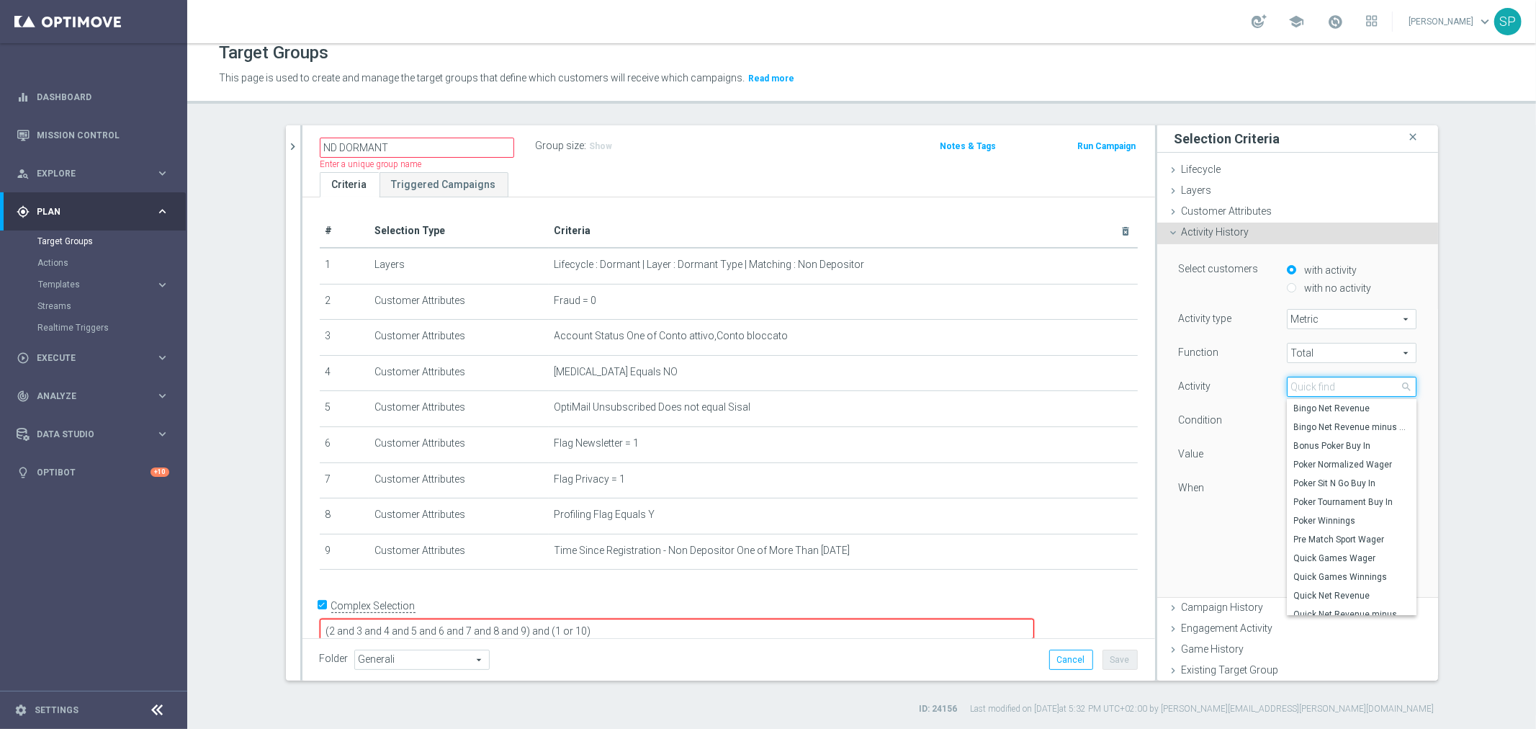
click at [1323, 383] on input "search" at bounding box center [1352, 387] width 130 height 20
paste input "Total Gross Gaming Revenue"
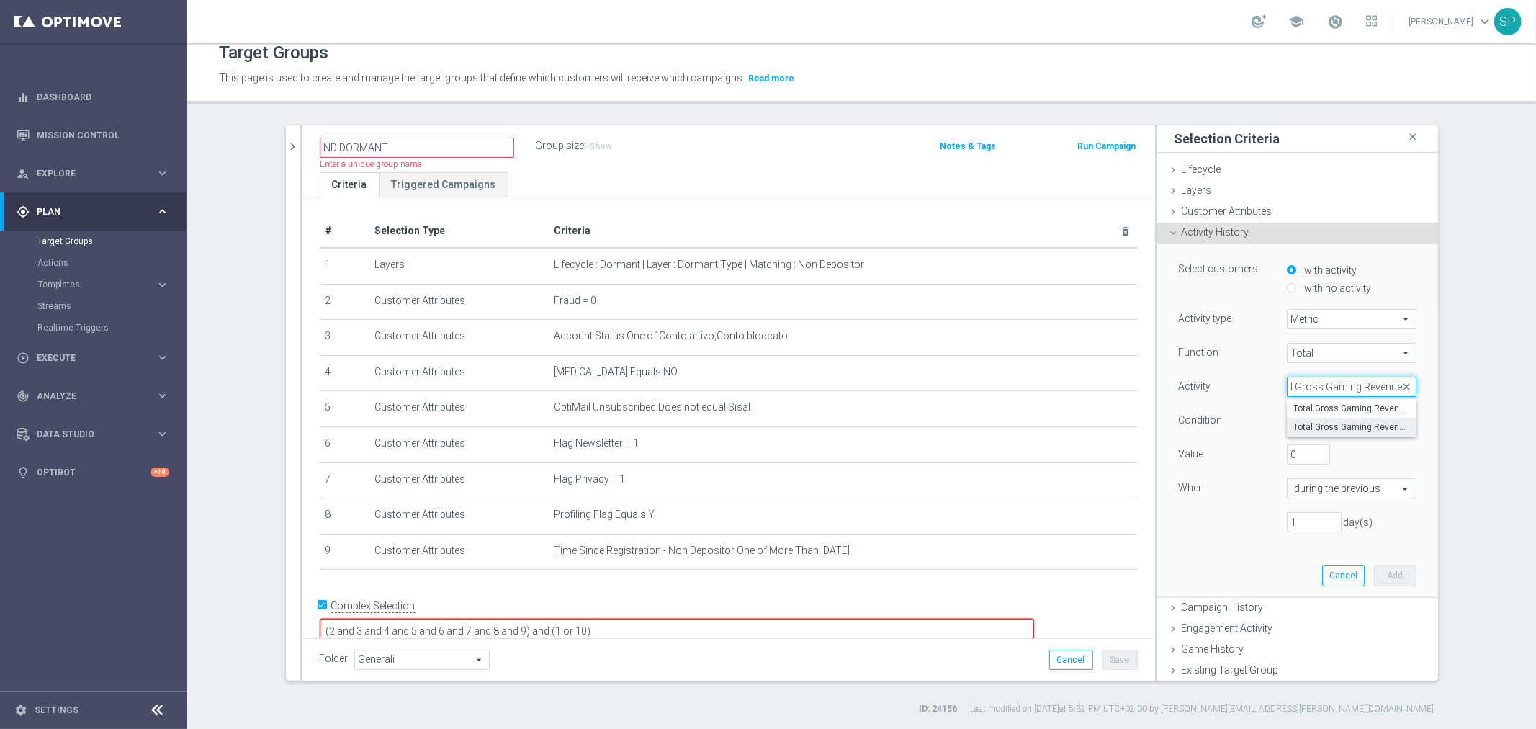
type input "Total Gross Gaming Revenue"
click at [1318, 404] on span "Total Gross Gaming Revenue" at bounding box center [1351, 408] width 115 height 12
type input "Total Gross Gaming Revenue"
click at [1354, 411] on span "=" at bounding box center [1351, 420] width 128 height 19
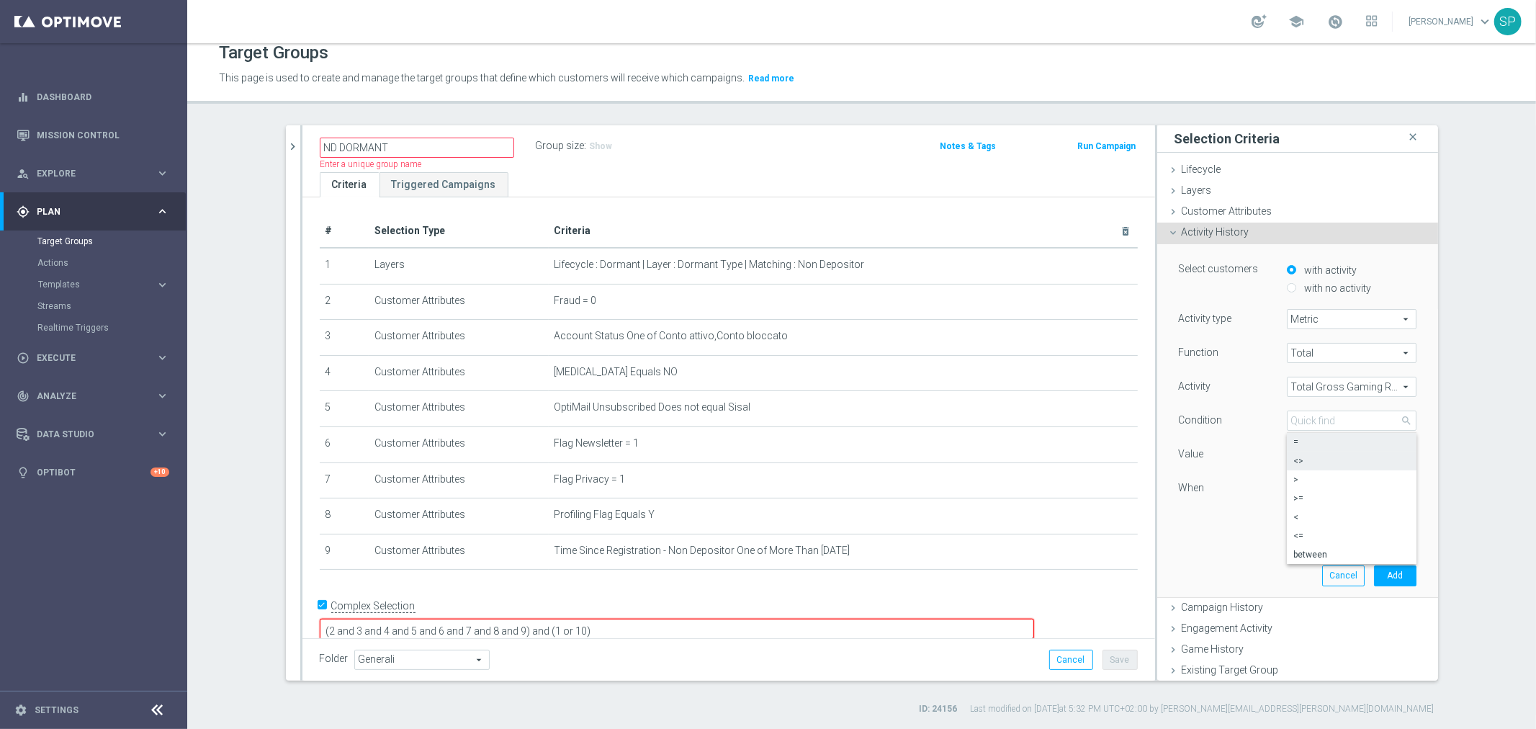
click at [1354, 459] on span "<>" at bounding box center [1351, 461] width 115 height 12
click at [1299, 449] on input "0" at bounding box center [1308, 454] width 43 height 20
click at [1373, 427] on span "<>" at bounding box center [1351, 420] width 128 height 19
click at [1345, 485] on label ">" at bounding box center [1352, 479] width 130 height 19
type input ">"
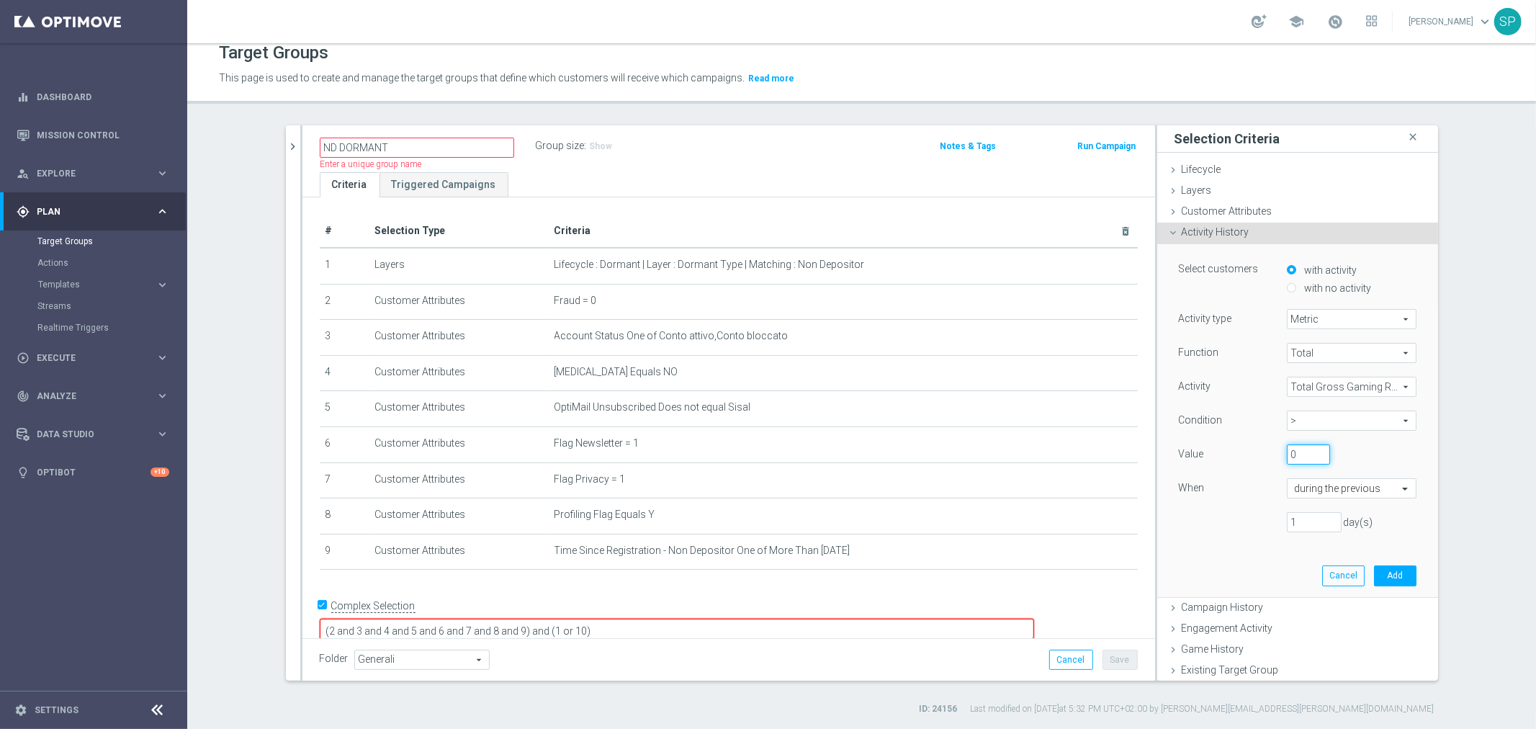
click at [1302, 459] on input "0" at bounding box center [1308, 454] width 43 height 20
type input "-500"
click at [1349, 463] on div "-500" at bounding box center [1341, 454] width 130 height 20
click at [1313, 523] on input "1" at bounding box center [1314, 522] width 55 height 20
type input "30"
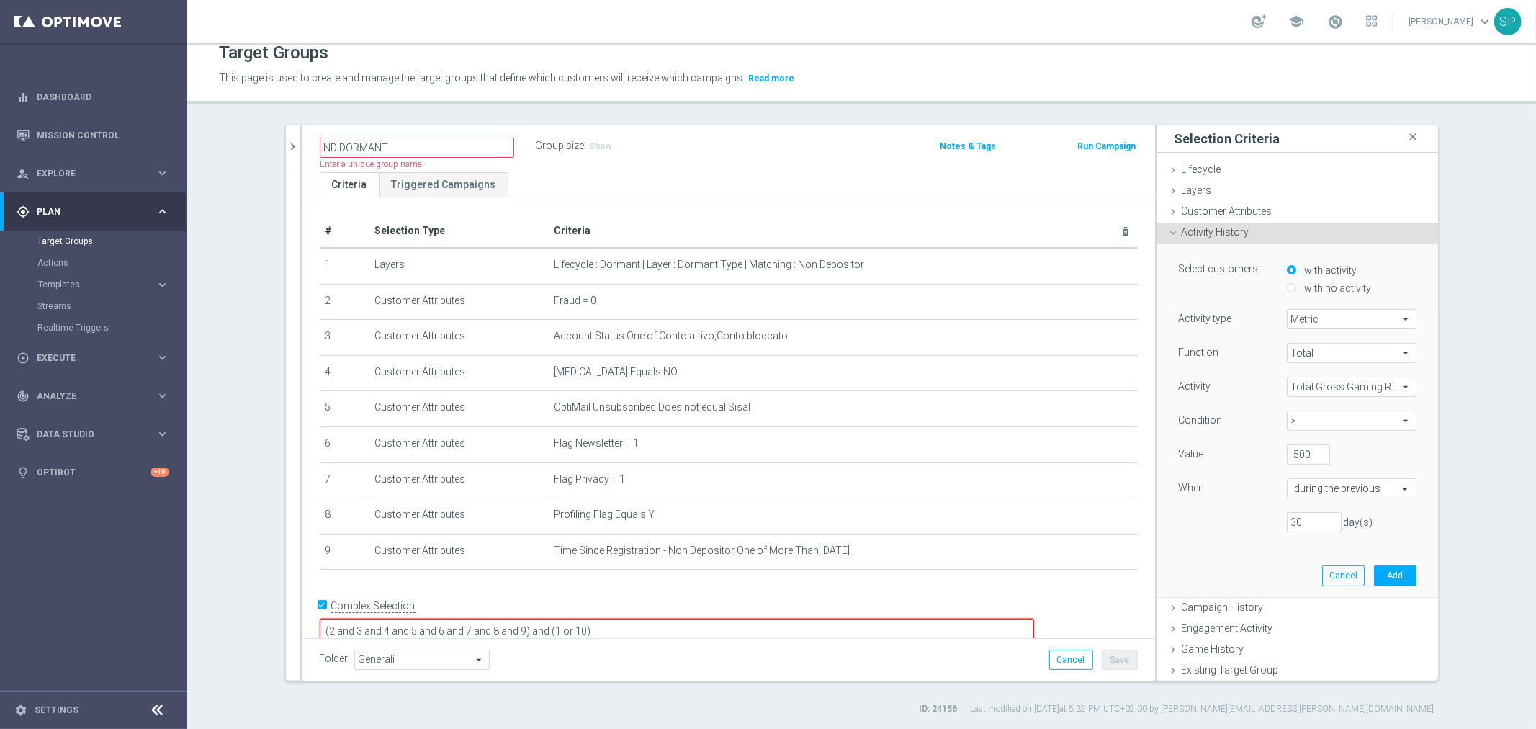
click at [1169, 513] on div "30 day(s)" at bounding box center [1297, 522] width 259 height 20
click at [1395, 567] on button "Add" at bounding box center [1395, 575] width 42 height 20
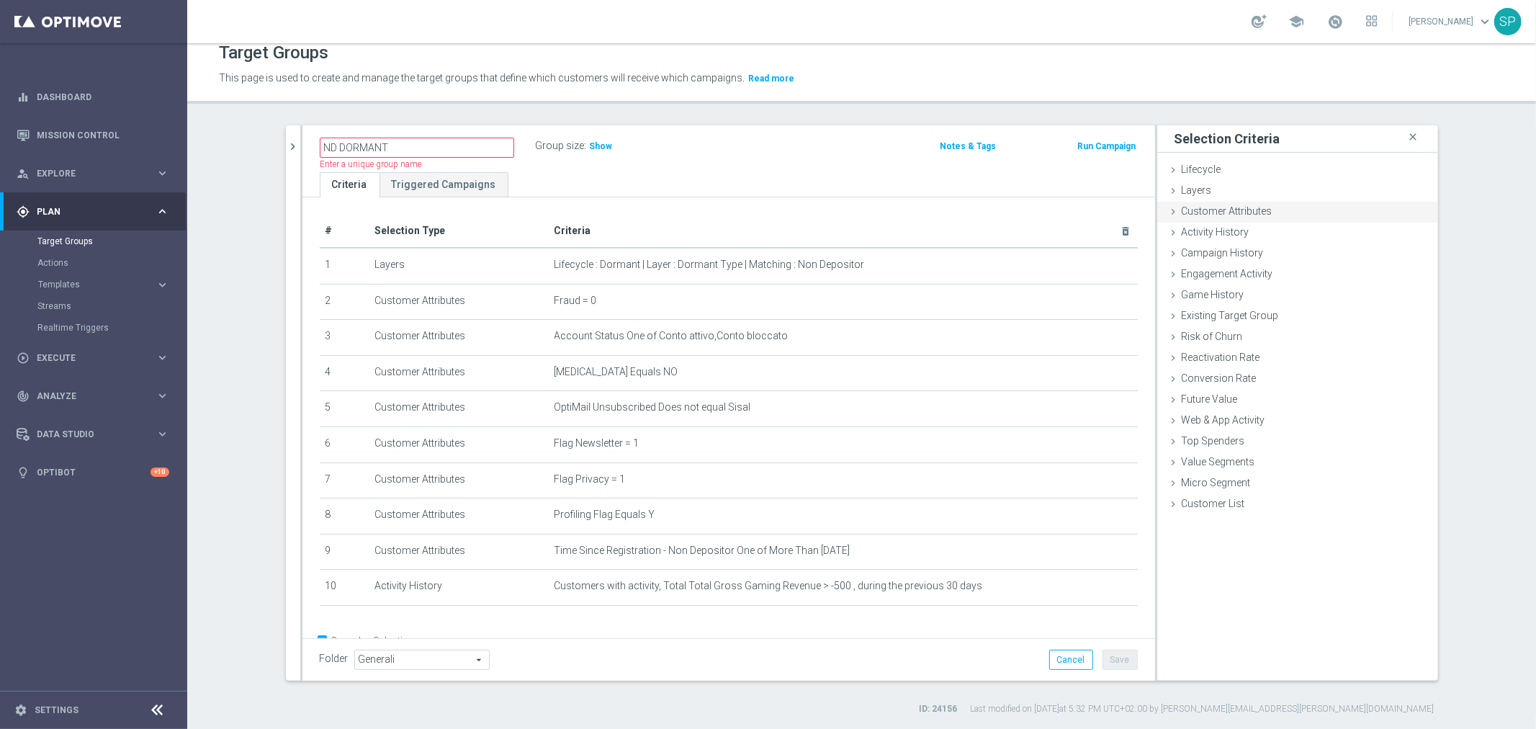
click at [1308, 214] on div "Customer Attributes done selection updated" at bounding box center [1297, 213] width 281 height 22
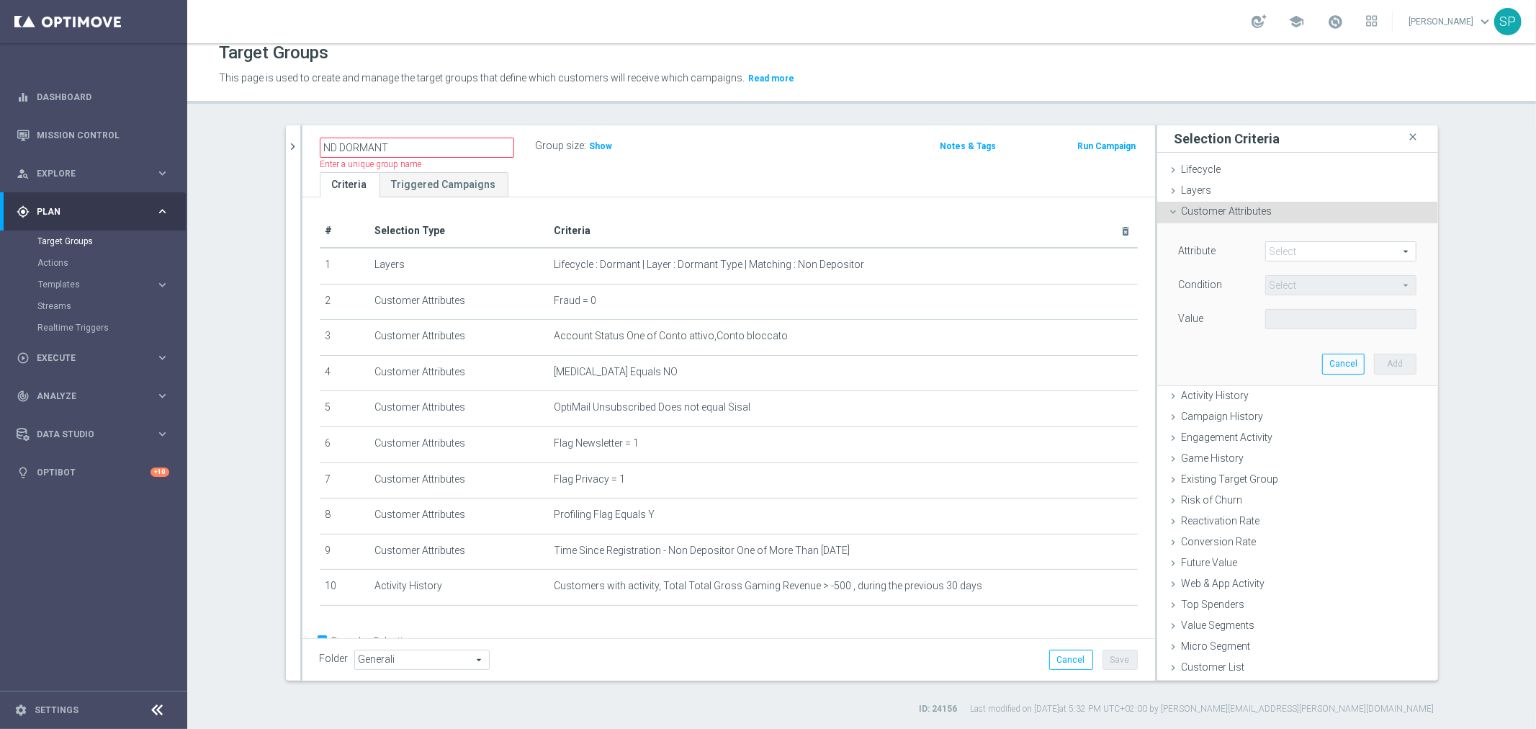
click at [1308, 248] on span at bounding box center [1341, 251] width 150 height 19
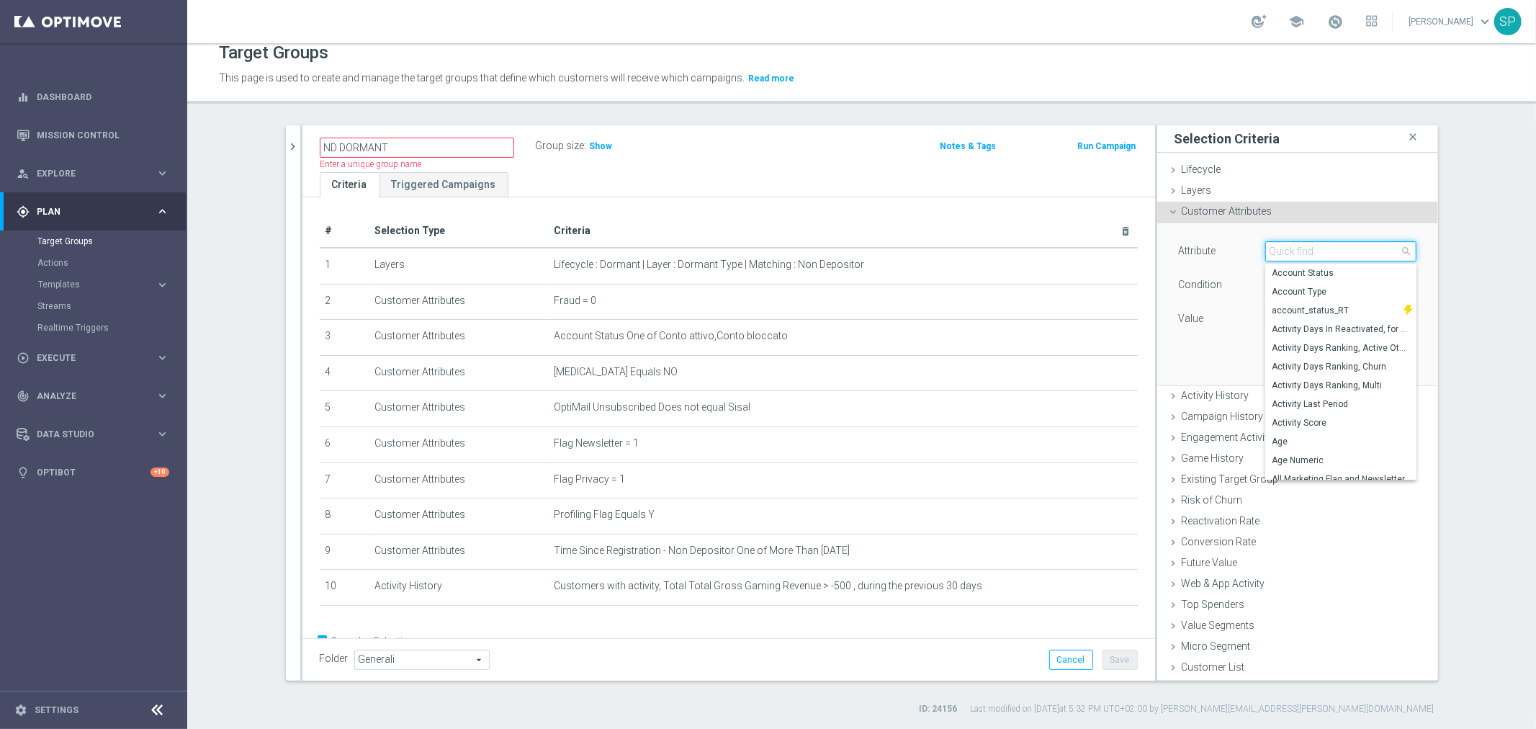
click at [1308, 248] on input "search" at bounding box center [1340, 251] width 151 height 20
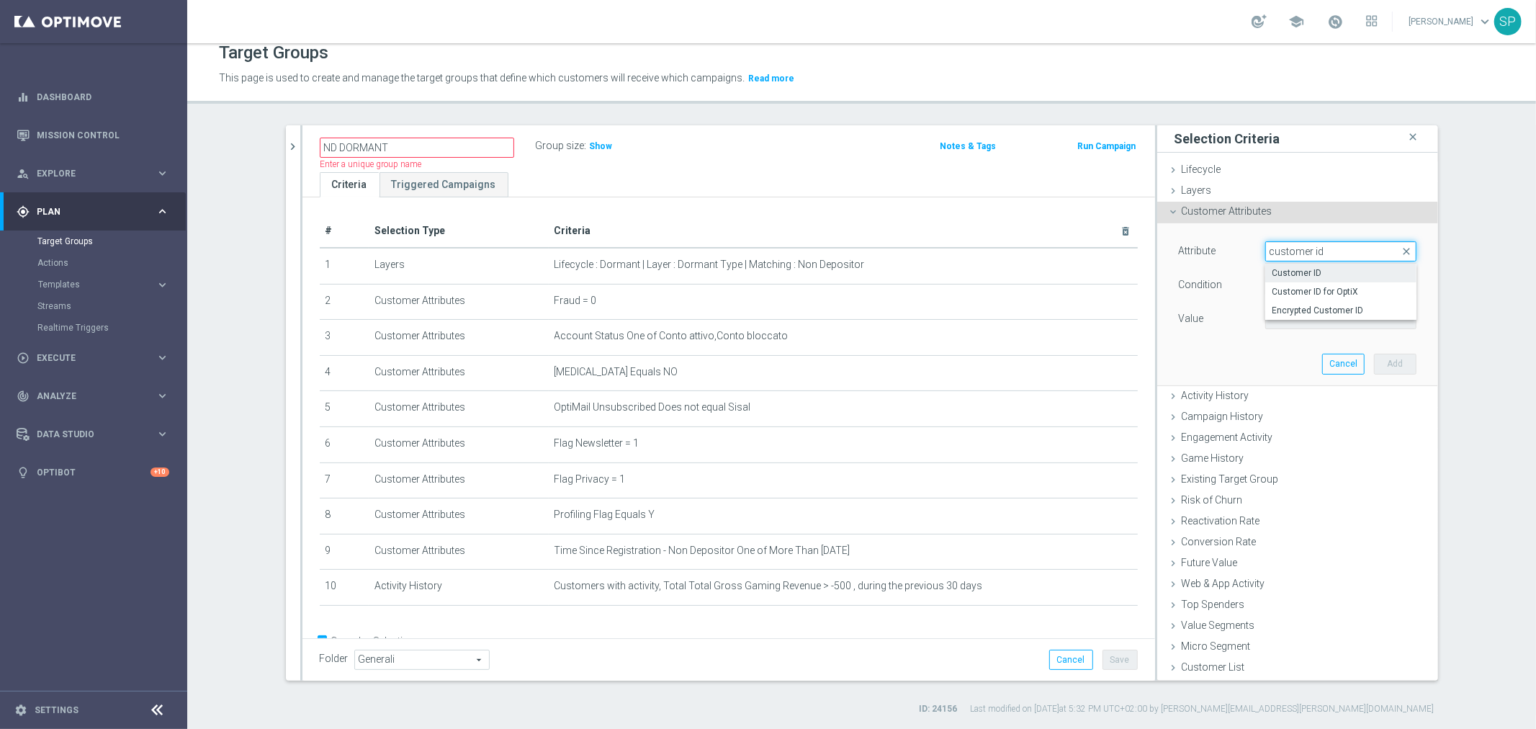
type input "customer id"
click at [1313, 270] on span "Customer ID" at bounding box center [1340, 273] width 137 height 12
type input "Customer ID"
type input "="
click at [1280, 324] on input "number" at bounding box center [1297, 319] width 65 height 20
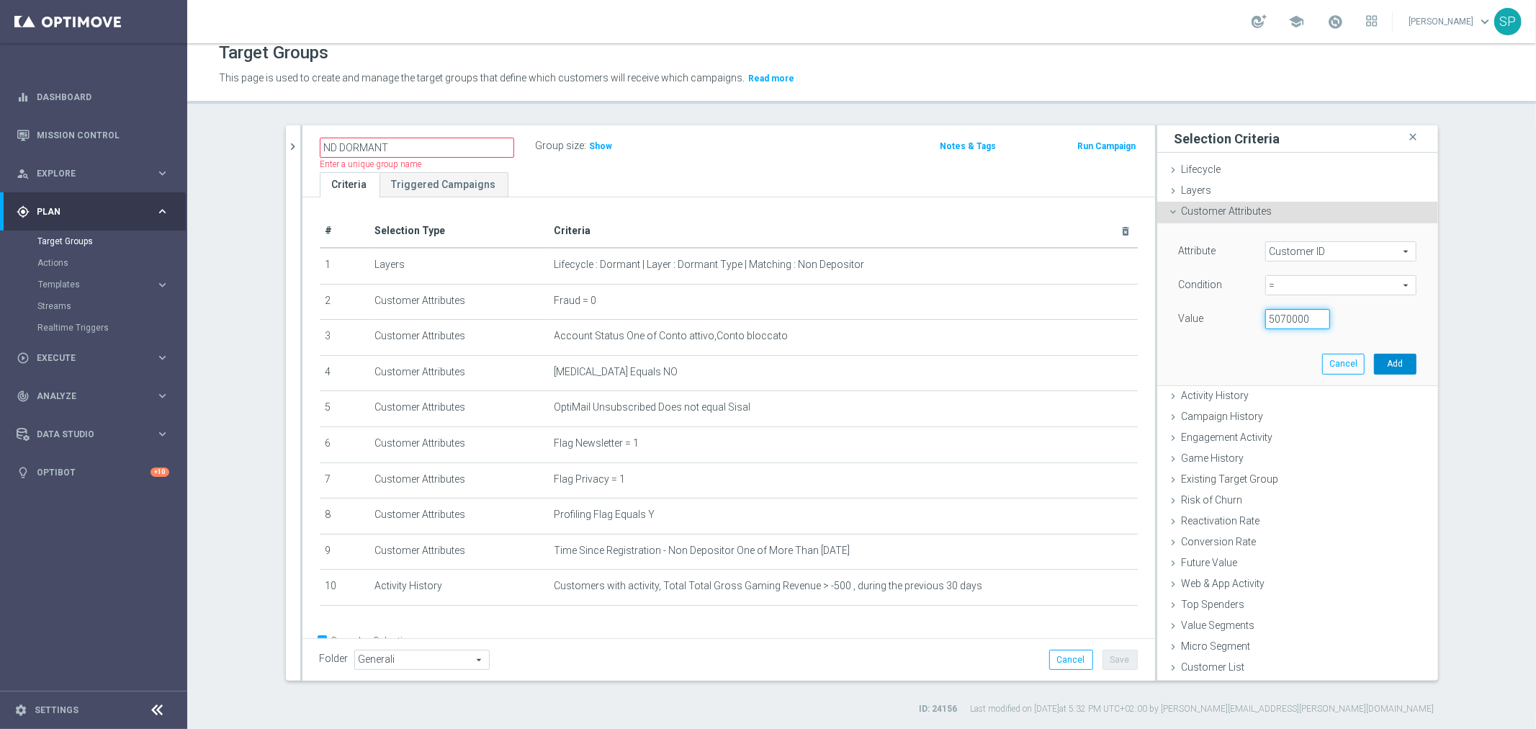
type input "5070000"
click at [1393, 356] on button "Add" at bounding box center [1395, 364] width 42 height 20
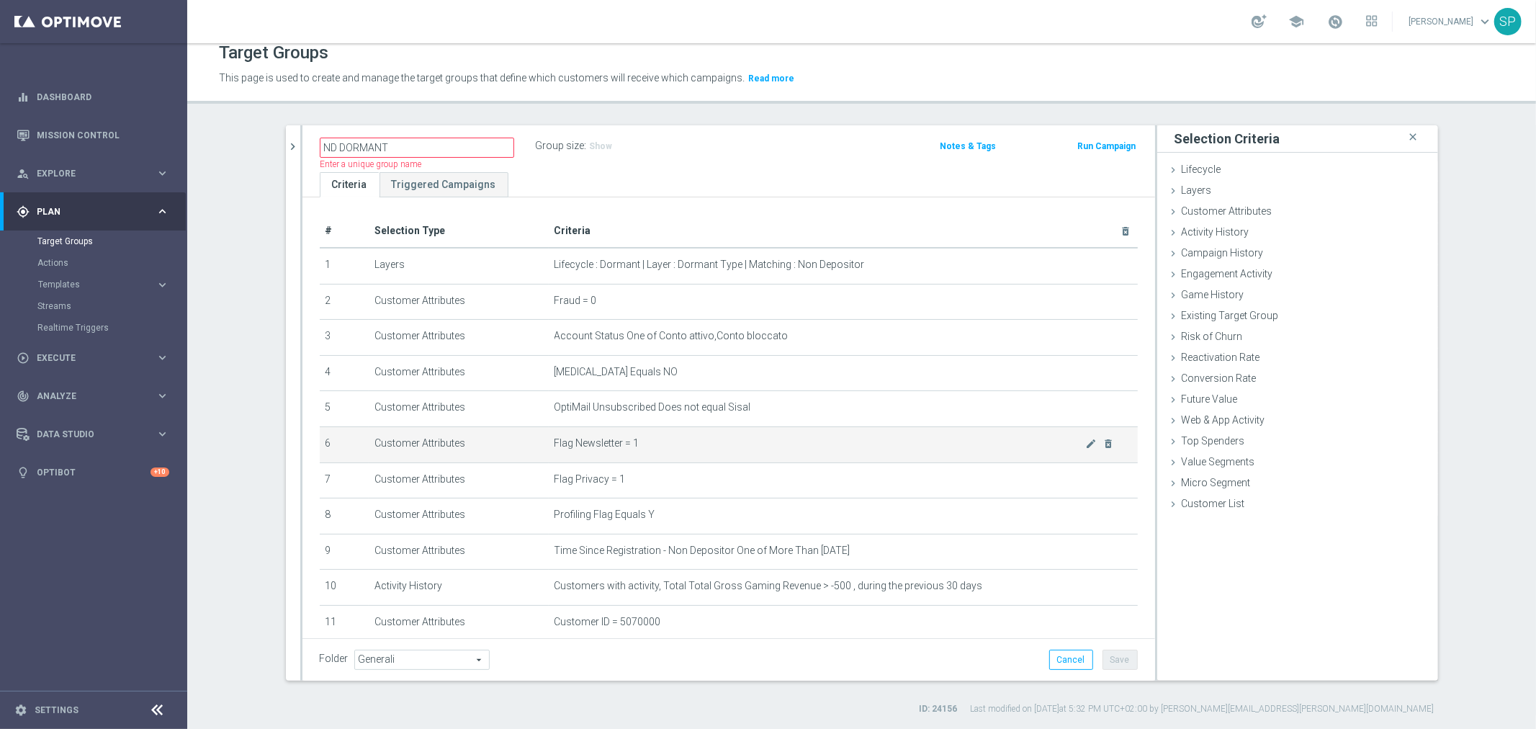
scroll to position [70, 0]
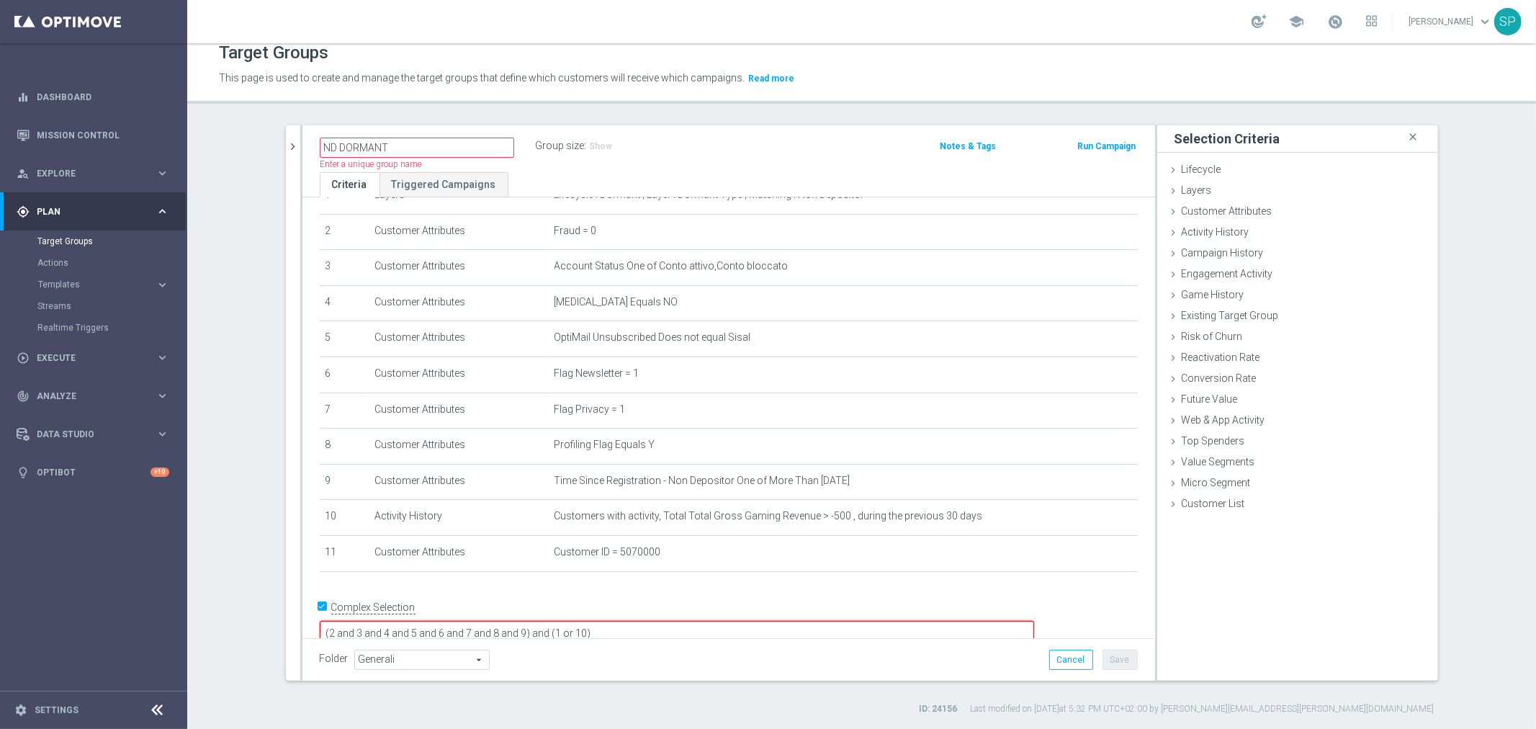
click at [621, 621] on textarea "(2 and 3 and 4 and 5 and 6 and 7 and 8 and 9) and (1 or 10)" at bounding box center [677, 633] width 714 height 25
click at [723, 621] on textarea "(2 and 3 and 4 and 5 and 6 and 7 and 8 and 9 and 10) and (1 or 10)" at bounding box center [677, 633] width 714 height 25
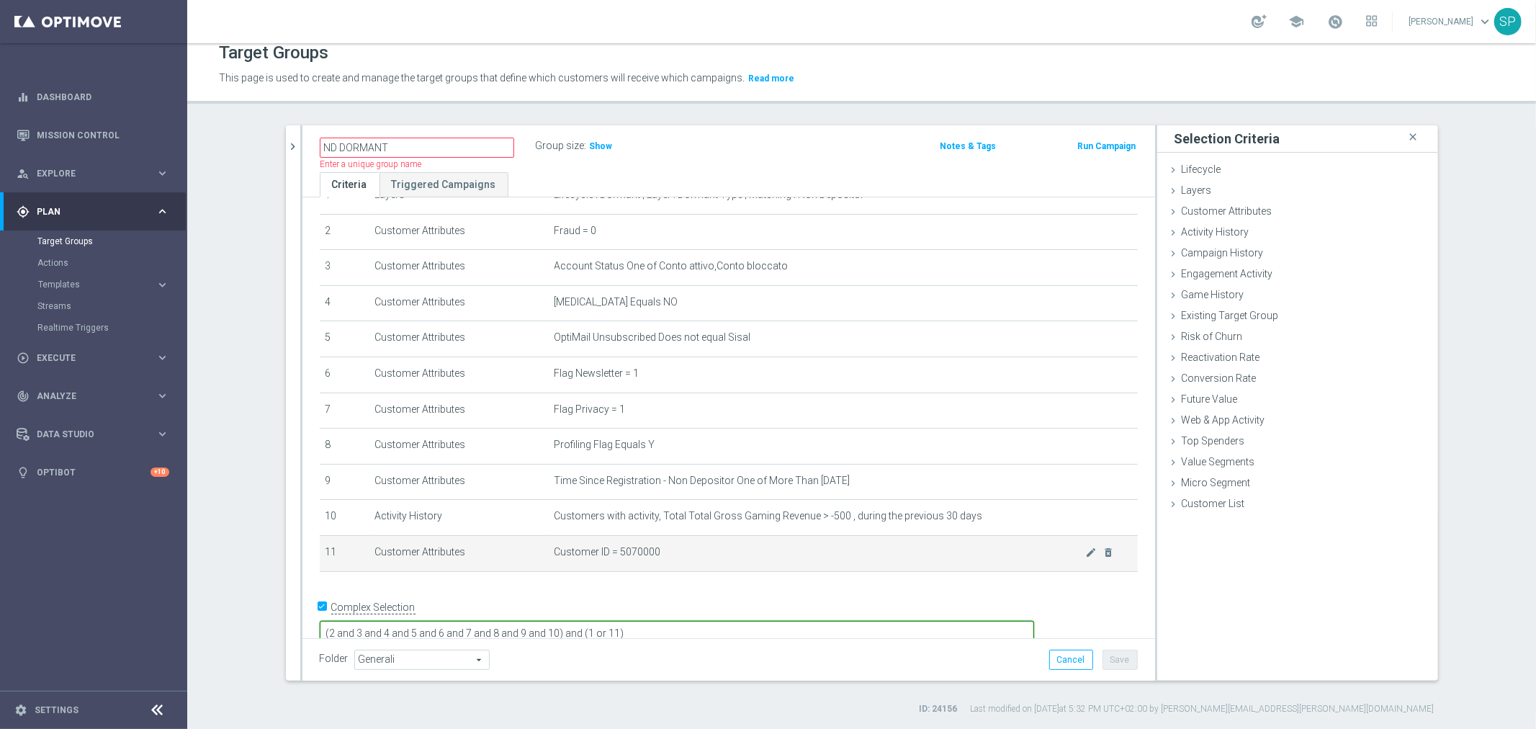
type textarea "(2 and 3 and 4 and 5 and 6 and 7 and 8 and 9 and 10) and (1 or 11)"
click at [745, 565] on td "Customer ID = 5070000 mode_edit delete_forever" at bounding box center [843, 554] width 589 height 36
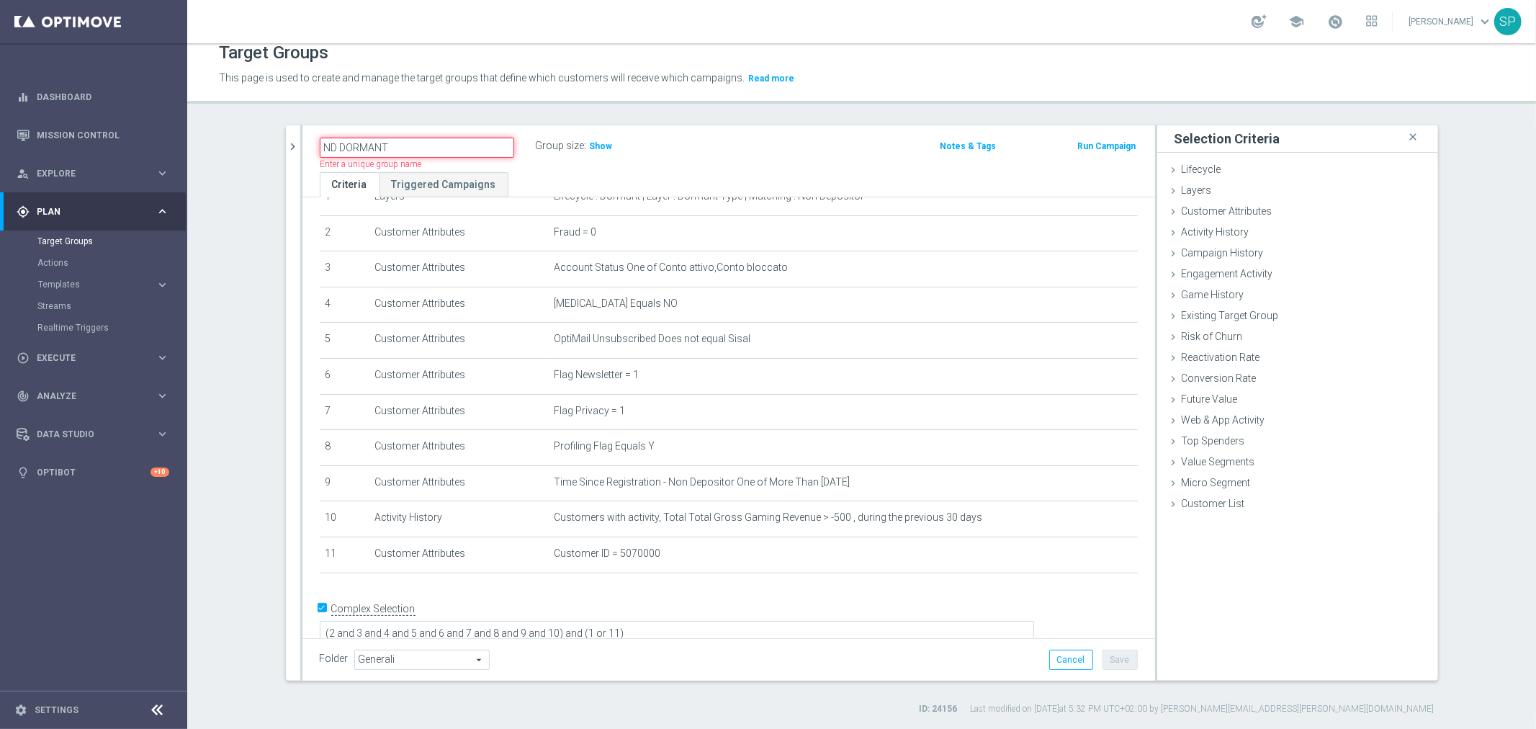
click at [474, 139] on input "ND DORMANT" at bounding box center [417, 148] width 194 height 20
type input "ND DORMANT NEW"
click at [590, 146] on div "Group size : Show" at bounding box center [543, 144] width 144 height 17
click at [518, 154] on div "Group size : Show" at bounding box center [543, 146] width 144 height 20
click at [531, 146] on span "Show" at bounding box center [536, 146] width 23 height 10
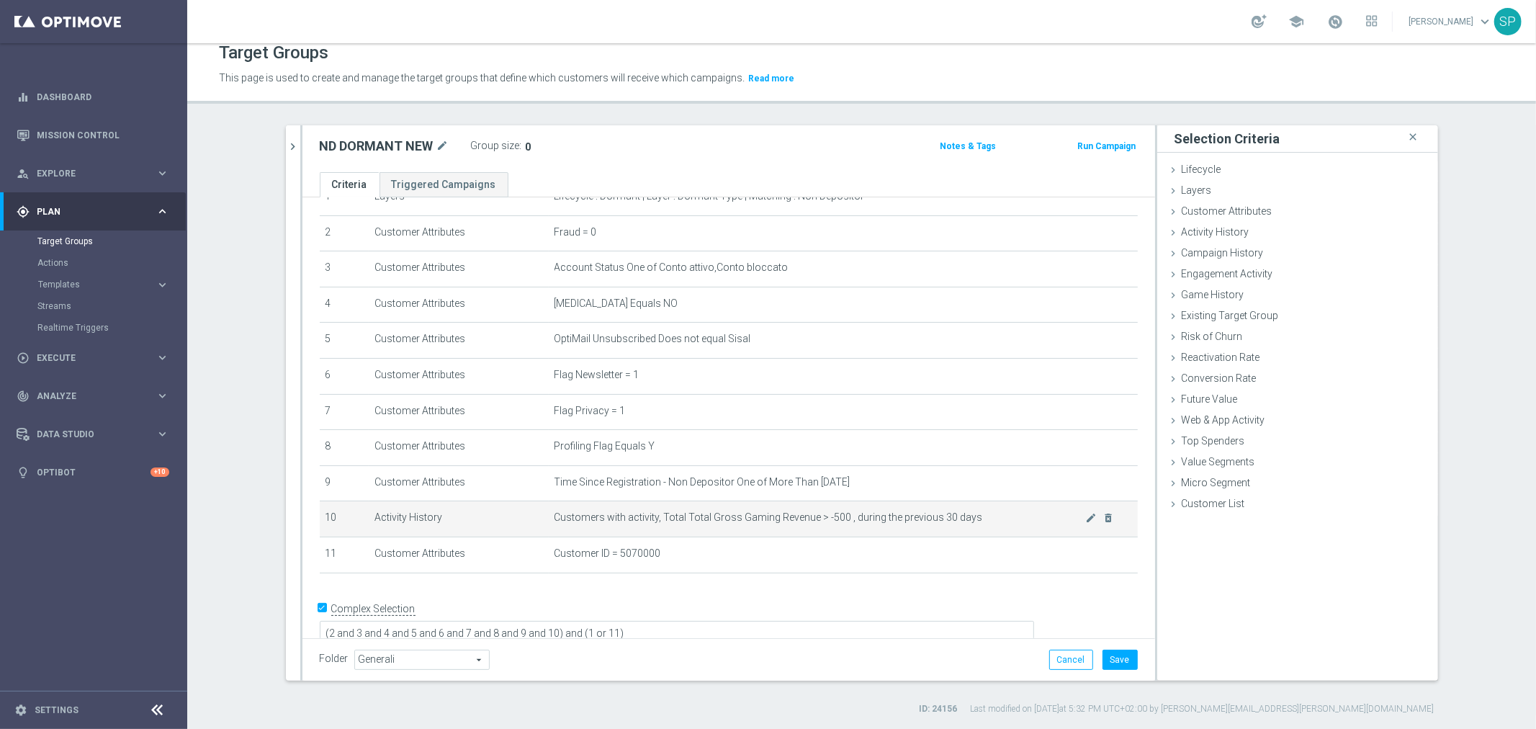
click at [929, 515] on span "Customers with activity, Total Total Gross Gaming Revenue > -500 , during the p…" at bounding box center [819, 517] width 531 height 12
click at [1085, 519] on icon "mode_edit" at bounding box center [1091, 518] width 12 height 12
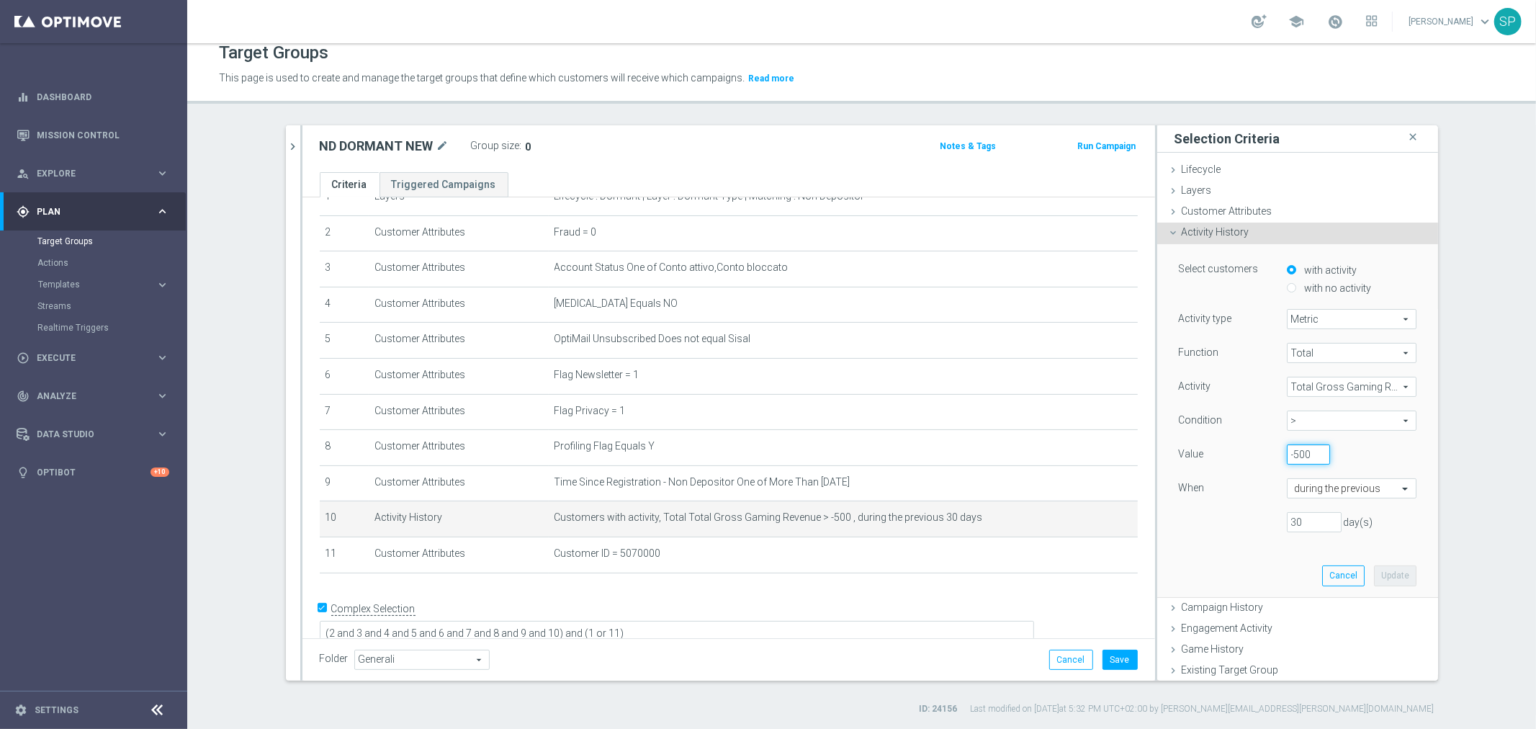
click at [1294, 461] on input "-500" at bounding box center [1308, 454] width 43 height 20
type input "0"
click at [1384, 577] on button "Update" at bounding box center [1395, 575] width 42 height 20
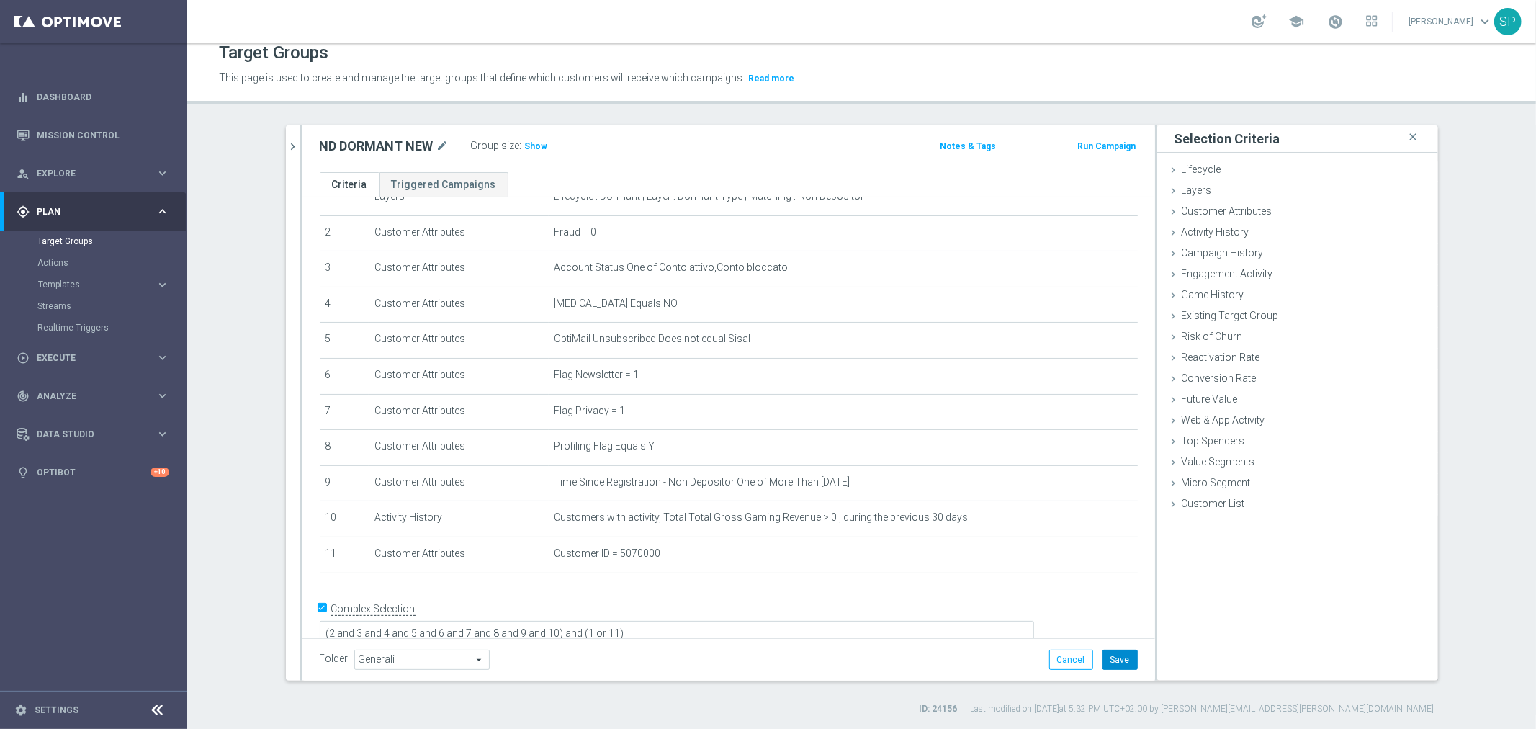
click at [1105, 657] on button "Save" at bounding box center [1119, 659] width 35 height 20
click at [536, 144] on span "Show" at bounding box center [536, 146] width 23 height 10
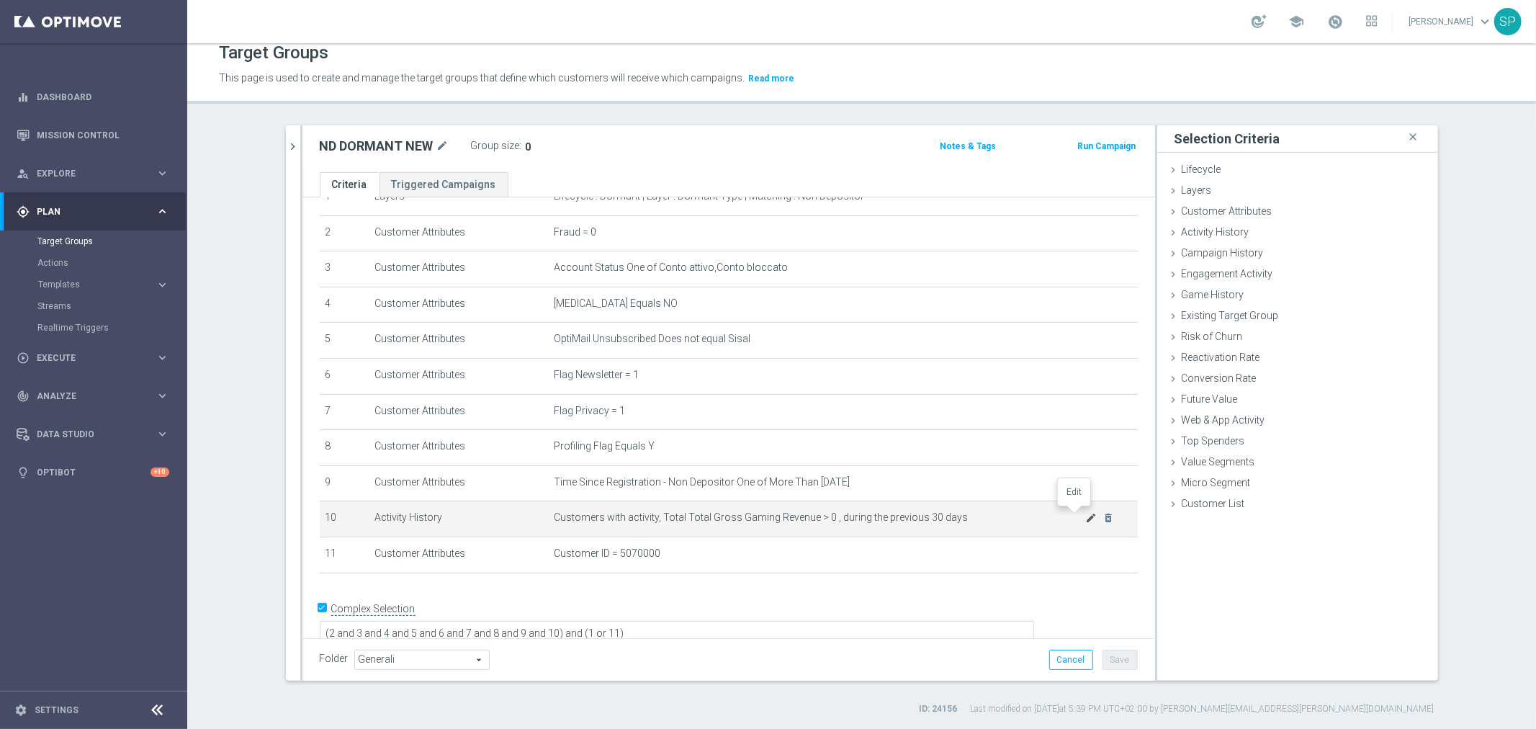
click at [1085, 512] on icon "mode_edit" at bounding box center [1091, 518] width 12 height 12
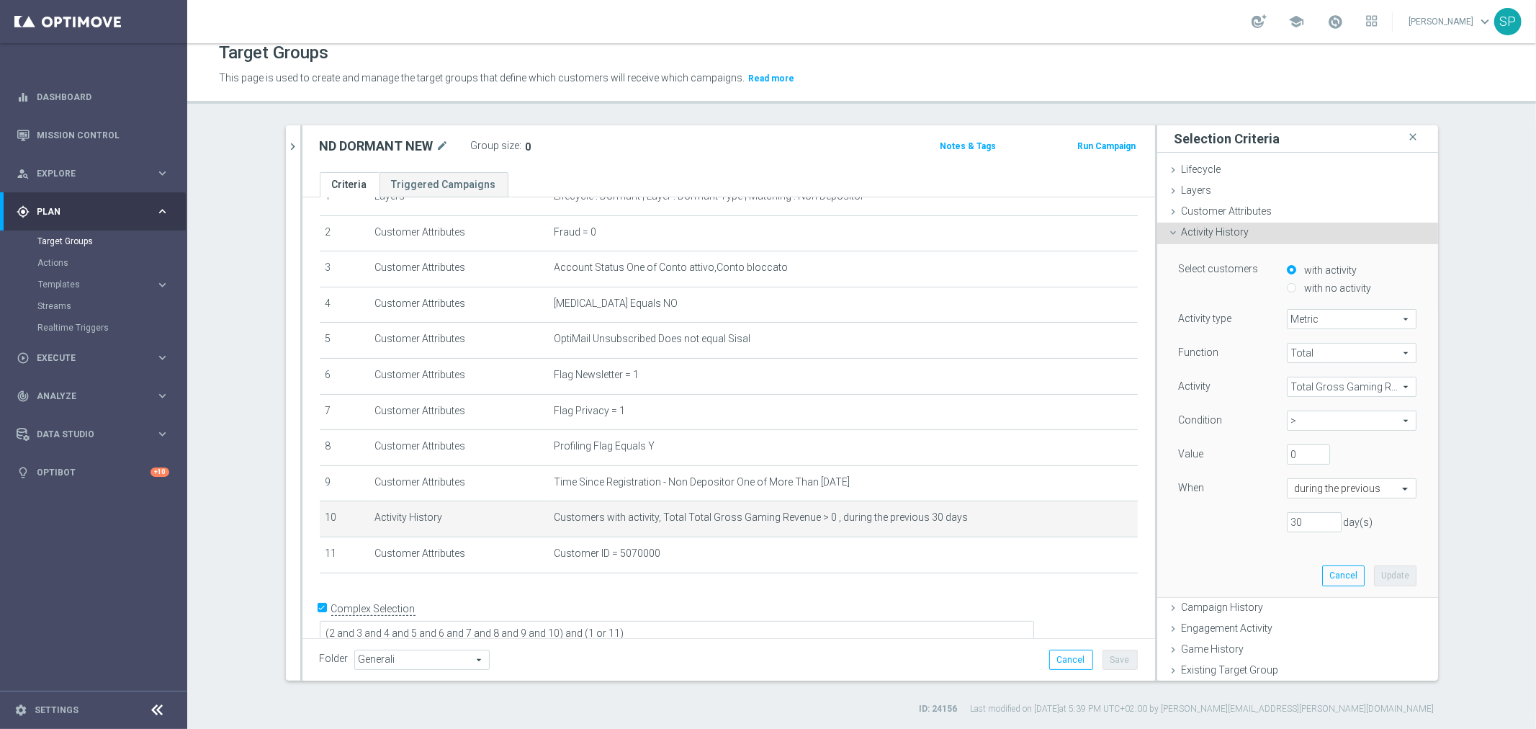
click at [1292, 423] on span ">" at bounding box center [1351, 420] width 128 height 19
click at [1297, 451] on label "<>" at bounding box center [1352, 460] width 130 height 19
type input "<>"
click at [1293, 449] on input "0" at bounding box center [1308, 454] width 43 height 20
click at [1355, 442] on div "Function Total Total arrow_drop_down search Activity Total Gross Gaming Revenue…" at bounding box center [1298, 443] width 238 height 201
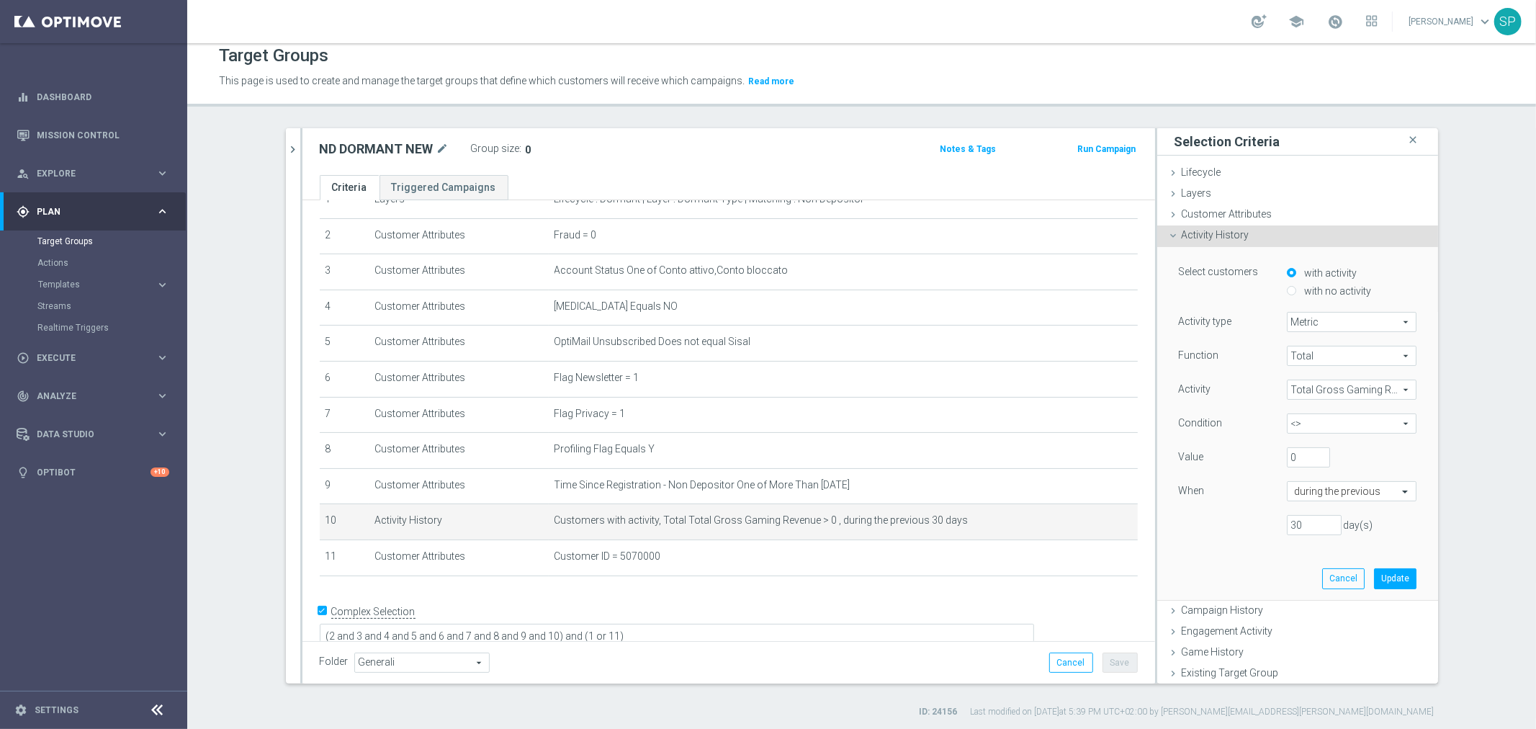
scroll to position [13, 0]
click at [1322, 576] on button "Cancel" at bounding box center [1343, 575] width 42 height 20
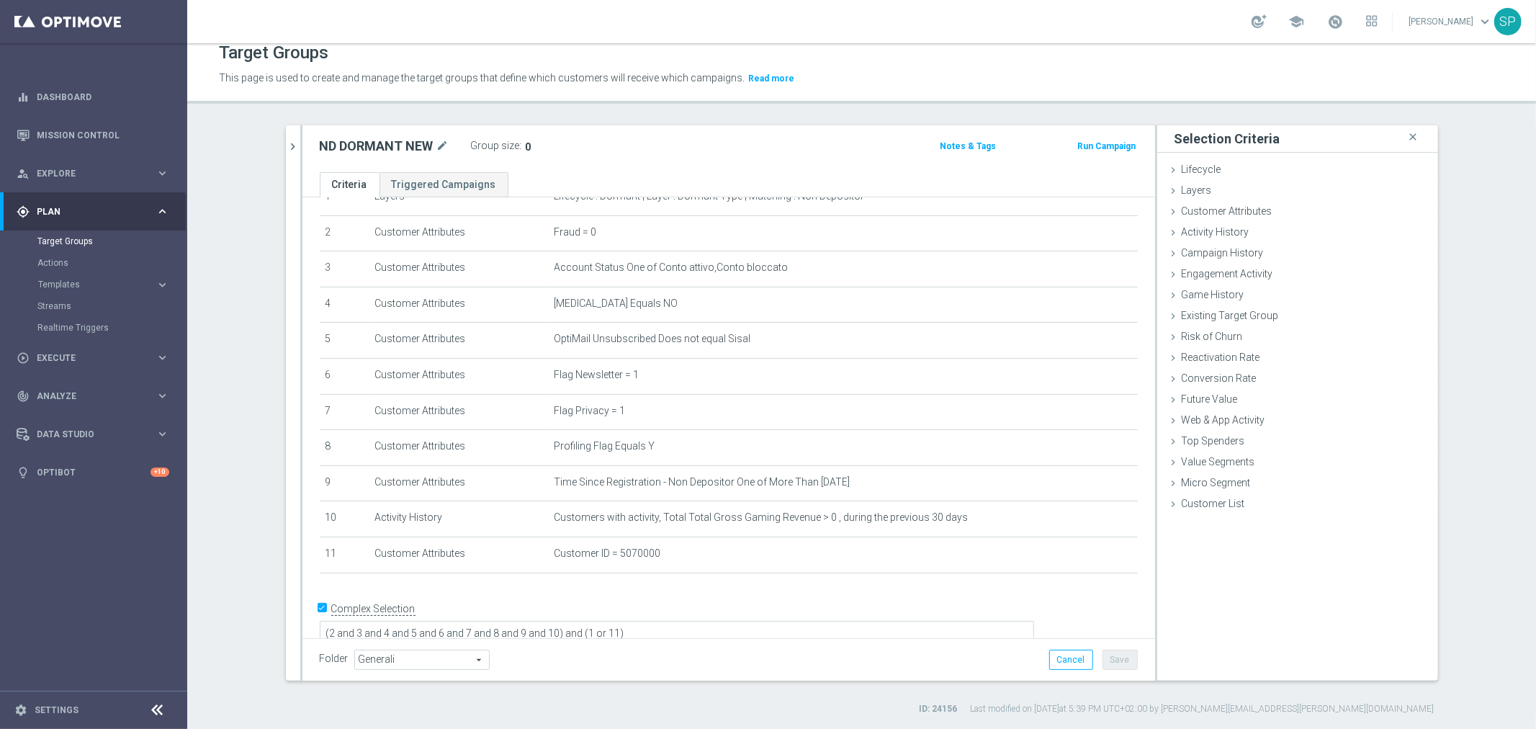
click at [1124, 668] on button "Save" at bounding box center [1119, 659] width 35 height 20
click at [1085, 519] on icon "mode_edit" at bounding box center [1091, 518] width 12 height 12
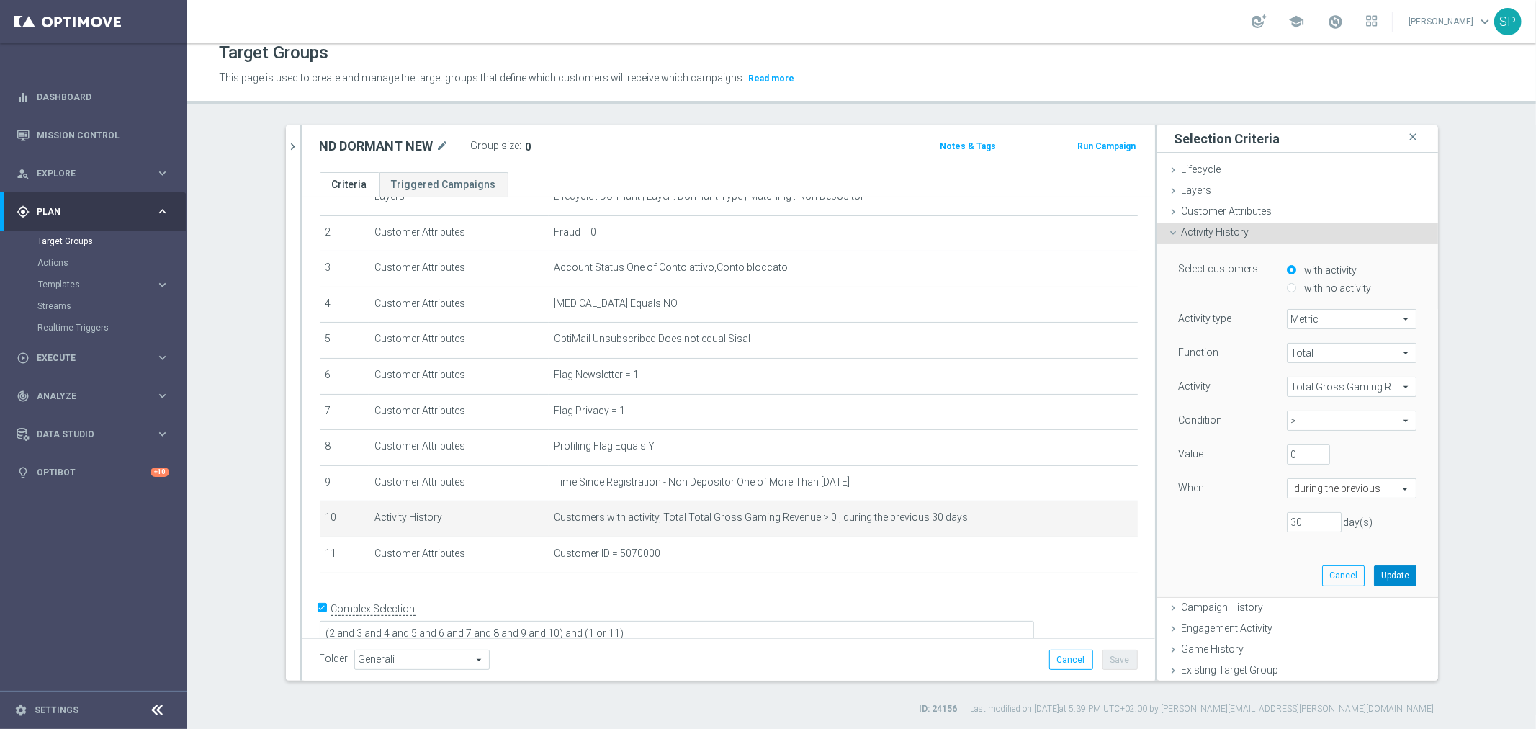
click at [1376, 572] on button "Update" at bounding box center [1395, 575] width 42 height 20
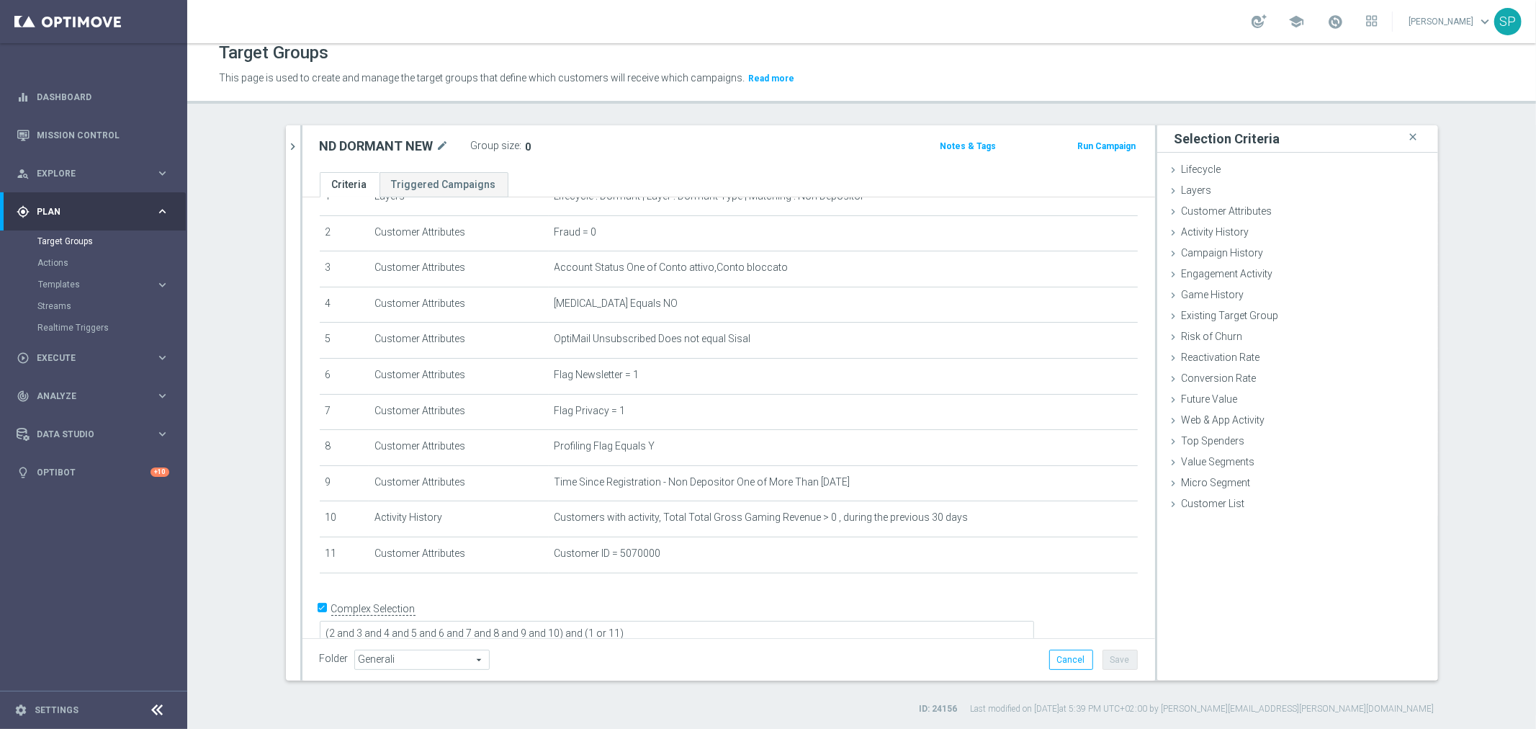
click at [1053, 576] on div "# Selection Type Criteria delete_forever 1 Layers Lifecycle : Dormant | Layer :…" at bounding box center [729, 365] width 840 height 439
click at [744, 622] on textarea "(2 and 3 and 4 and 5 and 6 and 7 and 8 and 9 and 10) and (1 or 11)" at bounding box center [677, 634] width 714 height 25
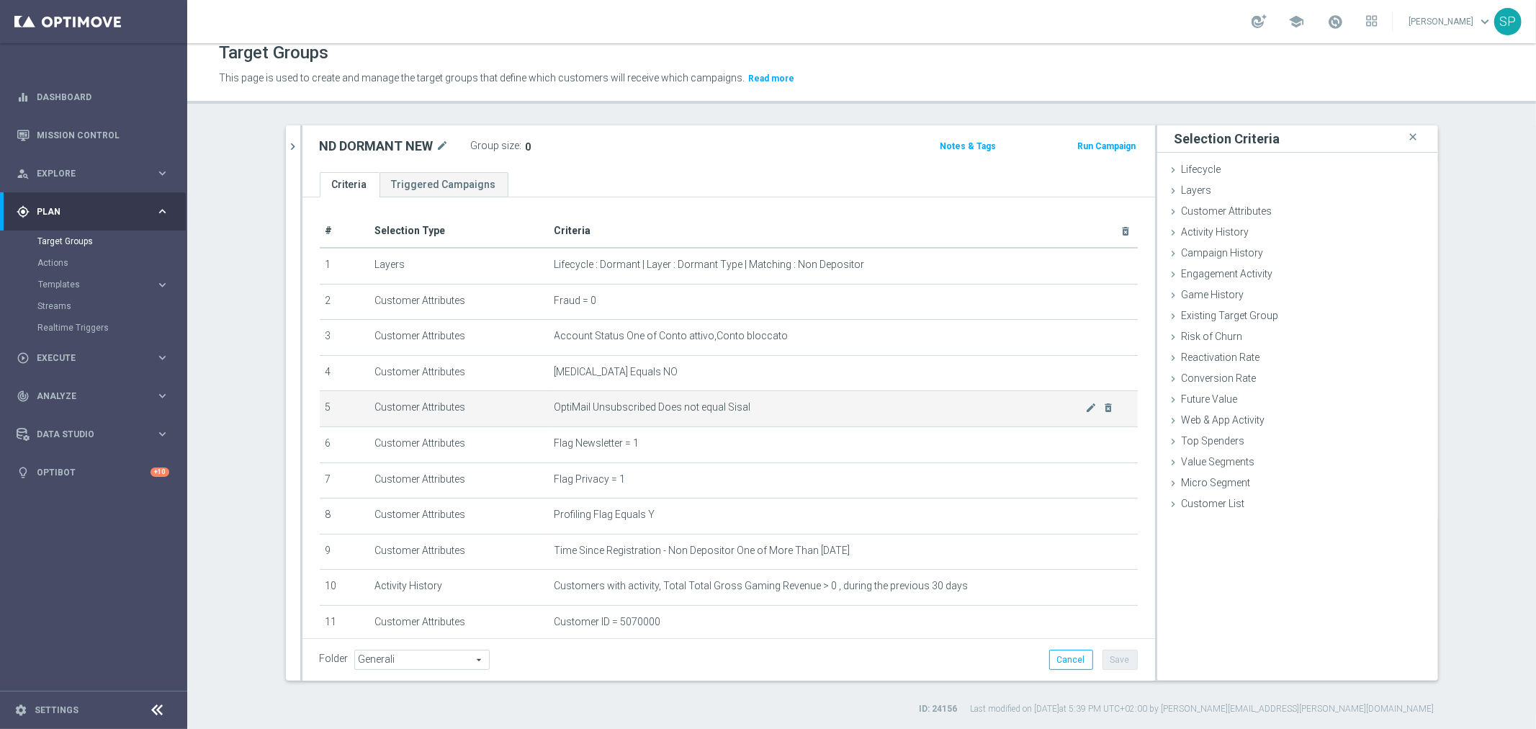
scroll to position [70, 0]
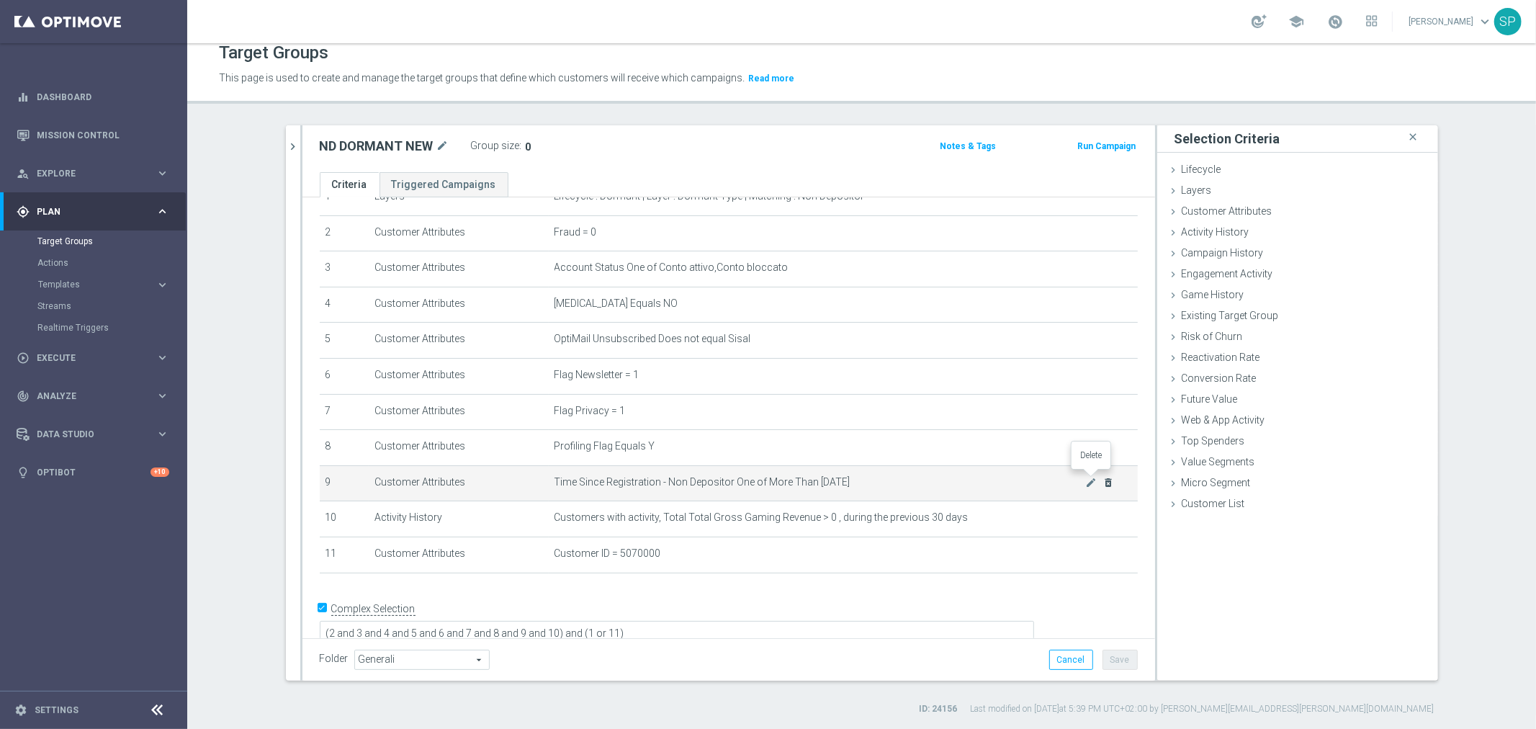
click at [1102, 481] on icon "delete_forever" at bounding box center [1108, 483] width 12 height 12
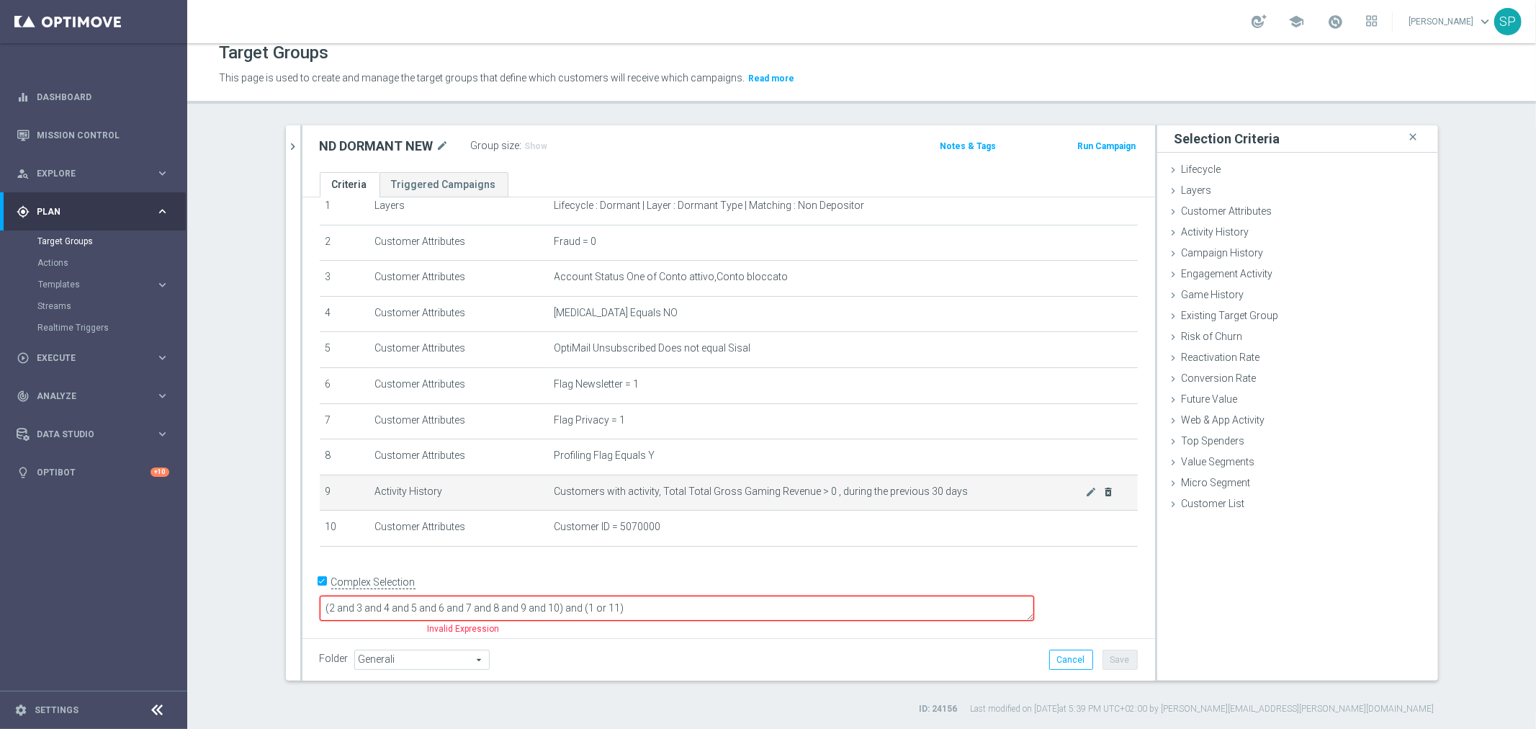
scroll to position [34, 0]
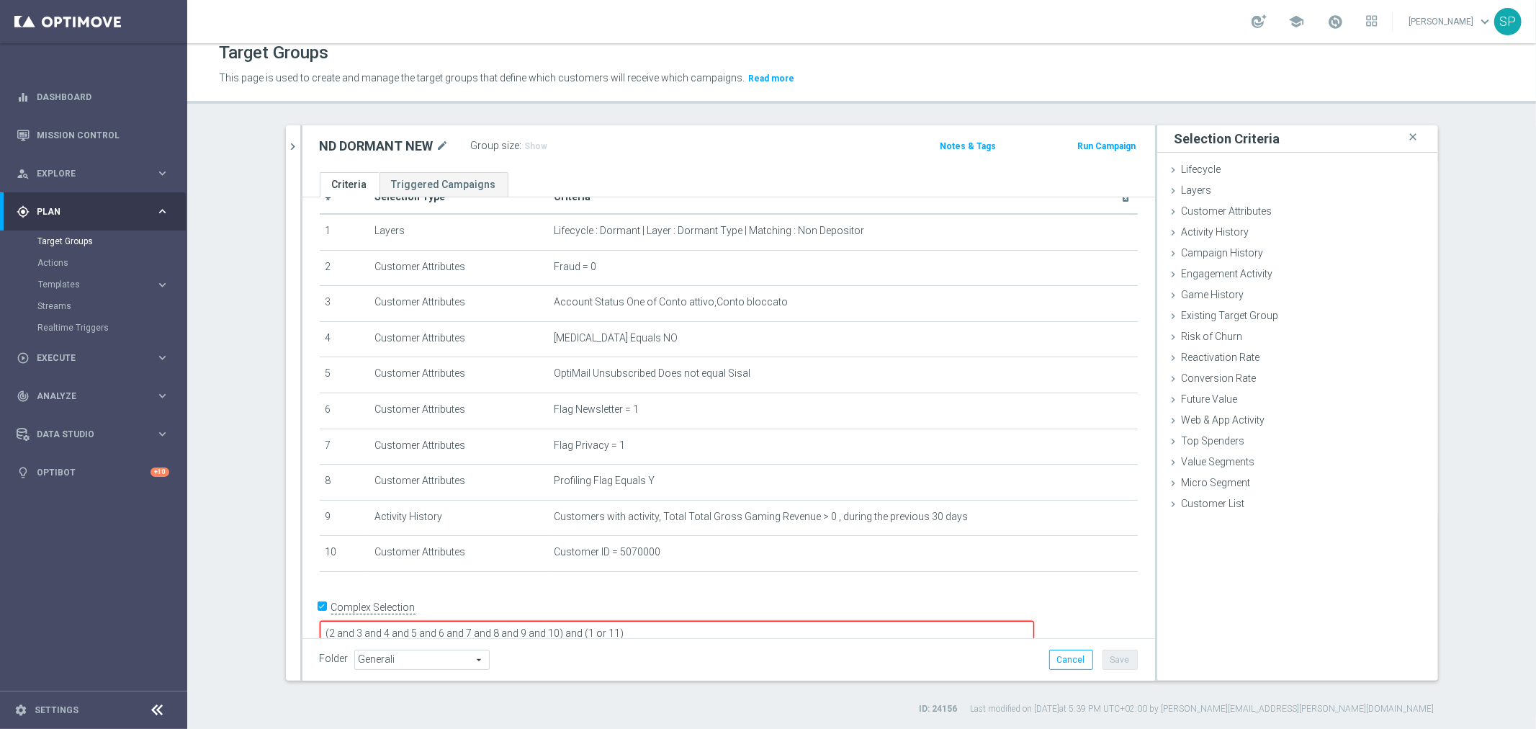
click at [836, 621] on textarea "(2 and 3 and 4 and 5 and 6 and 7 and 8 and 9 and 10) and (1 or 11)" at bounding box center [677, 633] width 714 height 25
type textarea "(2 and 3 and 4 and 5 and 6 and 7 and 8 and 9) and (1 or 10)"
click at [1103, 659] on button "Save" at bounding box center [1119, 659] width 35 height 20
click at [289, 146] on icon "chevron_right" at bounding box center [294, 147] width 14 height 14
